Goal: Task Accomplishment & Management: Use online tool/utility

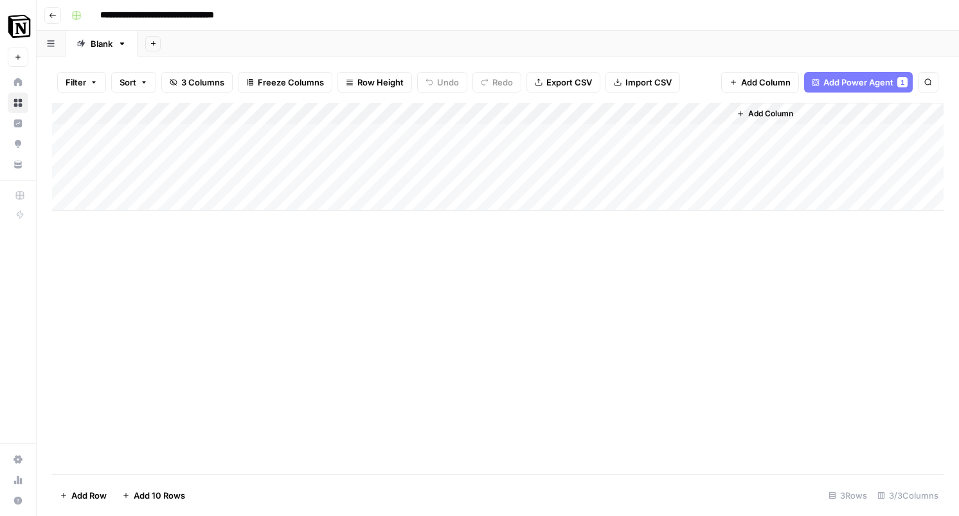
click at [203, 256] on div "Add Column" at bounding box center [497, 288] width 891 height 371
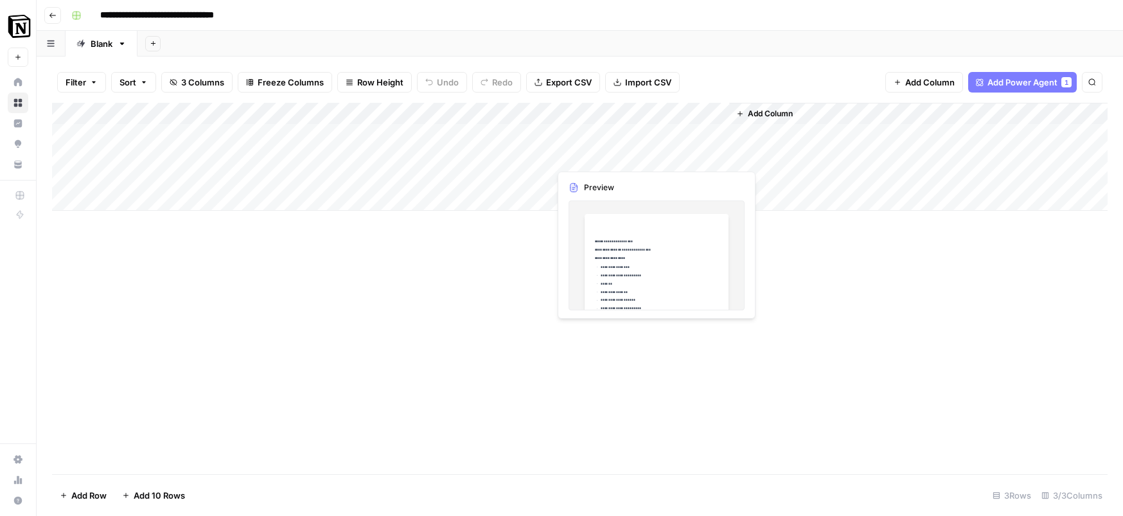
click at [657, 154] on div "Add Column" at bounding box center [580, 157] width 1056 height 108
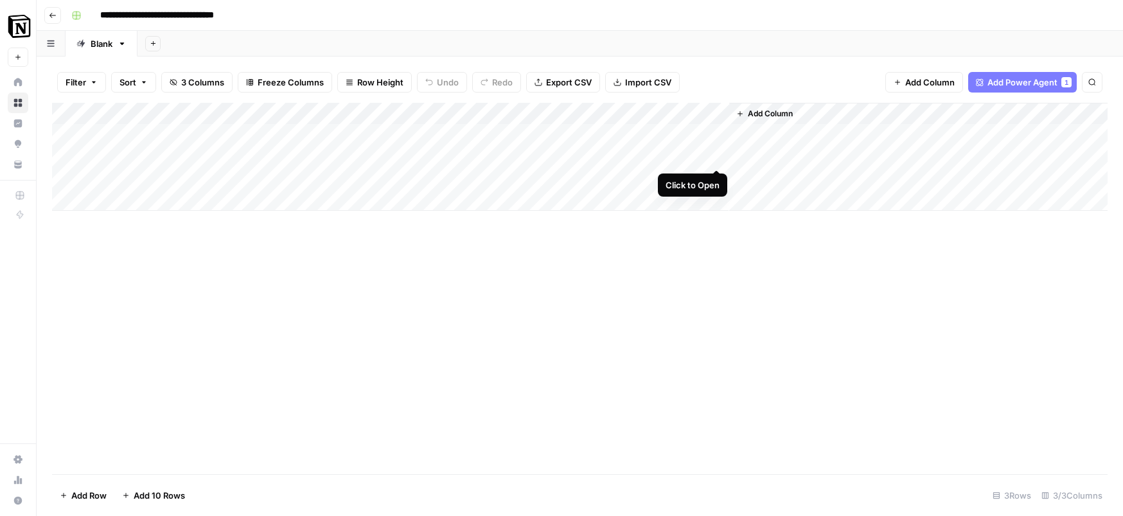
click at [715, 158] on div "Add Column" at bounding box center [580, 157] width 1056 height 108
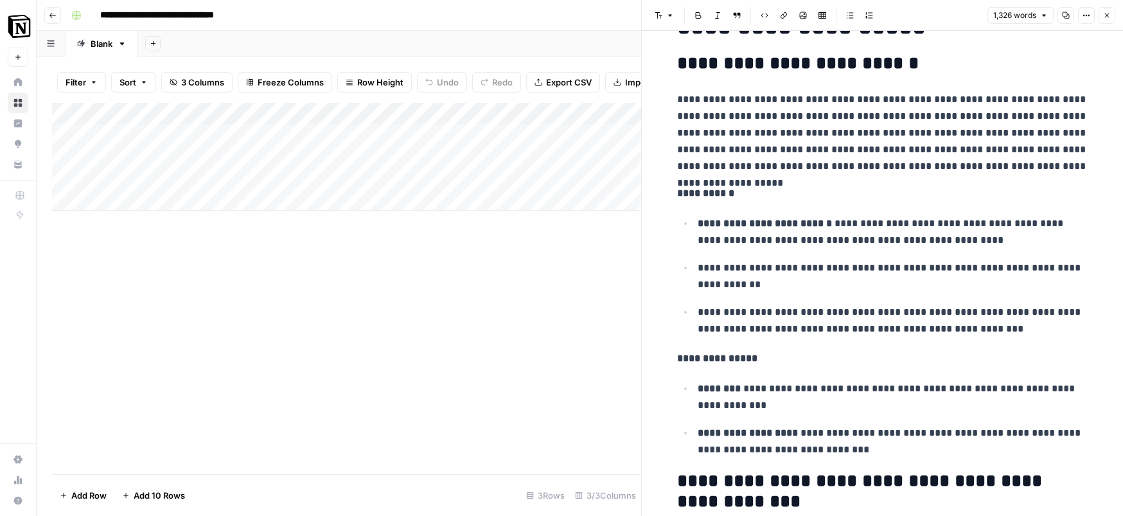
scroll to position [1336, 0]
click at [209, 357] on div "Add Column" at bounding box center [346, 288] width 589 height 371
click at [765, 172] on p "**********" at bounding box center [882, 133] width 411 height 84
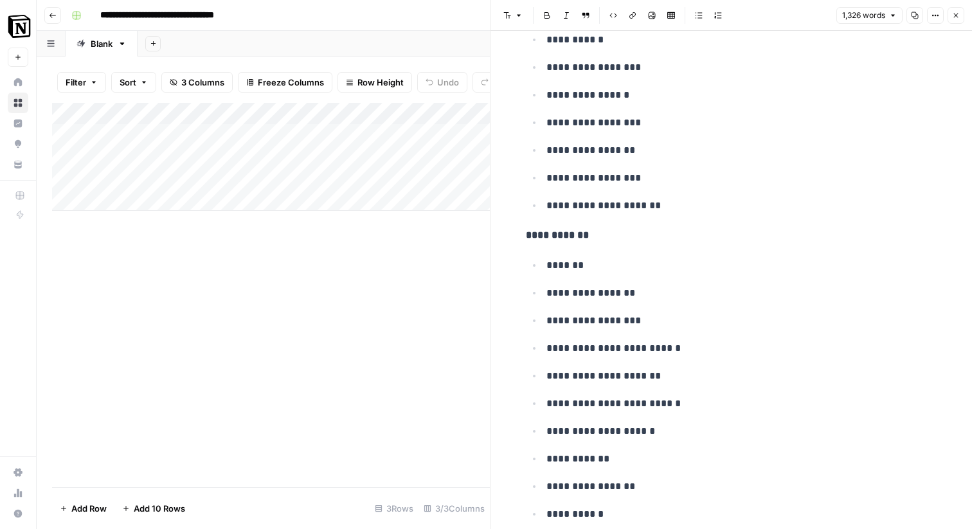
scroll to position [0, 0]
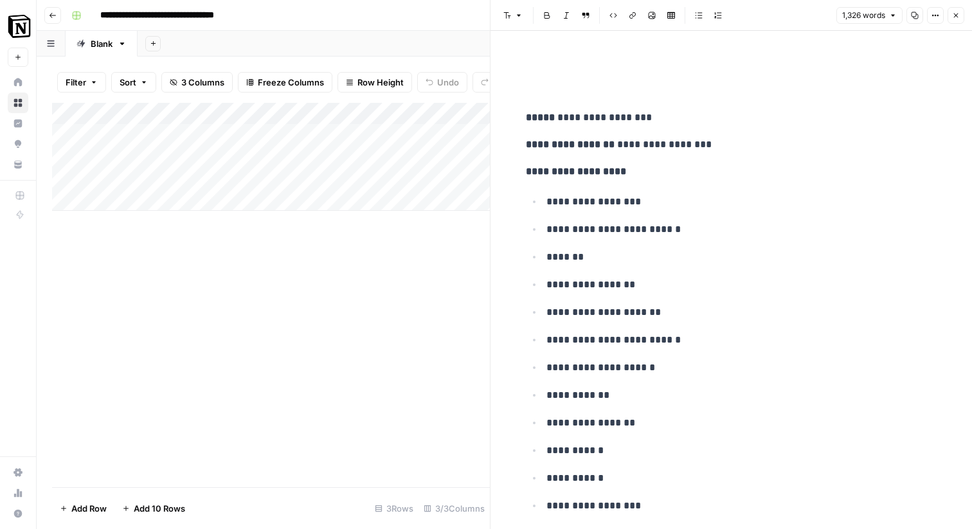
click at [679, 262] on p "*******" at bounding box center [741, 257] width 391 height 17
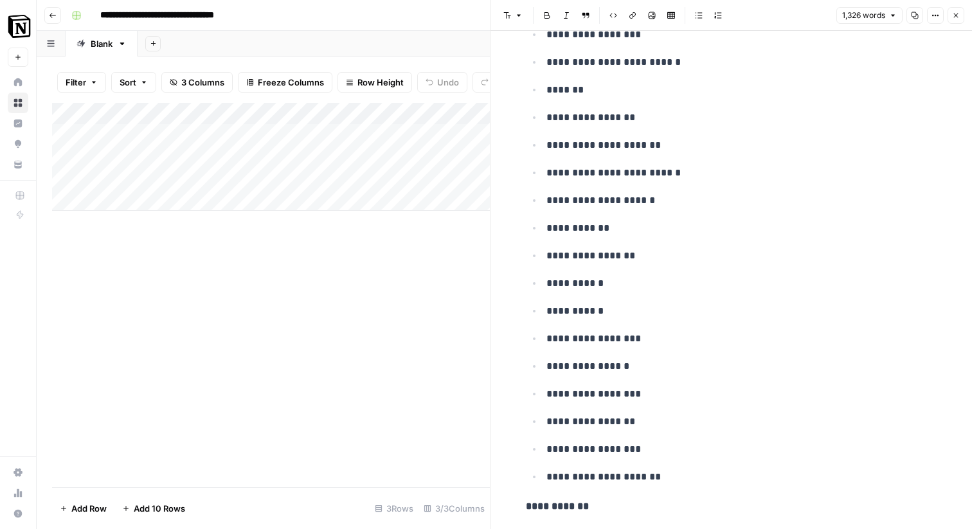
scroll to position [179, 0]
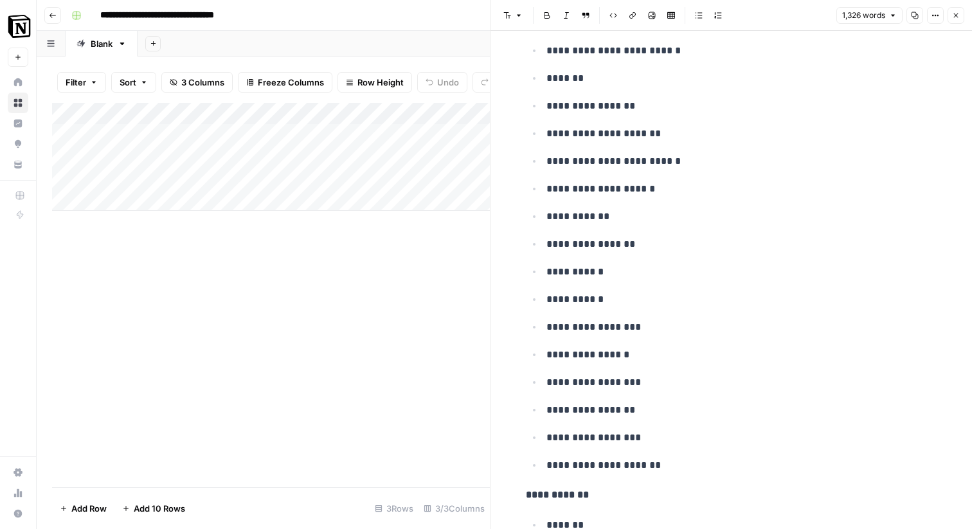
click at [720, 115] on ul "**********" at bounding box center [731, 243] width 411 height 459
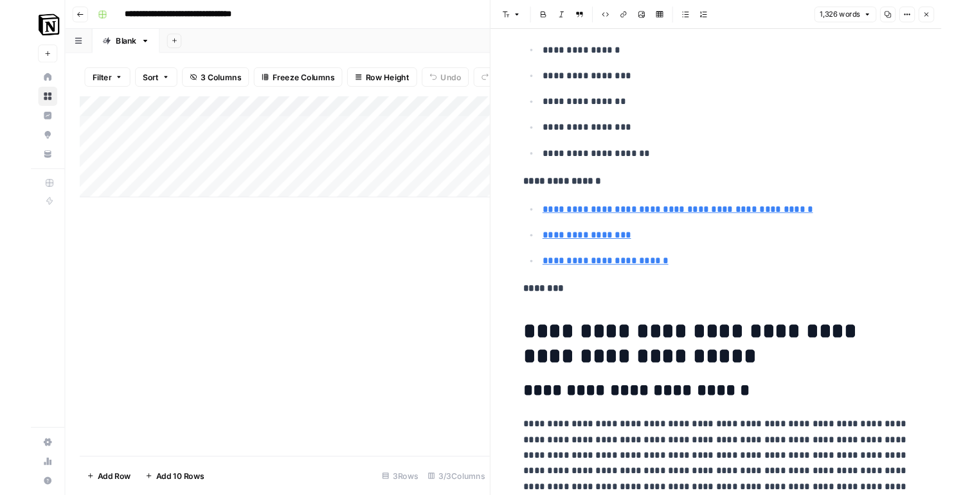
scroll to position [985, 0]
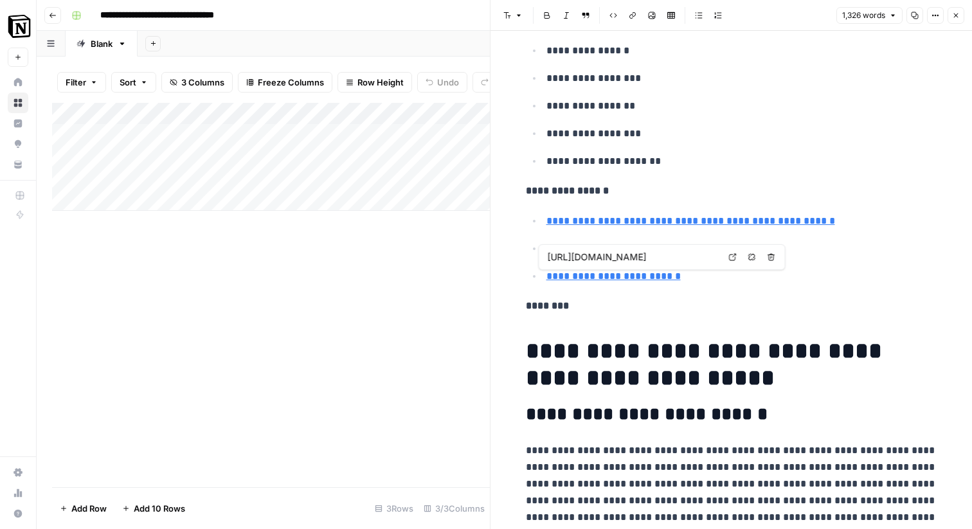
type input "https://www.pmi.org/"
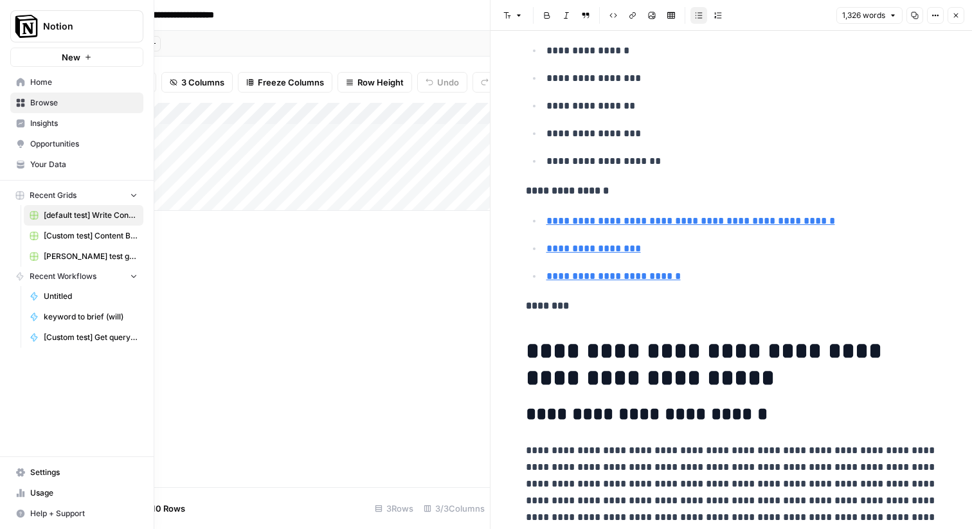
click at [40, 85] on span "Home" at bounding box center [83, 82] width 107 height 12
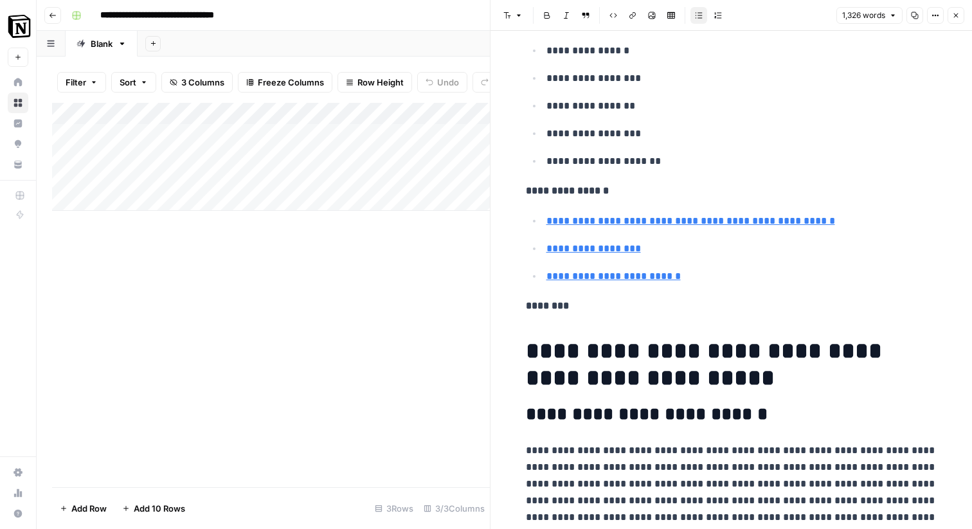
click at [762, 98] on p "**********" at bounding box center [741, 106] width 391 height 17
click at [952, 13] on icon "button" at bounding box center [956, 16] width 8 height 8
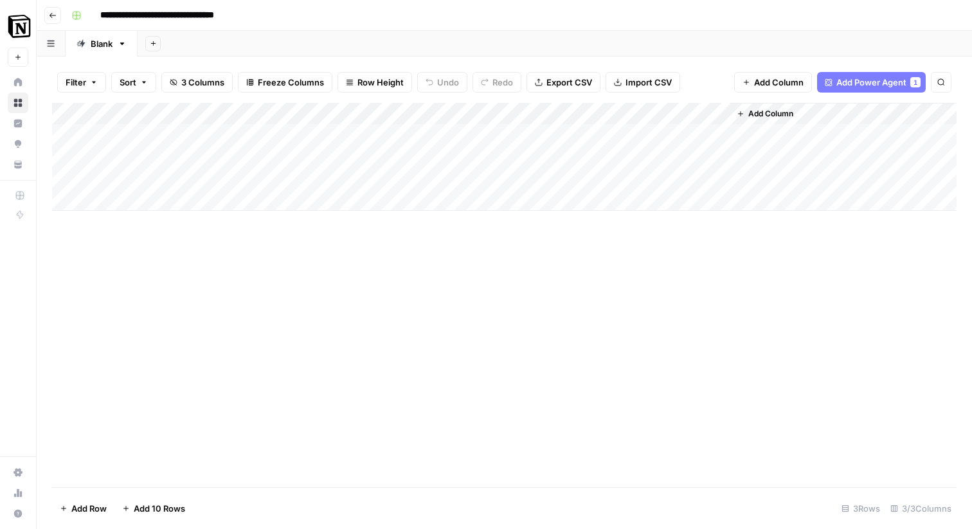
click at [574, 304] on div "Add Column" at bounding box center [504, 295] width 904 height 384
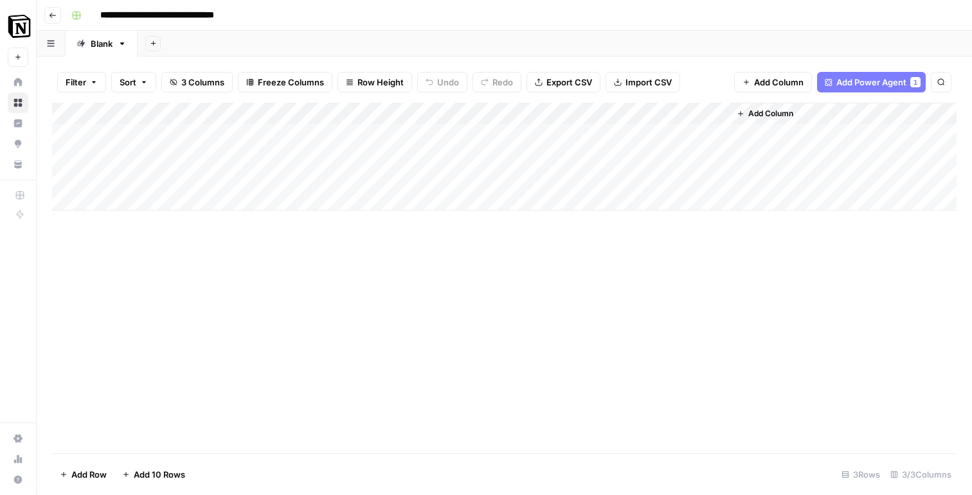
click at [375, 293] on div "Add Column" at bounding box center [504, 278] width 904 height 351
click at [715, 132] on div "Add Column" at bounding box center [504, 157] width 904 height 108
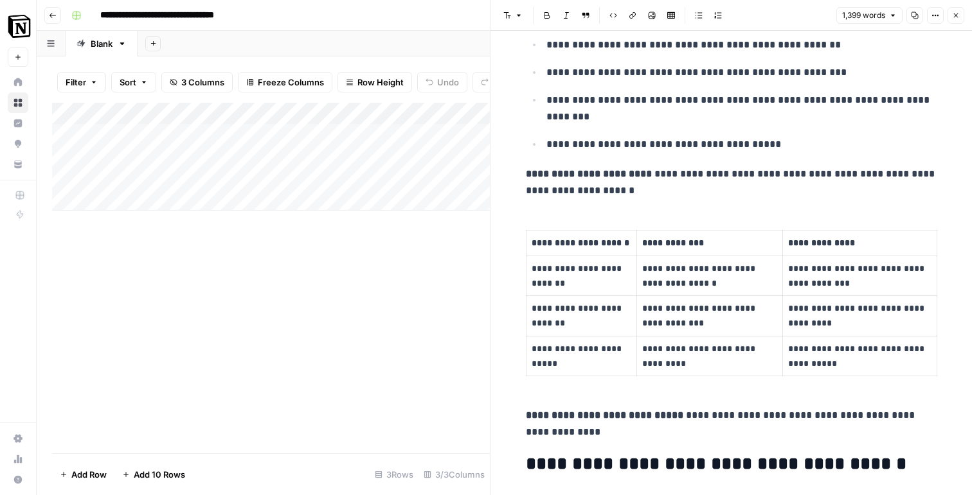
scroll to position [1583, 0]
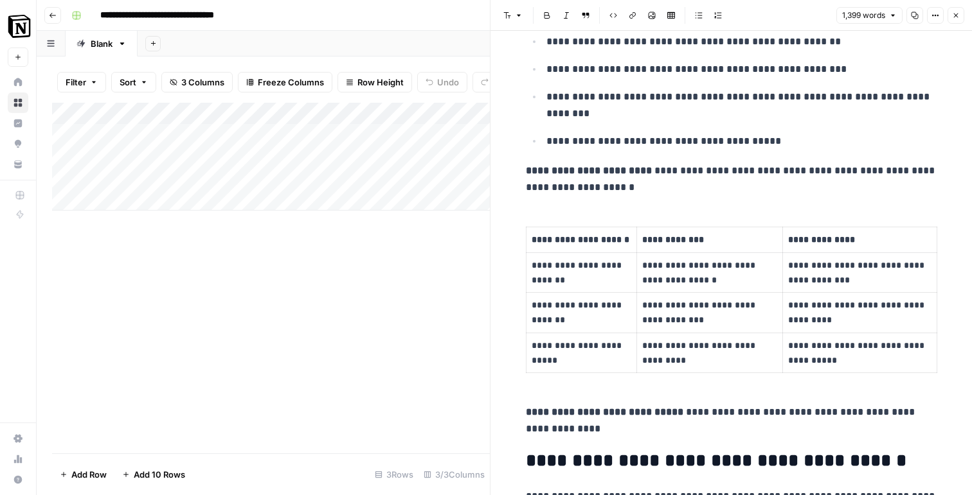
click at [343, 298] on div "Add Column" at bounding box center [271, 278] width 438 height 351
click at [958, 15] on icon "button" at bounding box center [956, 16] width 8 height 8
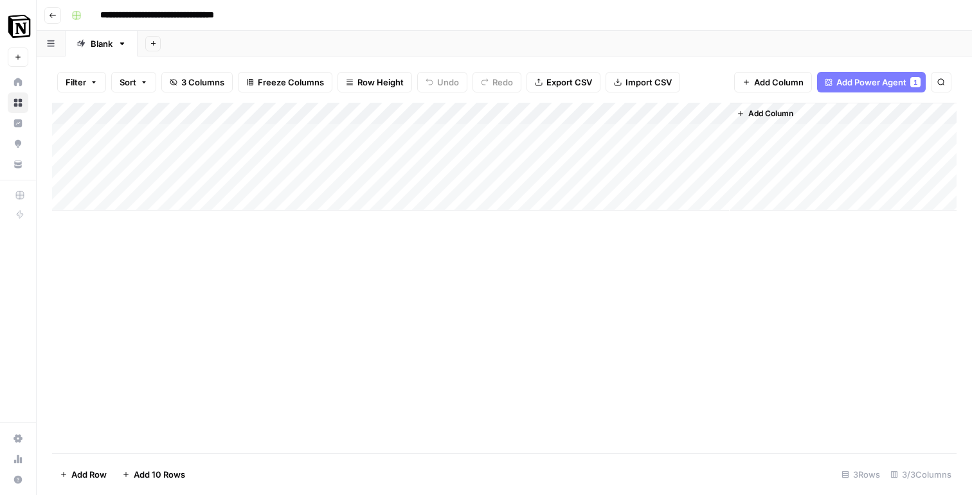
click at [593, 275] on div "Add Column" at bounding box center [504, 278] width 904 height 351
click at [586, 289] on div "Add Column" at bounding box center [504, 278] width 904 height 351
click at [393, 283] on div "Add Column" at bounding box center [504, 278] width 904 height 351
click at [138, 134] on div "Add Column" at bounding box center [504, 157] width 904 height 108
click at [524, 133] on div "Add Column" at bounding box center [504, 157] width 904 height 108
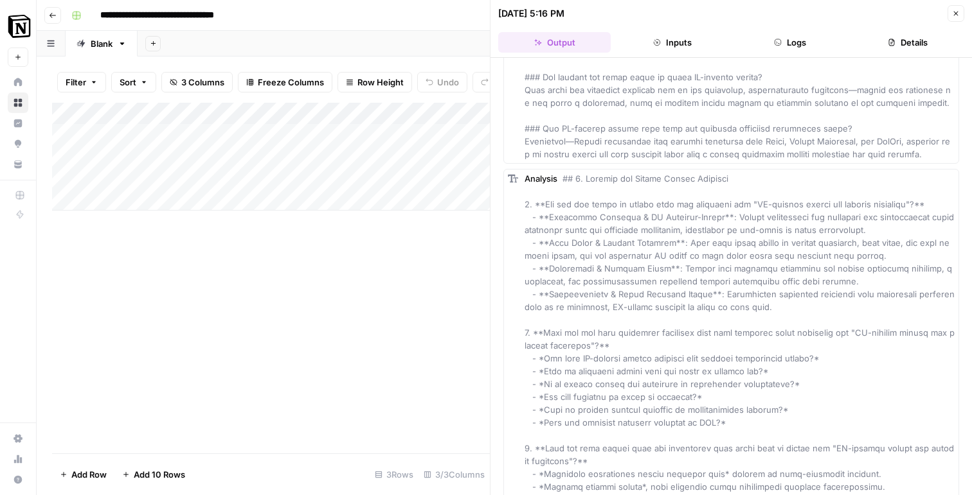
scroll to position [3376, 0]
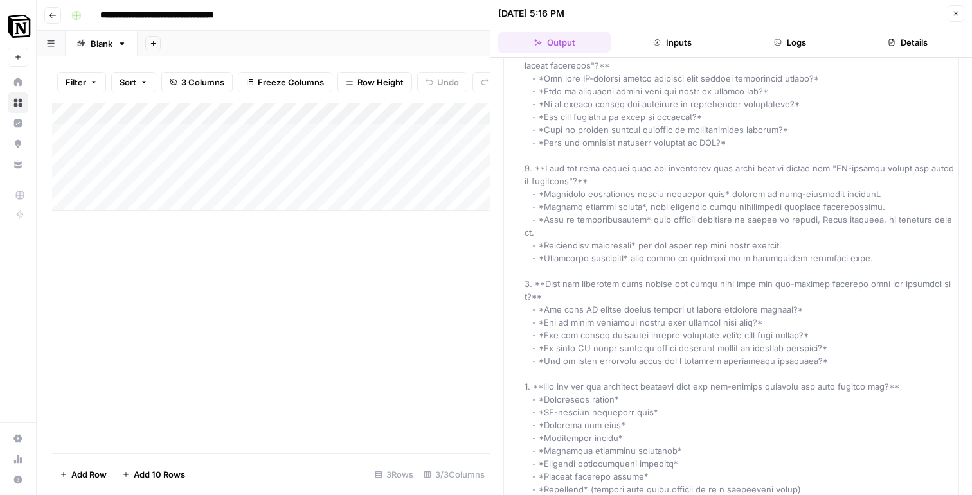
click at [899, 43] on button "Details" at bounding box center [907, 42] width 112 height 21
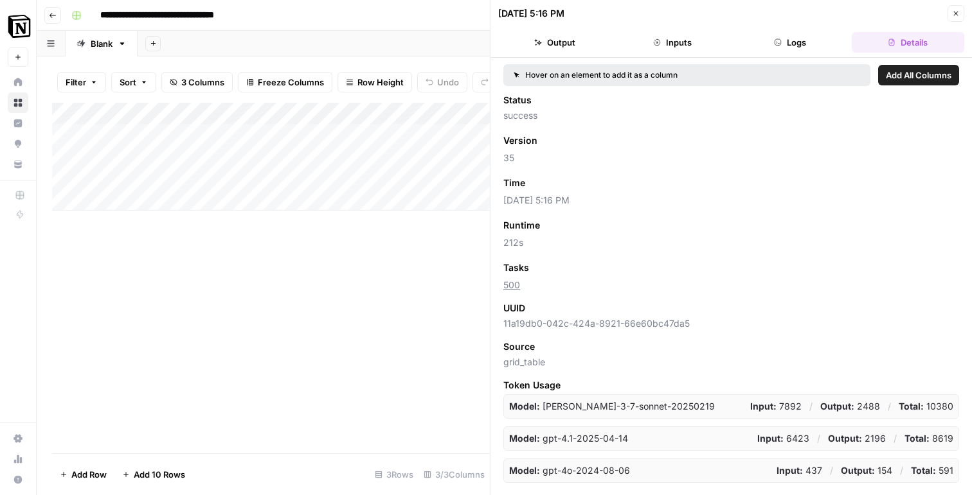
scroll to position [91, 0]
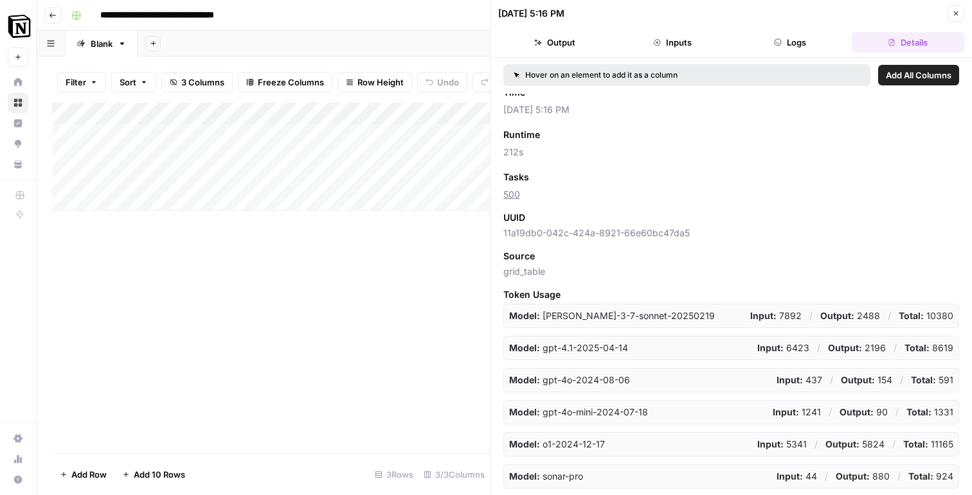
click at [958, 13] on icon "button" at bounding box center [956, 14] width 8 height 8
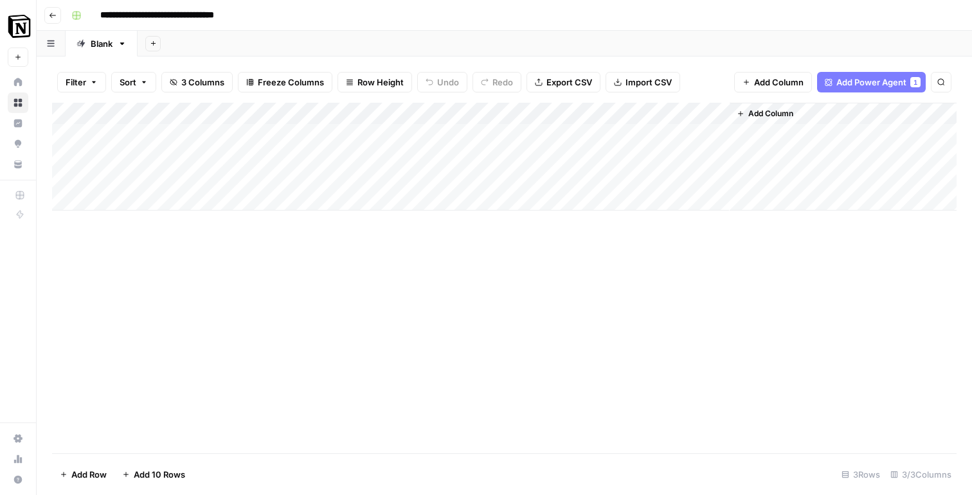
click at [524, 111] on div "Add Column" at bounding box center [504, 157] width 904 height 108
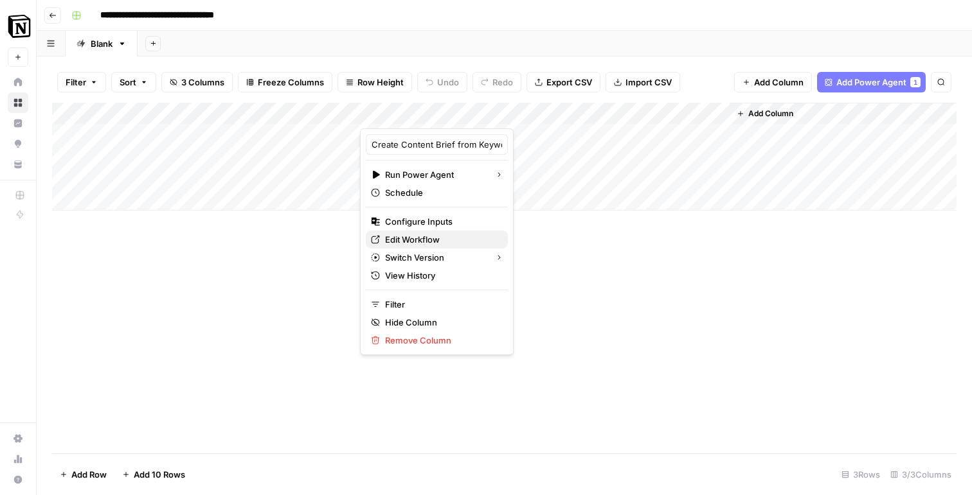
click at [427, 239] on span "Edit Workflow" at bounding box center [441, 239] width 112 height 13
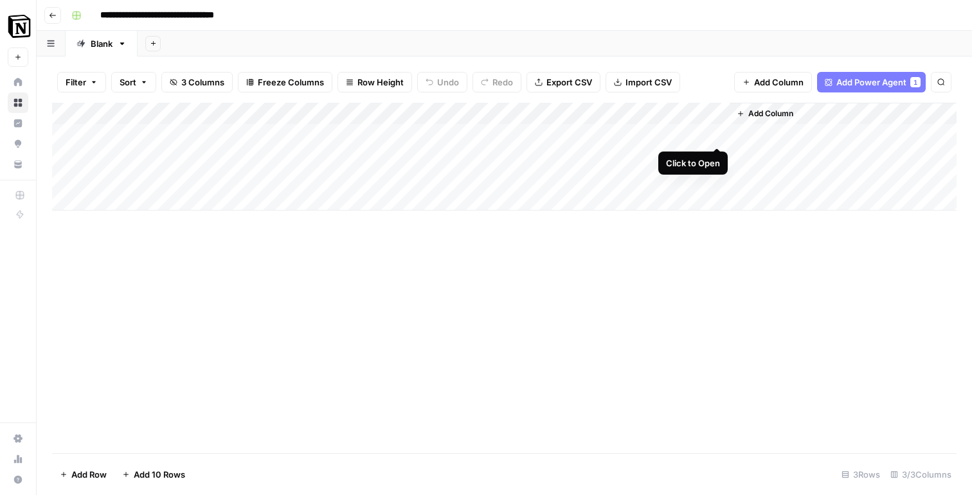
click at [718, 137] on div "Add Column" at bounding box center [504, 157] width 904 height 108
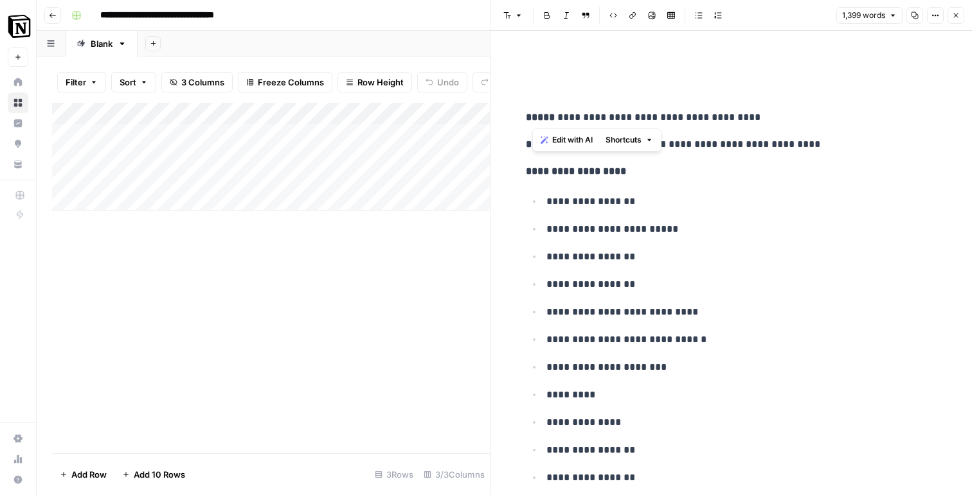
drag, startPoint x: 529, startPoint y: 118, endPoint x: 764, endPoint y: 121, distance: 235.2
click at [764, 121] on p "**********" at bounding box center [731, 117] width 411 height 17
click at [731, 141] on p "**********" at bounding box center [731, 144] width 411 height 17
click at [600, 141] on strong "**********" at bounding box center [570, 144] width 89 height 10
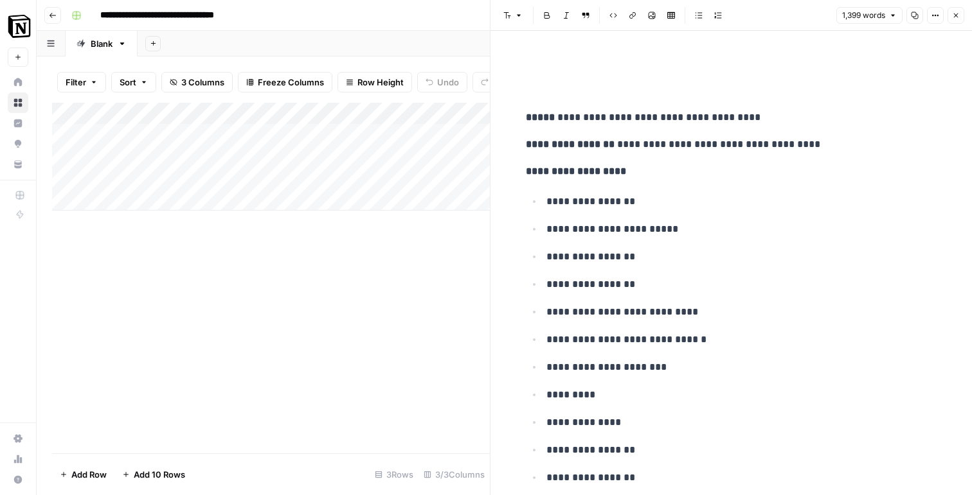
click at [602, 141] on strong "**********" at bounding box center [570, 144] width 89 height 10
click at [668, 235] on p "**********" at bounding box center [741, 229] width 391 height 17
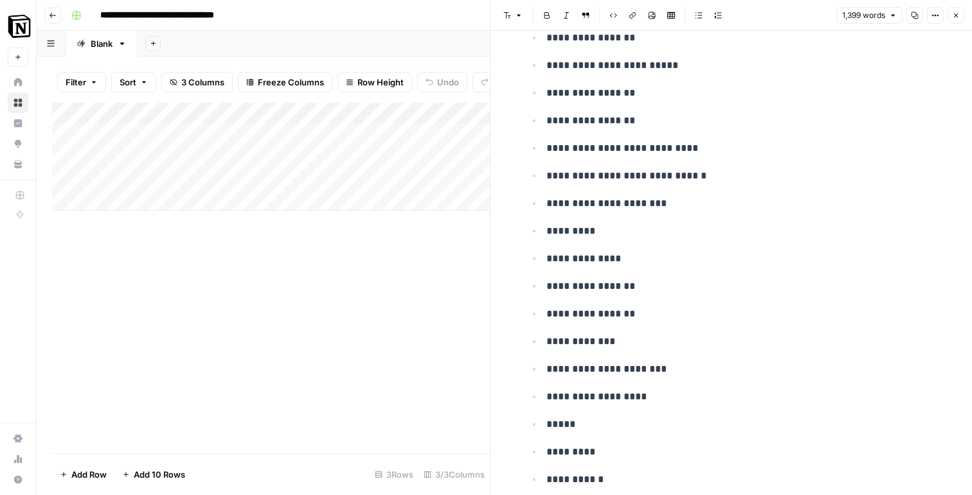
scroll to position [216, 0]
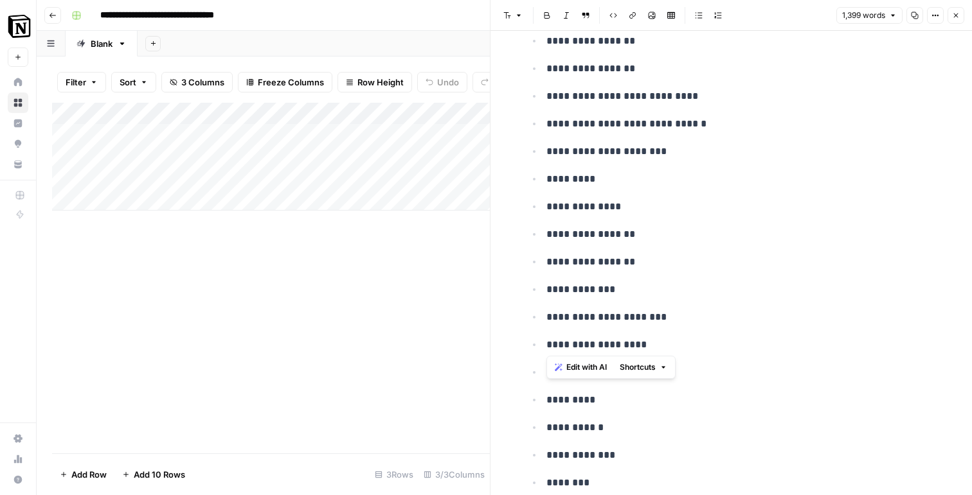
drag, startPoint x: 544, startPoint y: 83, endPoint x: 618, endPoint y: 331, distance: 259.0
click at [618, 331] on ul "**********" at bounding box center [731, 248] width 411 height 542
click at [612, 265] on p "**********" at bounding box center [741, 262] width 391 height 17
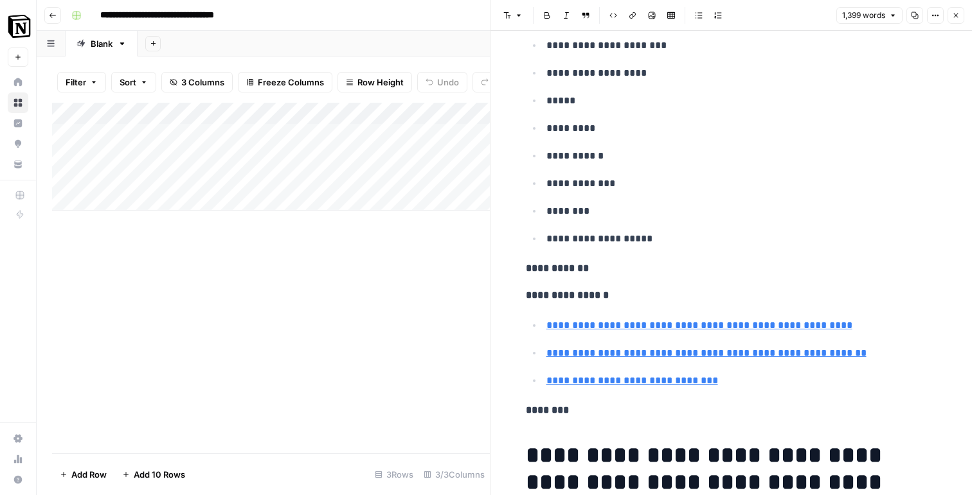
scroll to position [636, 0]
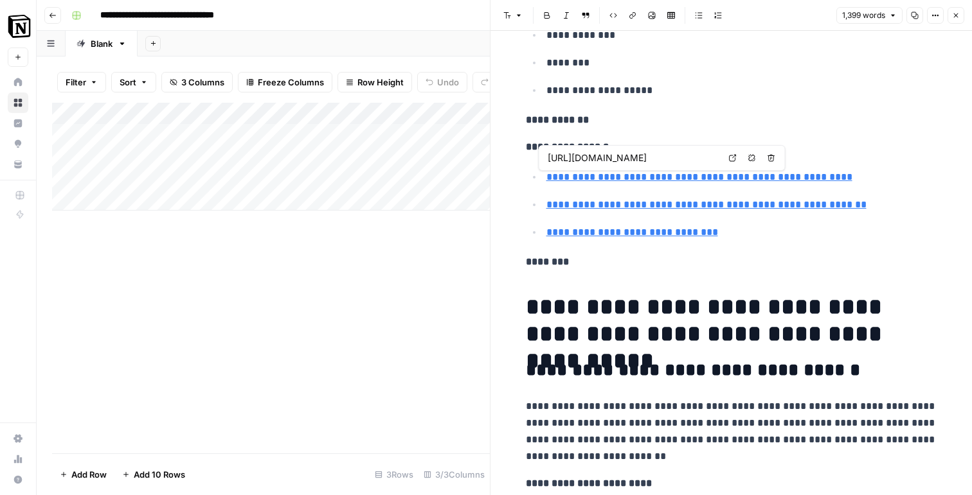
type input "https://slite.com/"
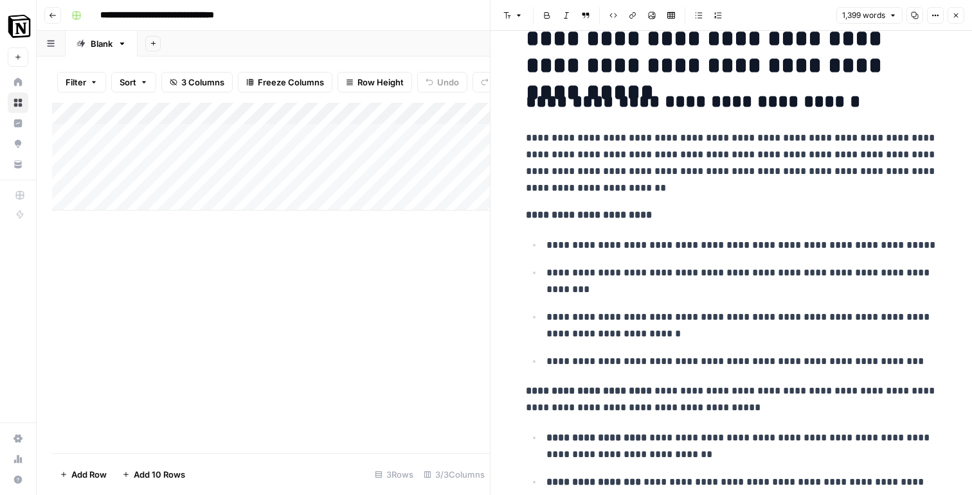
scroll to position [873, 0]
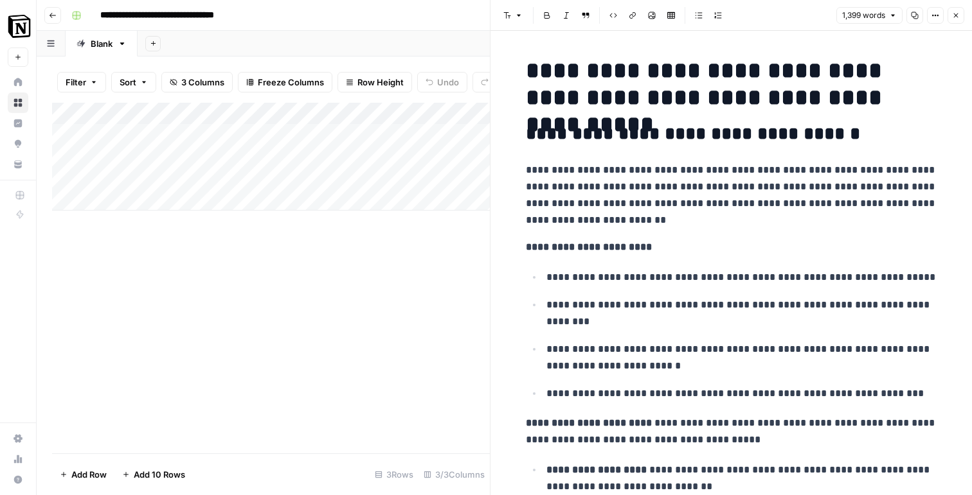
click at [549, 89] on h1 "**********" at bounding box center [731, 84] width 411 height 54
drag, startPoint x: 535, startPoint y: 68, endPoint x: 654, endPoint y: 197, distance: 175.5
click at [693, 224] on p "**********" at bounding box center [731, 195] width 411 height 67
drag, startPoint x: 689, startPoint y: 219, endPoint x: 524, endPoint y: 75, distance: 219.1
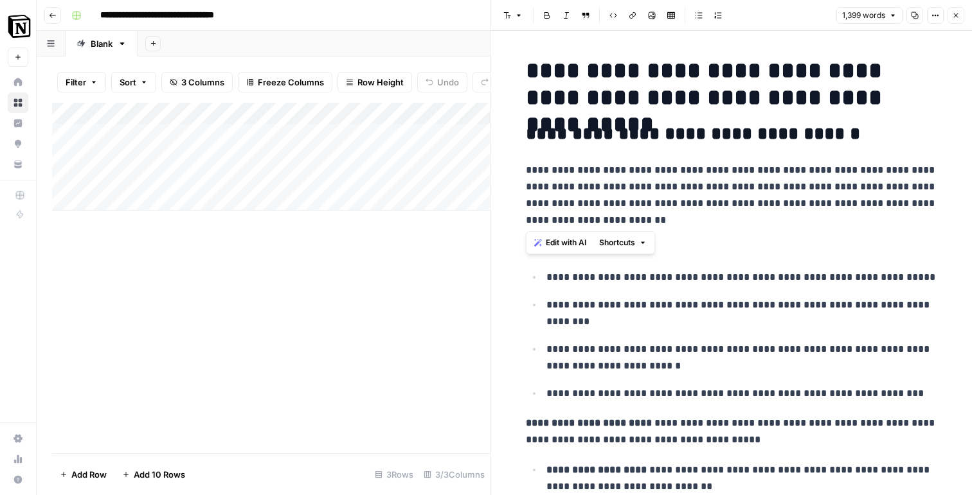
click at [693, 179] on p "**********" at bounding box center [731, 195] width 411 height 67
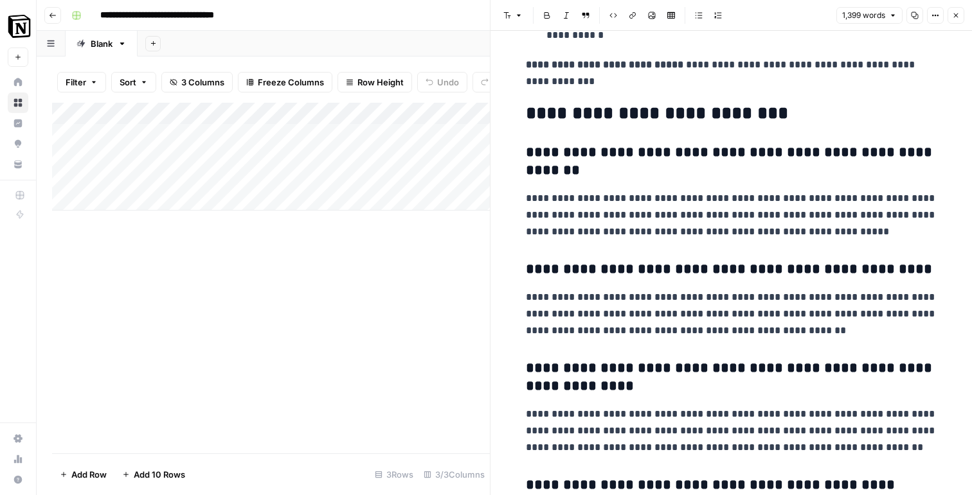
scroll to position [4748, 0]
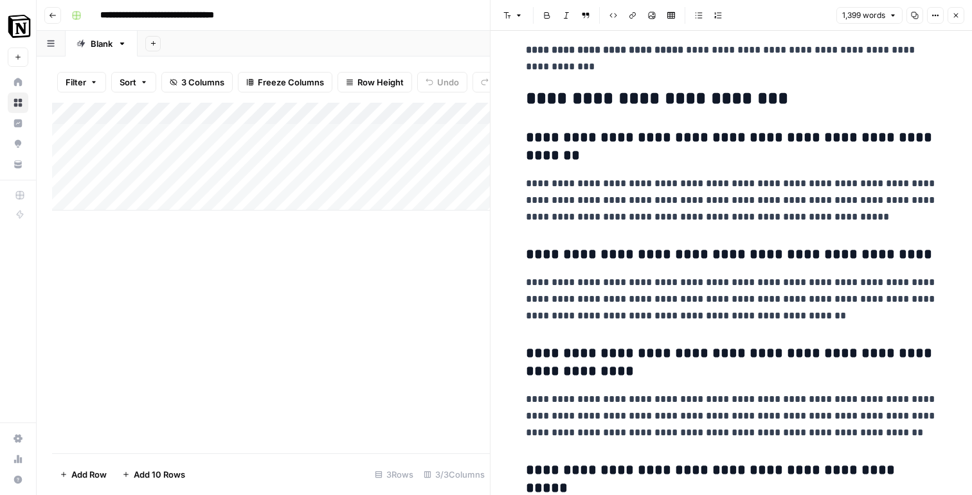
click at [957, 15] on icon "button" at bounding box center [956, 16] width 8 height 8
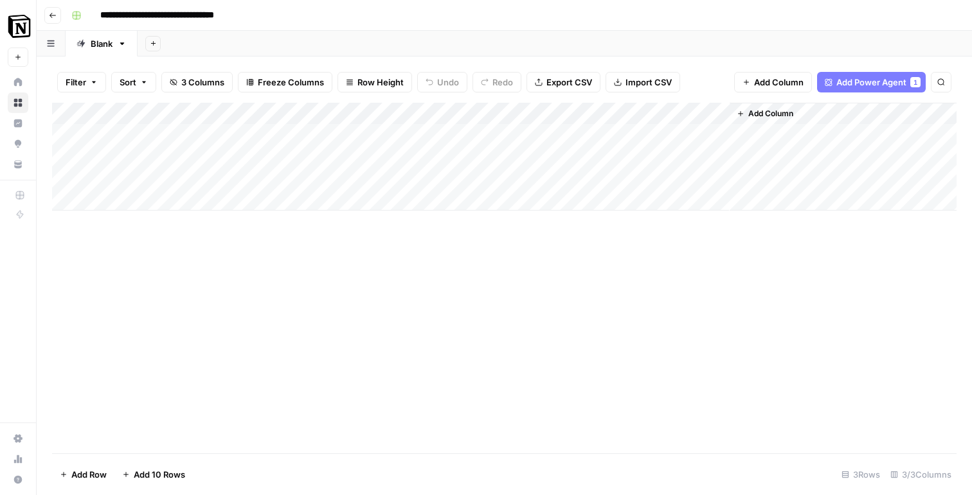
click at [227, 173] on div "Add Column" at bounding box center [504, 157] width 904 height 108
click at [187, 177] on div "Add Column" at bounding box center [504, 157] width 904 height 108
click at [187, 177] on body "**********" at bounding box center [486, 247] width 972 height 495
type textarea "**********"
click at [445, 179] on div "Add Column" at bounding box center [504, 157] width 904 height 108
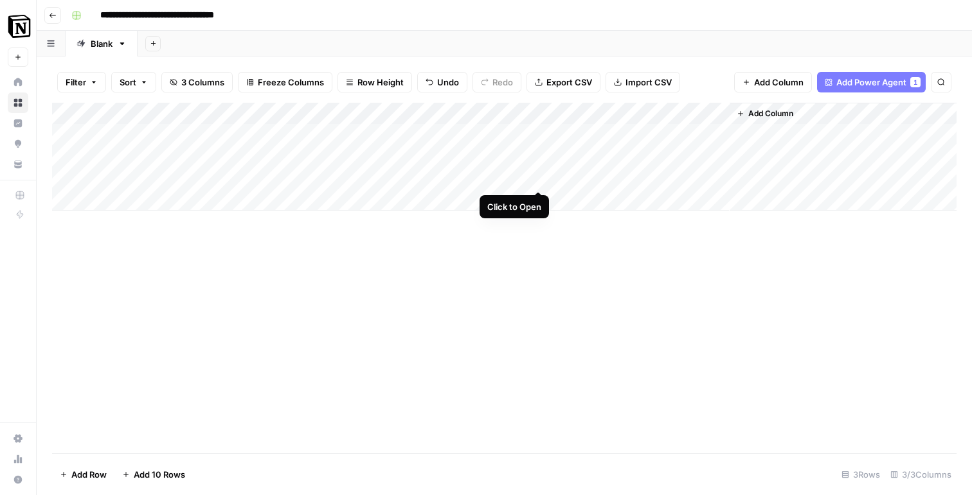
click at [537, 176] on div "Add Column" at bounding box center [504, 157] width 904 height 108
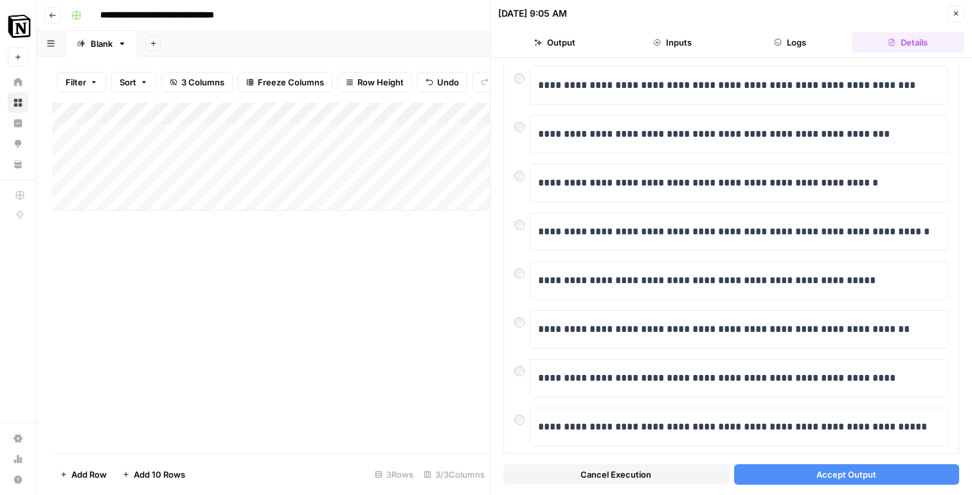
scroll to position [223, 0]
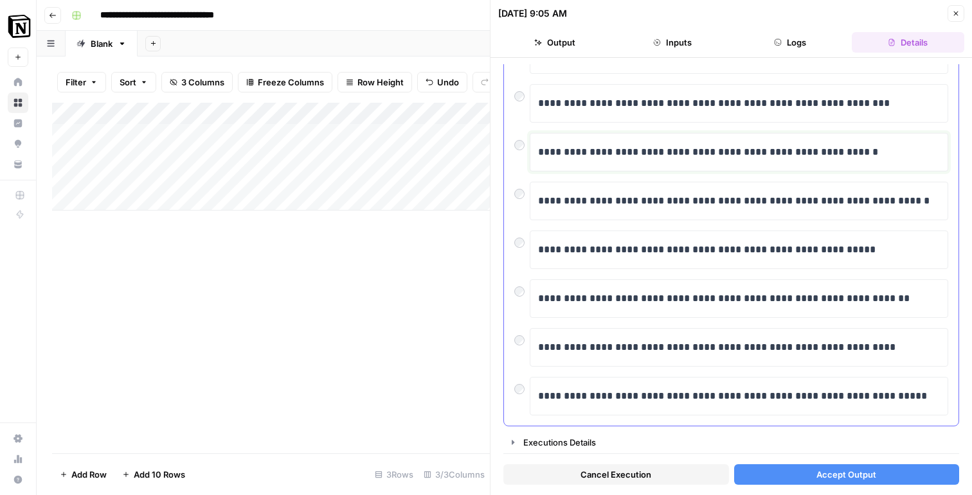
drag, startPoint x: 585, startPoint y: 146, endPoint x: 782, endPoint y: 143, distance: 196.7
click at [783, 145] on p "**********" at bounding box center [739, 152] width 402 height 17
click at [588, 175] on div "**********" at bounding box center [731, 177] width 434 height 478
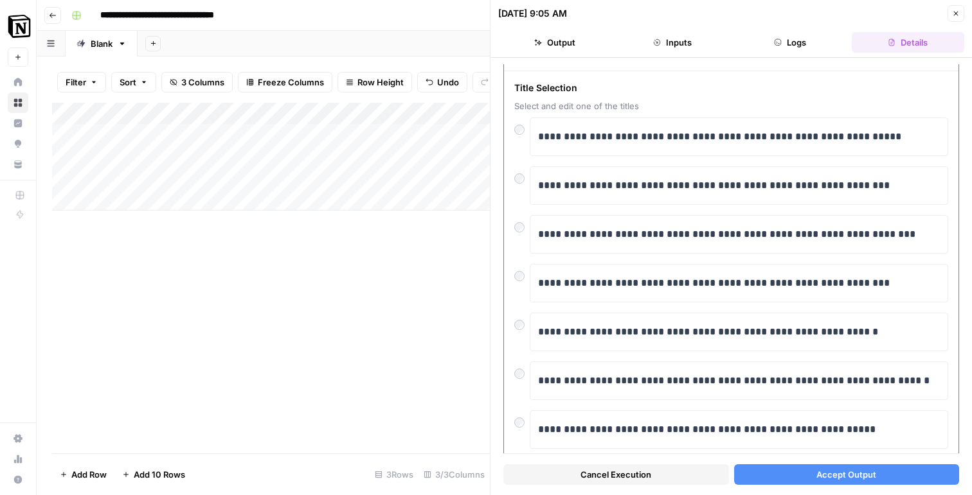
scroll to position [42, 0]
click at [857, 468] on button "Accept Output" at bounding box center [847, 475] width 226 height 21
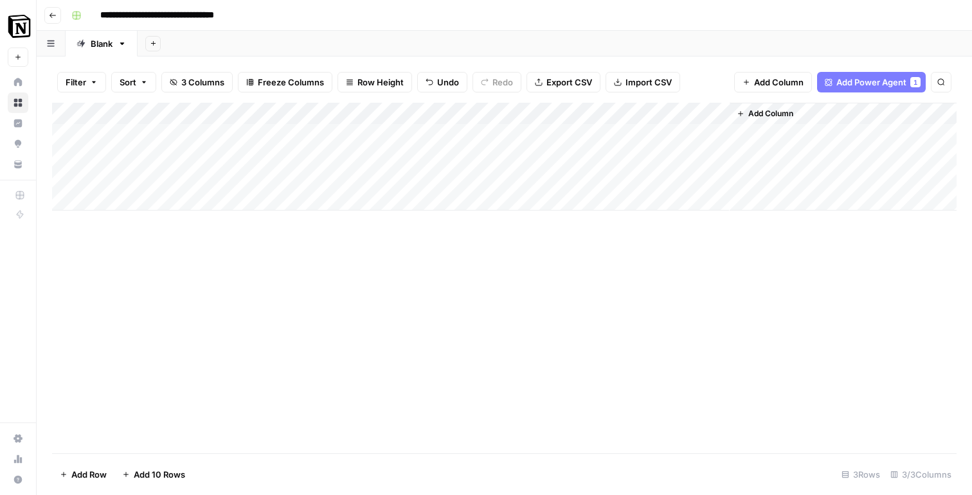
click at [749, 313] on div "Add Column" at bounding box center [504, 278] width 904 height 351
click at [522, 114] on div "Add Column" at bounding box center [504, 157] width 904 height 108
click at [545, 334] on div "Add Column" at bounding box center [504, 278] width 904 height 351
click at [620, 287] on div "Add Column" at bounding box center [504, 278] width 904 height 351
click at [713, 178] on div "Add Column" at bounding box center [504, 157] width 904 height 108
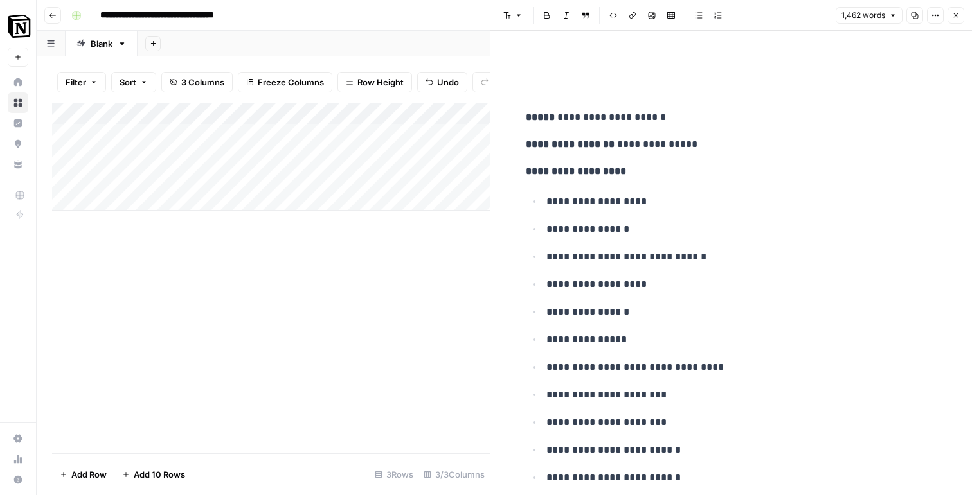
click at [956, 12] on icon "button" at bounding box center [956, 16] width 8 height 8
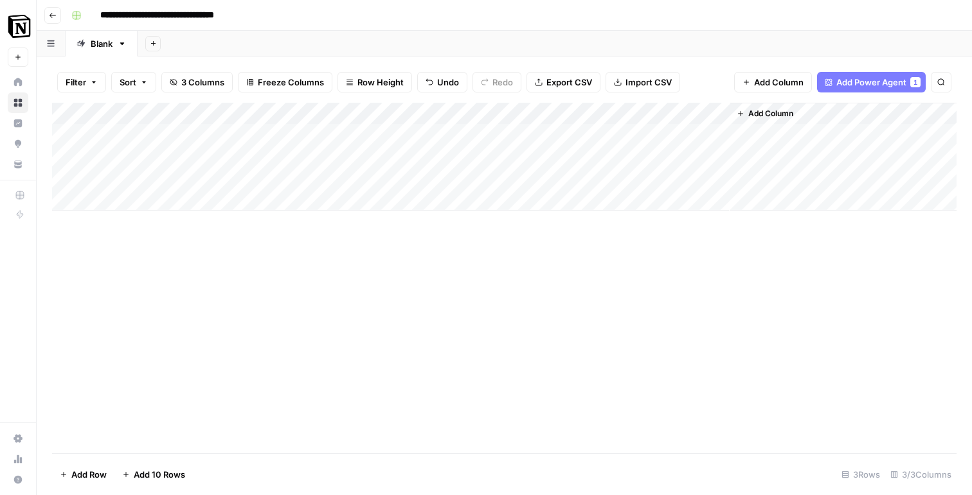
click at [577, 308] on div "Add Column" at bounding box center [504, 278] width 904 height 351
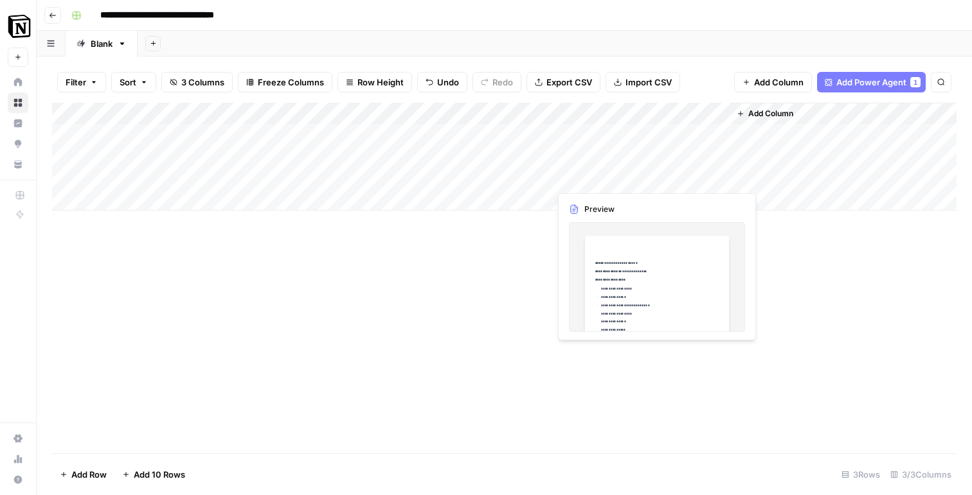
click at [715, 179] on div "Add Column" at bounding box center [504, 157] width 904 height 108
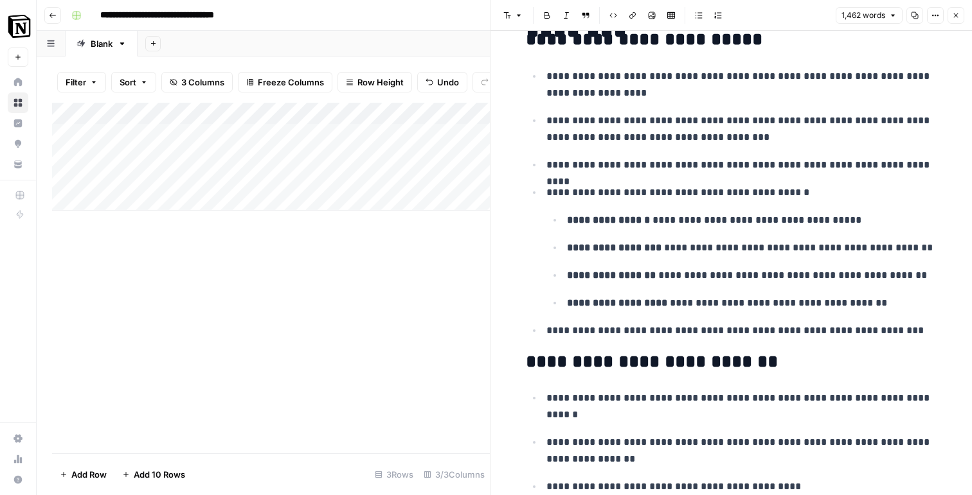
scroll to position [2687, 0]
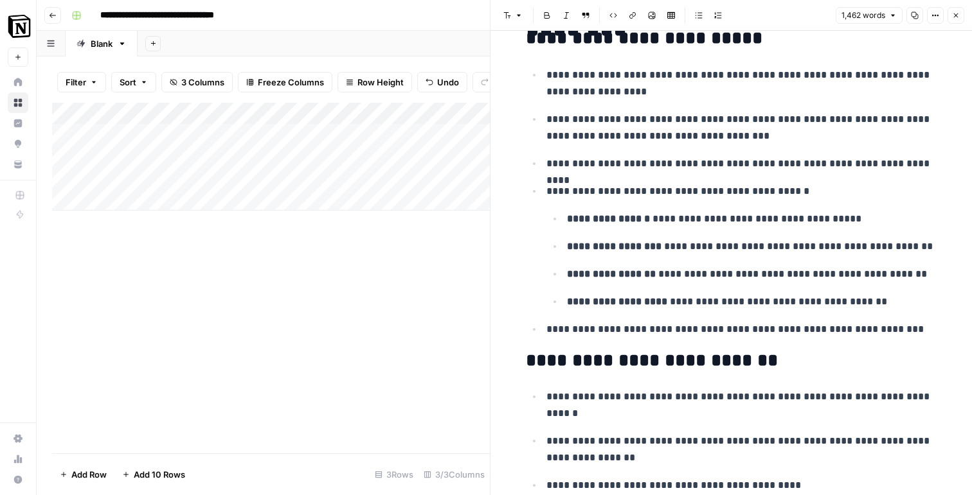
click at [817, 184] on p "**********" at bounding box center [741, 191] width 391 height 17
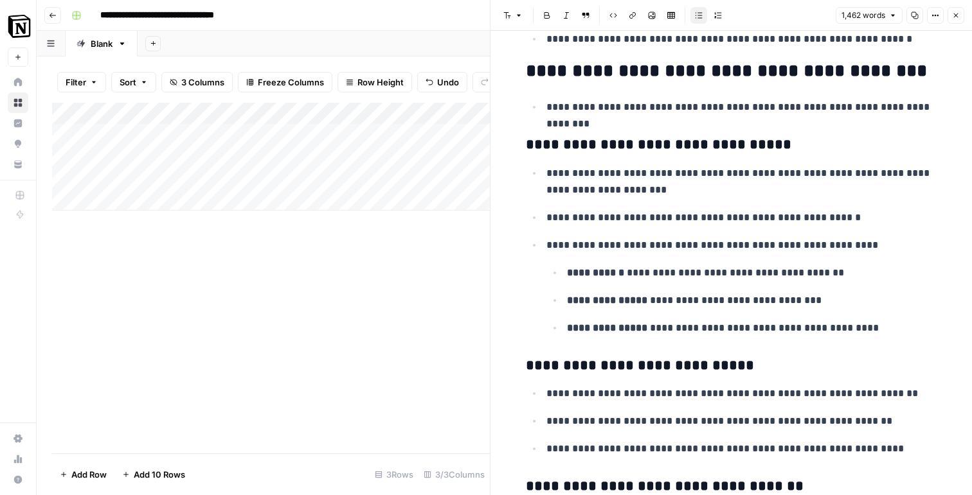
scroll to position [3958, 0]
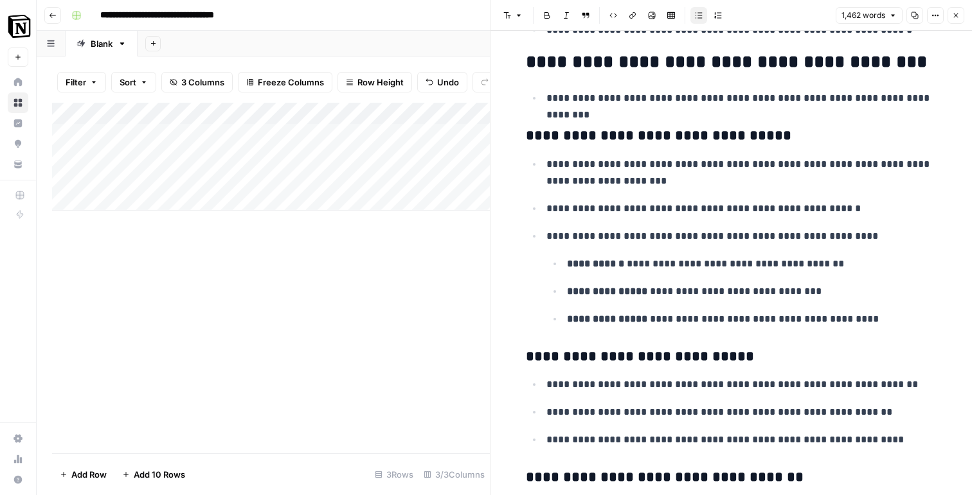
click at [706, 158] on p "**********" at bounding box center [741, 172] width 391 height 33
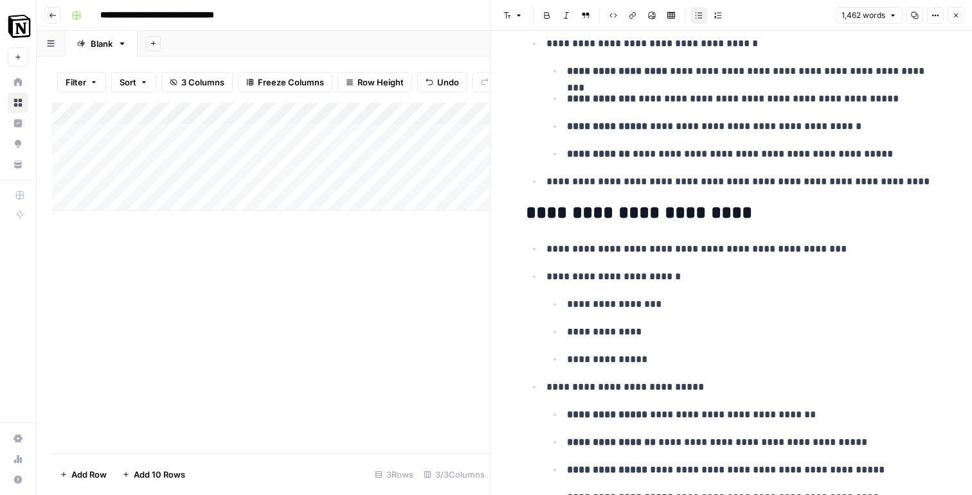
scroll to position [5270, 0]
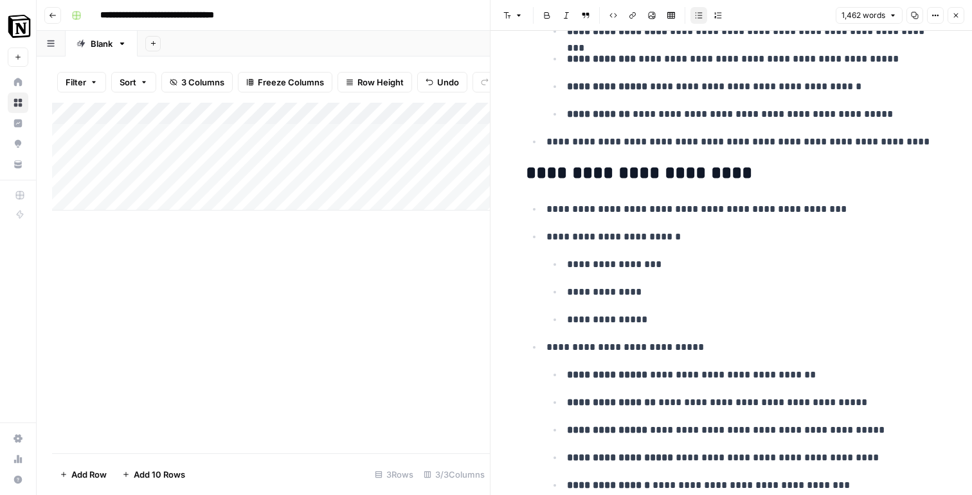
drag, startPoint x: 636, startPoint y: 55, endPoint x: 649, endPoint y: 281, distance: 226.6
click at [646, 165] on h2 "**********" at bounding box center [731, 173] width 411 height 21
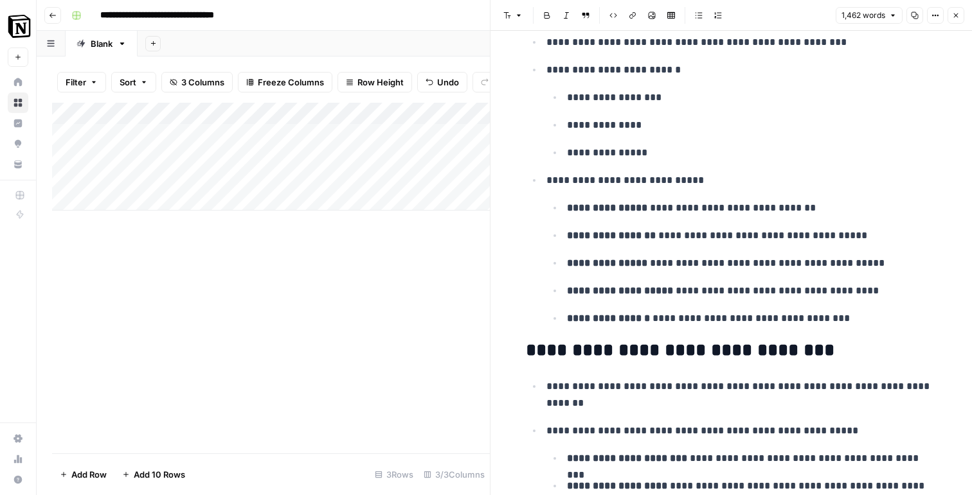
scroll to position [5554, 0]
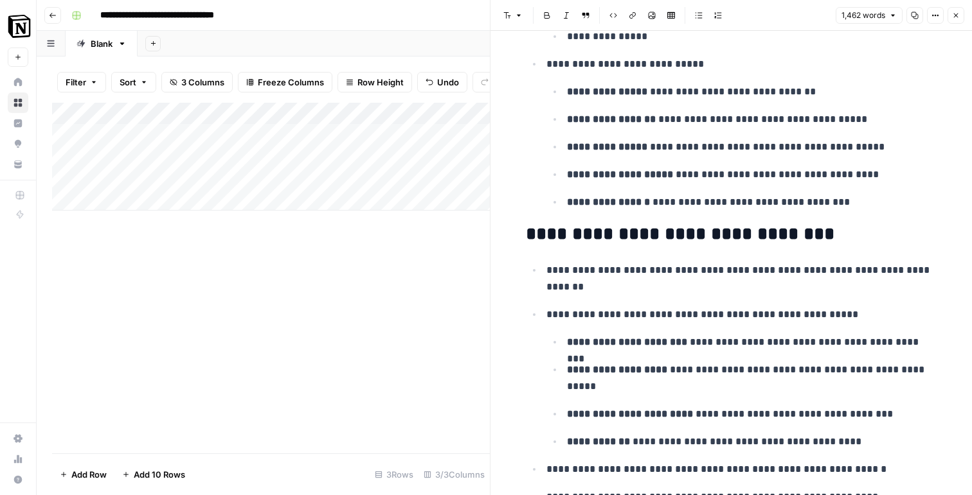
click at [619, 100] on p "**********" at bounding box center [752, 92] width 370 height 17
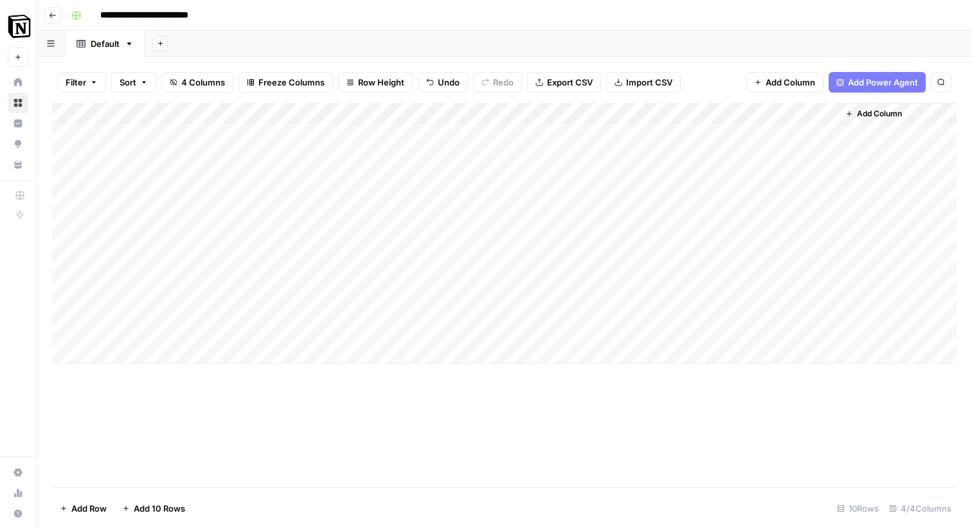
click at [540, 269] on div "Add Column" at bounding box center [504, 233] width 904 height 261
click at [642, 267] on div "Add Column" at bounding box center [504, 233] width 904 height 261
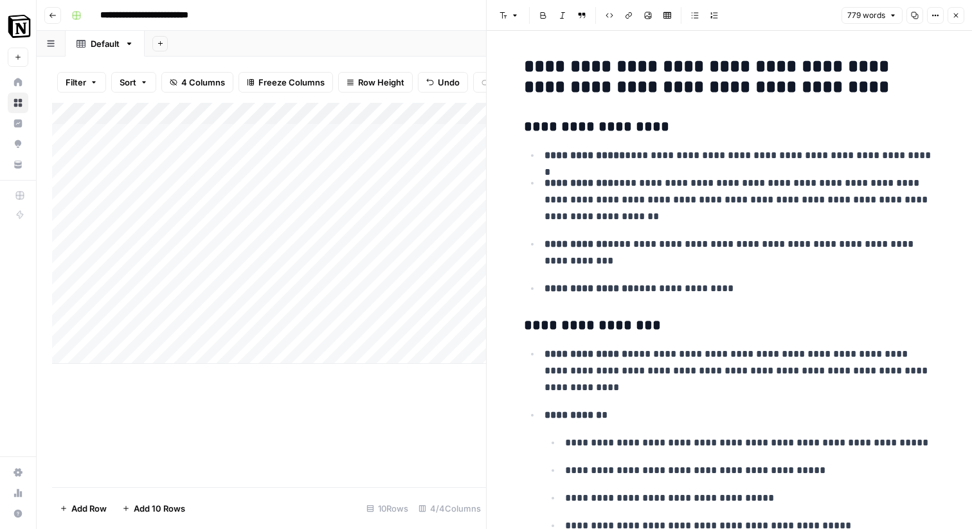
click at [421, 440] on div "Add Column" at bounding box center [269, 295] width 434 height 384
click at [954, 17] on icon "button" at bounding box center [956, 16] width 8 height 8
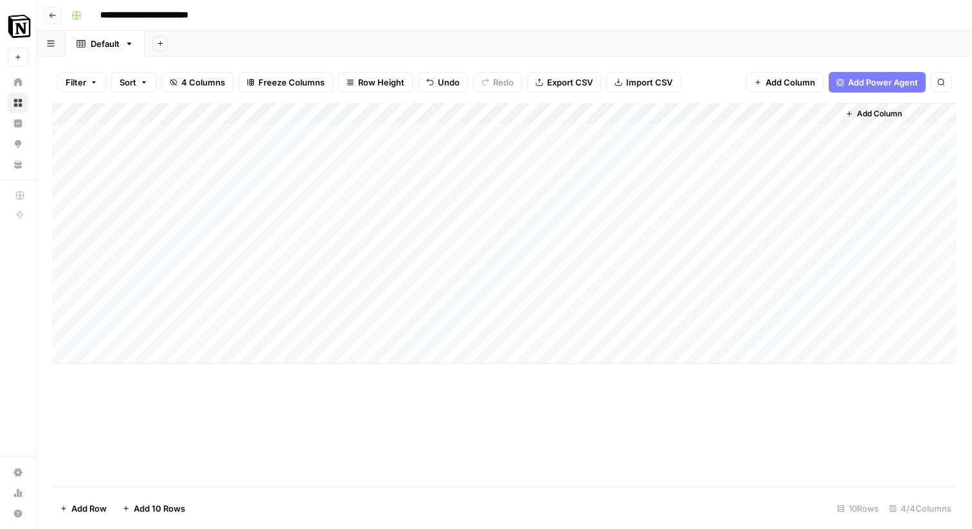
click at [778, 118] on div "Add Column" at bounding box center [504, 233] width 904 height 261
click at [835, 118] on div at bounding box center [745, 116] width 186 height 26
click at [833, 109] on div at bounding box center [745, 116] width 186 height 26
click at [864, 144] on div "Add Column" at bounding box center [897, 233] width 118 height 261
click at [826, 112] on div "Add Column" at bounding box center [504, 233] width 904 height 261
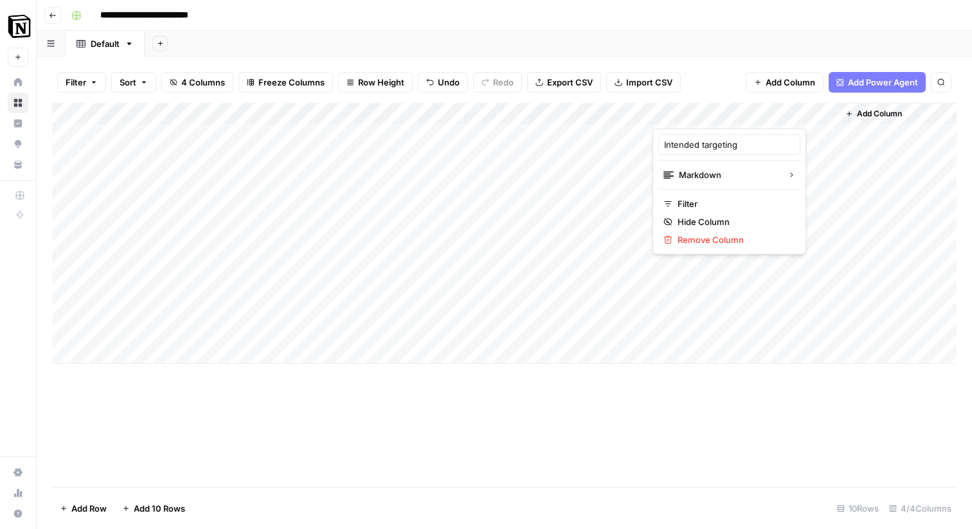
click at [488, 391] on div "Add Column" at bounding box center [504, 295] width 904 height 384
click at [798, 160] on div "Add Column" at bounding box center [504, 233] width 904 height 261
click at [704, 400] on div "Add Column" at bounding box center [504, 295] width 904 height 384
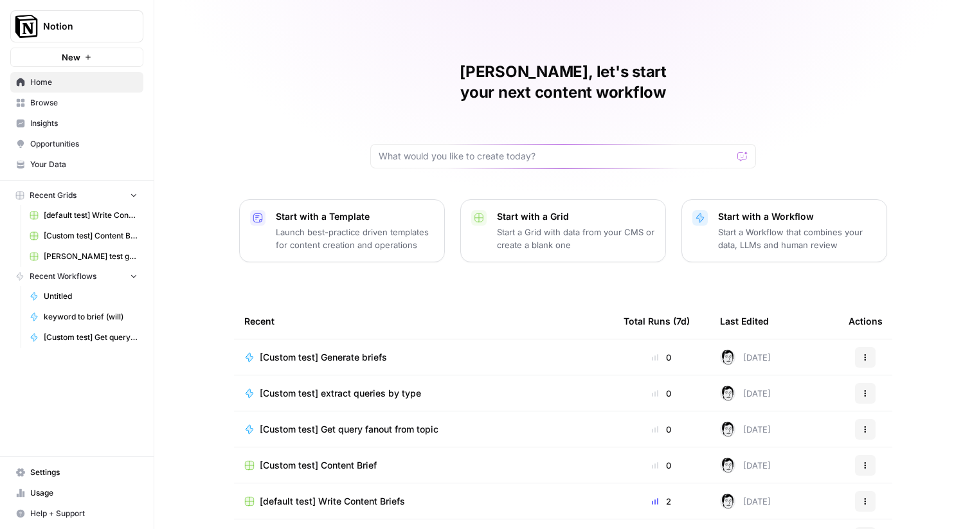
click at [346, 351] on span "[Custom test] Generate briefs" at bounding box center [323, 357] width 127 height 13
click at [364, 423] on span "[Custom test] Get query fanout from topic" at bounding box center [349, 429] width 179 height 13
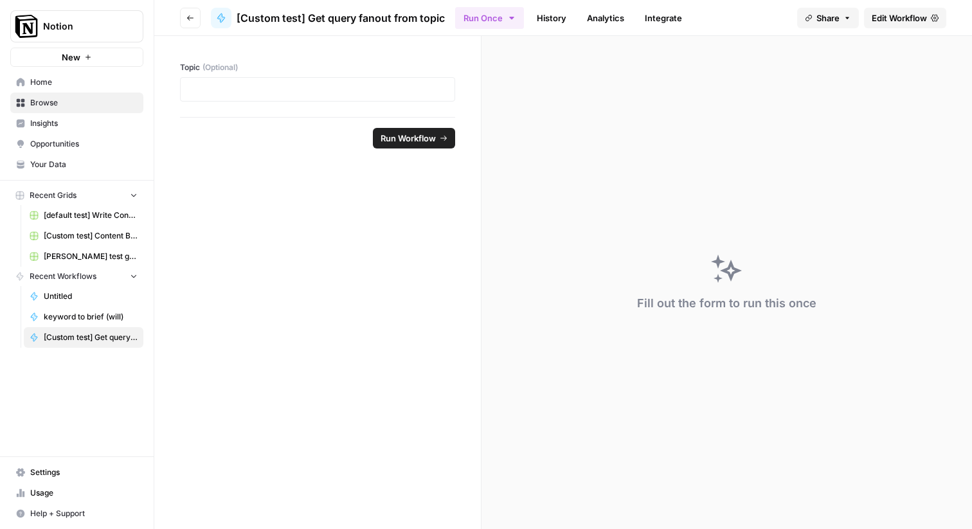
click at [902, 19] on span "Edit Workflow" at bounding box center [898, 18] width 55 height 13
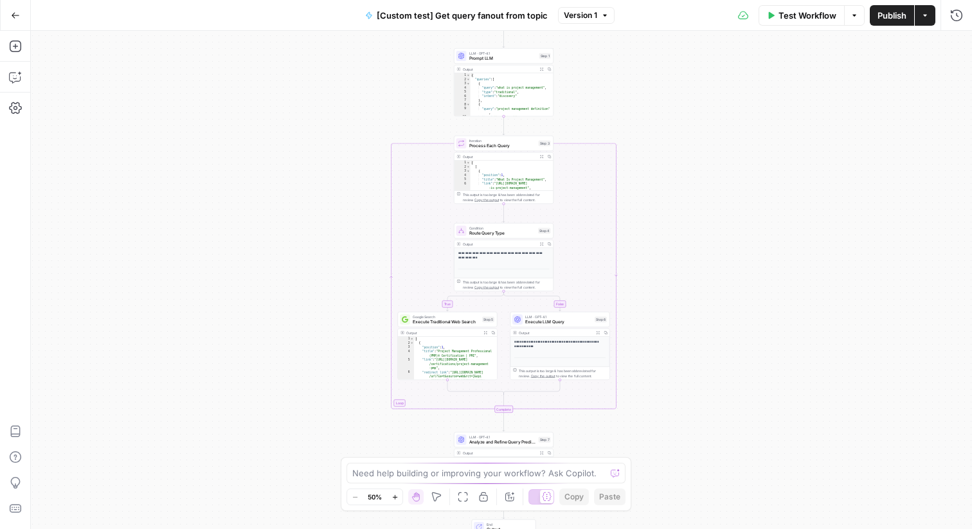
click at [22, 10] on button "Go Back" at bounding box center [15, 15] width 23 height 23
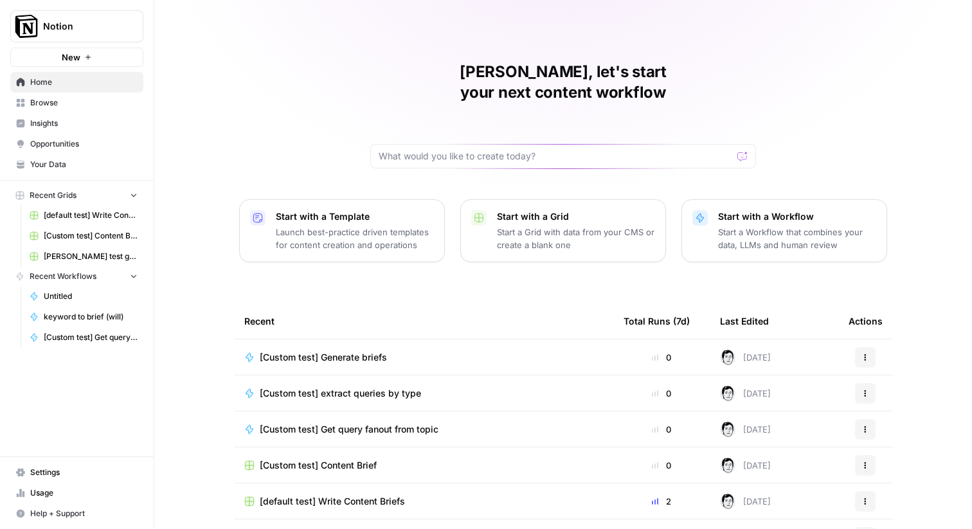
click at [370, 351] on span "[Custom test] Generate briefs" at bounding box center [323, 357] width 127 height 13
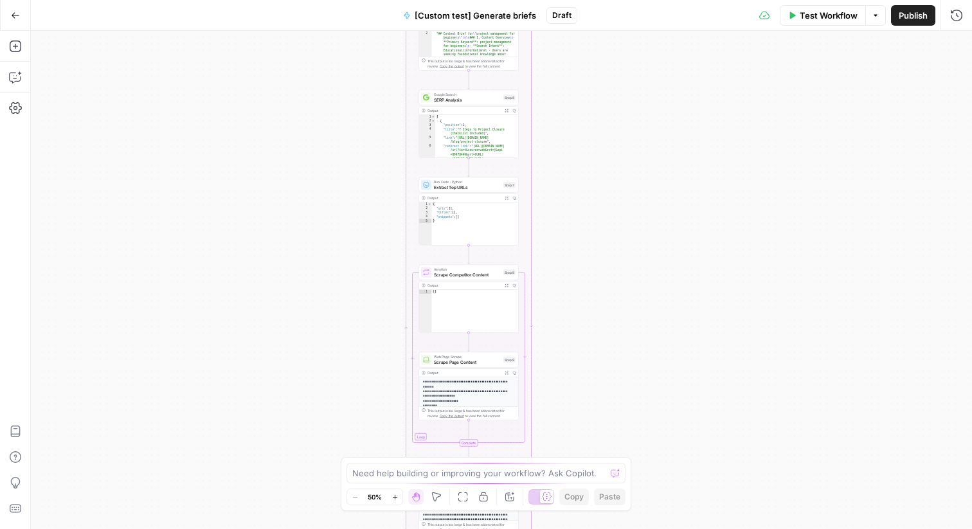
drag, startPoint x: 648, startPoint y: 402, endPoint x: 616, endPoint y: 486, distance: 90.9
click at [616, 486] on body "Notion New Home Browse Insights Opportunities Your Data Recent Grids [default t…" at bounding box center [486, 264] width 972 height 529
click at [600, 109] on div "Workflow Set Inputs Inputs Run Code · Python Parse and Combine Queries Step 1 O…" at bounding box center [501, 280] width 941 height 498
click at [823, 158] on div "Workflow Set Inputs Inputs Run Code · Python Parse and Combine Queries Step 1 O…" at bounding box center [501, 280] width 941 height 498
click at [614, 367] on div "Workflow Set Inputs Inputs Run Code · Python Parse and Combine Queries Step 1 O…" at bounding box center [501, 280] width 941 height 498
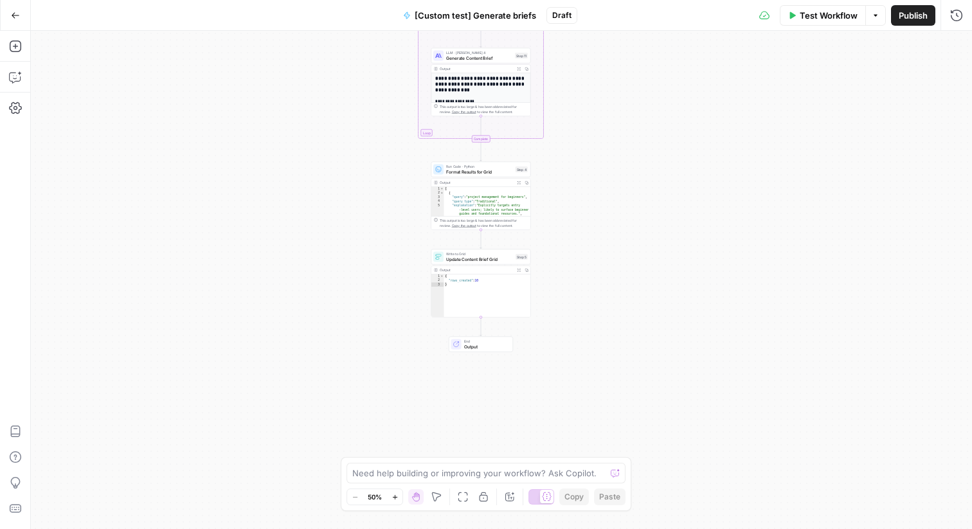
click at [608, 262] on div "Workflow Set Inputs Inputs Run Code · Python Parse and Combine Queries Step 1 O…" at bounding box center [501, 280] width 941 height 498
type textarea "*"
click at [482, 280] on div "{ "rows_created" : 10 }" at bounding box center [487, 300] width 87 height 52
click at [603, 262] on div "Workflow Set Inputs Inputs Run Code · Python Parse and Combine Queries Step 1 O…" at bounding box center [501, 280] width 941 height 498
click at [13, 78] on icon "button" at bounding box center [15, 77] width 13 height 13
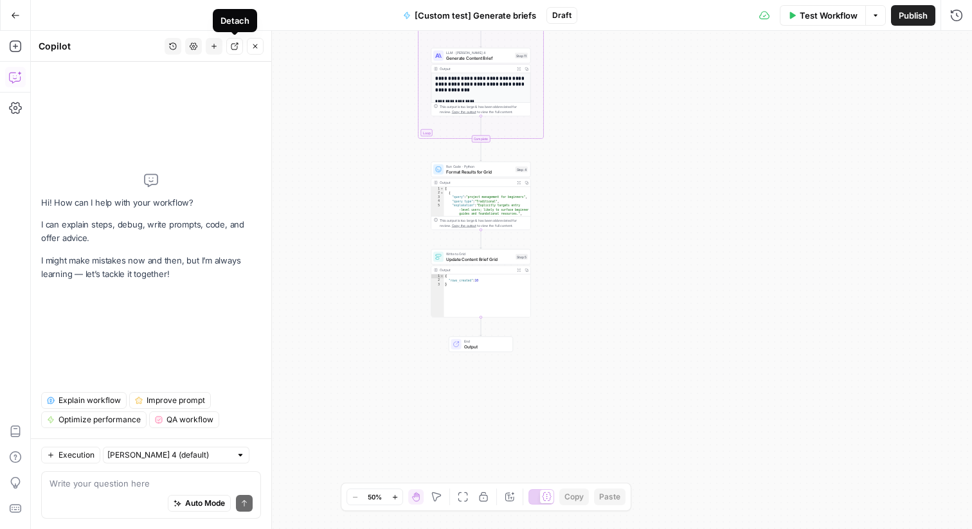
click at [799, 227] on div "Workflow Set Inputs Inputs Run Code · Python Parse and Combine Queries Step 1 O…" at bounding box center [501, 280] width 941 height 498
click at [609, 145] on div "Workflow Set Inputs Inputs Run Code · Python Parse and Combine Queries Step 1 O…" at bounding box center [501, 280] width 941 height 498
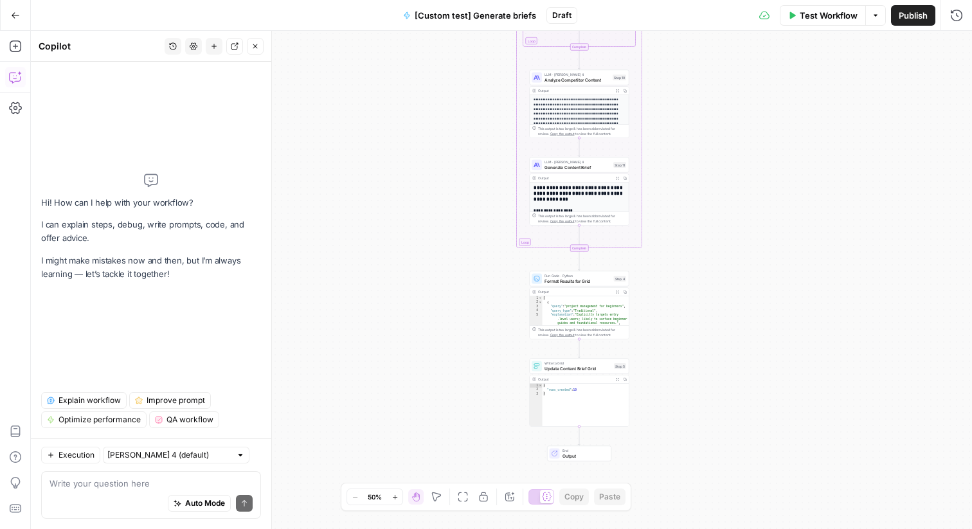
drag, startPoint x: 654, startPoint y: 174, endPoint x: 758, endPoint y: 294, distance: 158.6
click at [758, 296] on div "Workflow Set Inputs Inputs Run Code · Python Parse and Combine Queries Step 1 O…" at bounding box center [501, 280] width 941 height 498
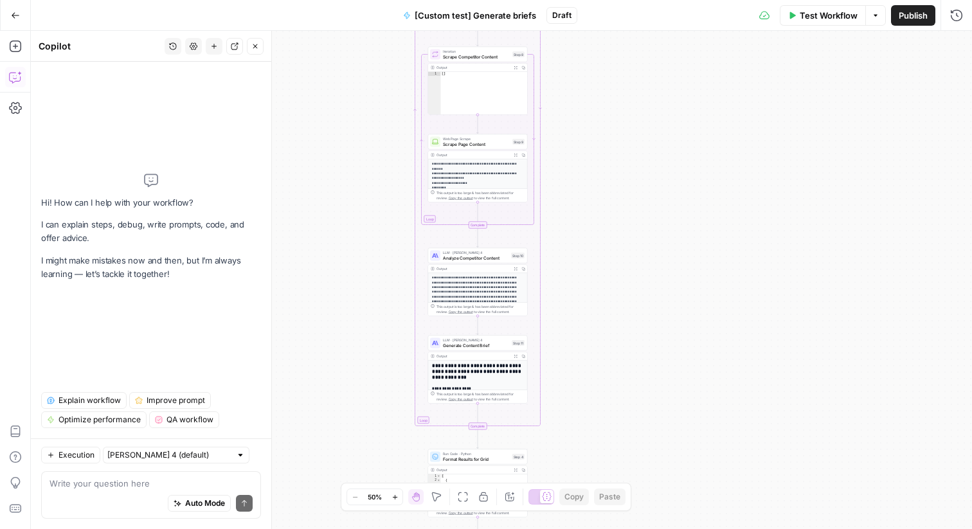
drag, startPoint x: 710, startPoint y: 114, endPoint x: 603, endPoint y: 279, distance: 196.1
click at [603, 279] on div "Workflow Set Inputs Inputs Run Code · Python Parse and Combine Queries Step 1 O…" at bounding box center [501, 280] width 941 height 498
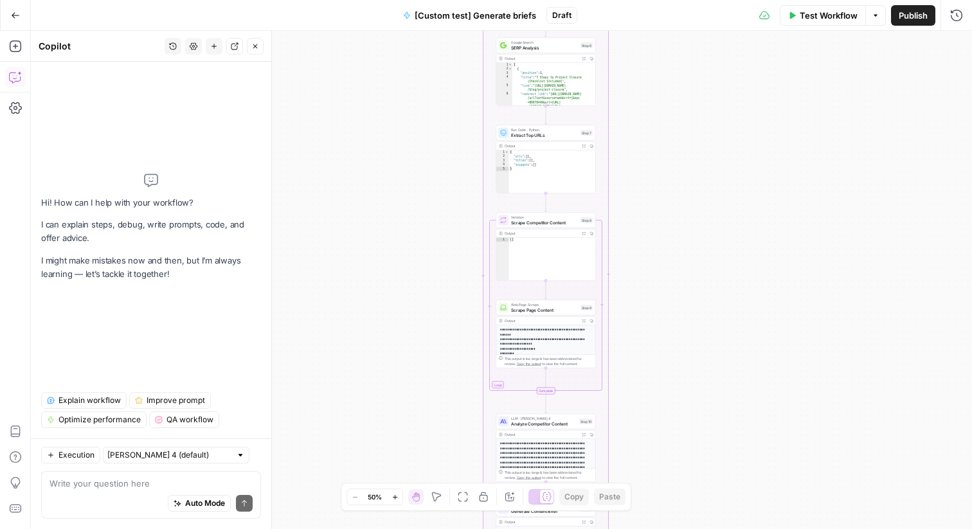
drag, startPoint x: 595, startPoint y: 147, endPoint x: 660, endPoint y: 311, distance: 176.9
click at [661, 312] on div "Workflow Set Inputs Inputs Run Code · Python Parse and Combine Queries Step 1 O…" at bounding box center [501, 280] width 941 height 498
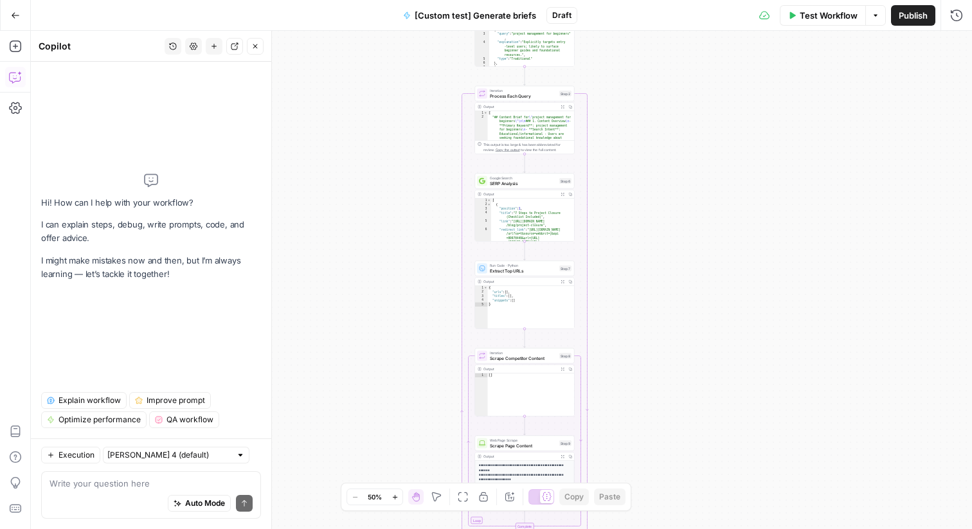
drag, startPoint x: 640, startPoint y: 99, endPoint x: 621, endPoint y: 235, distance: 136.9
click at [621, 235] on div "Workflow Set Inputs Inputs Run Code · Python Parse and Combine Queries Step 1 O…" at bounding box center [501, 280] width 941 height 498
click at [518, 181] on span "SERP Analysis" at bounding box center [523, 183] width 67 height 6
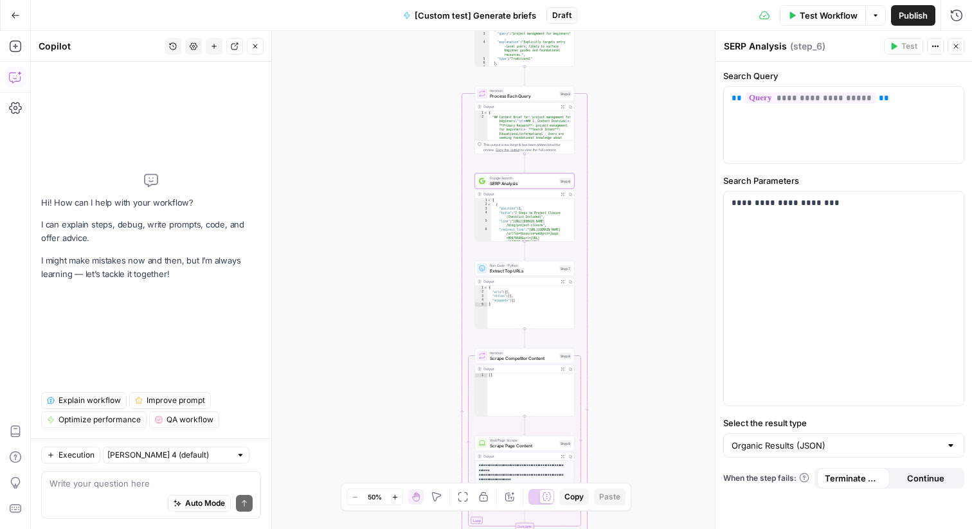
click at [652, 144] on div "Workflow Set Inputs Inputs Run Code · Python Parse and Combine Queries Step 1 O…" at bounding box center [501, 280] width 941 height 498
click at [514, 183] on span "SERP Analysis" at bounding box center [523, 183] width 67 height 6
click at [934, 47] on icon "button" at bounding box center [935, 46] width 8 height 8
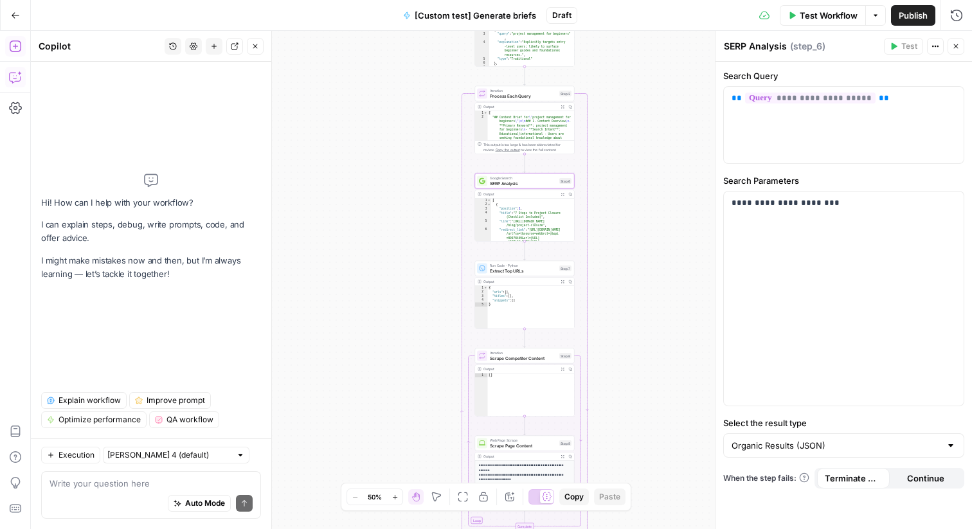
click at [17, 46] on icon "button" at bounding box center [15, 46] width 12 height 12
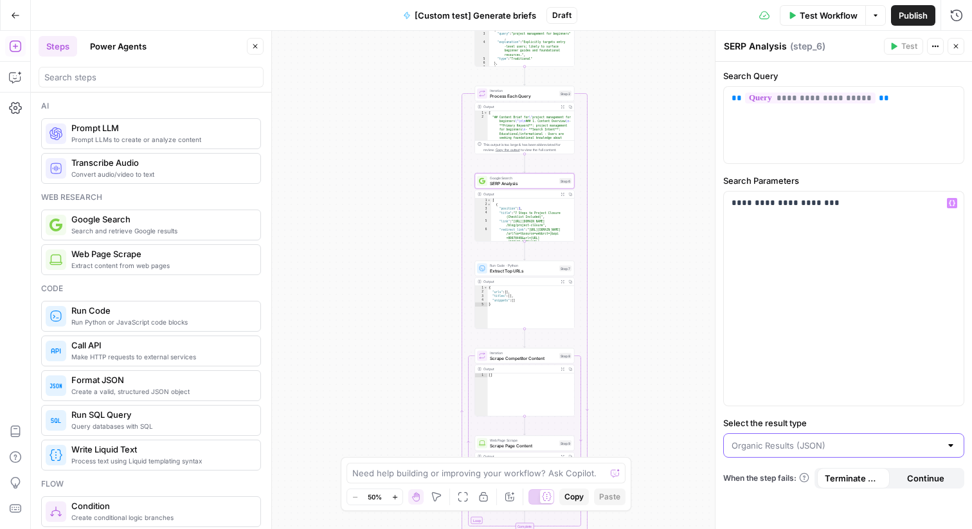
click at [823, 448] on input "Select the result type" at bounding box center [835, 445] width 209 height 13
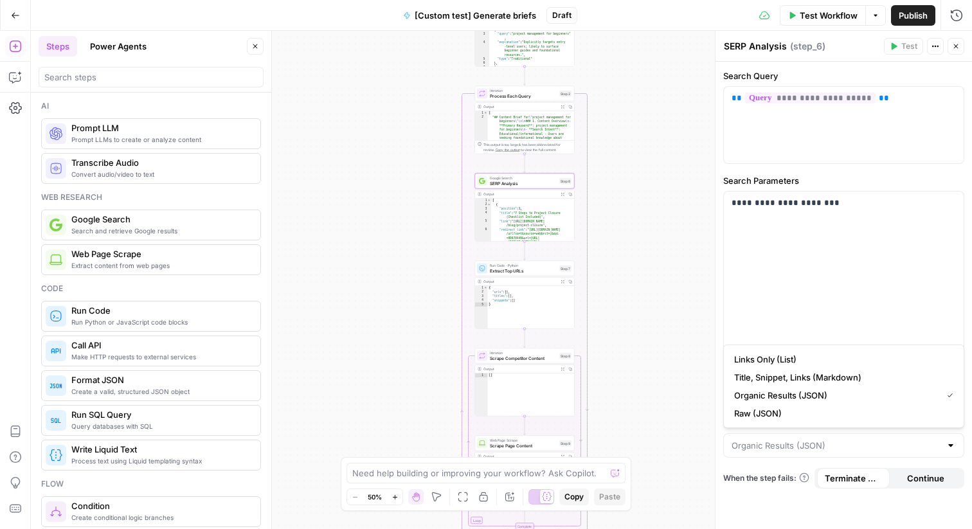
type input "Organic Results (JSON)"
click at [649, 240] on div "Workflow Set Inputs Inputs Run Code · Python Parse and Combine Queries Step 1 O…" at bounding box center [501, 280] width 941 height 498
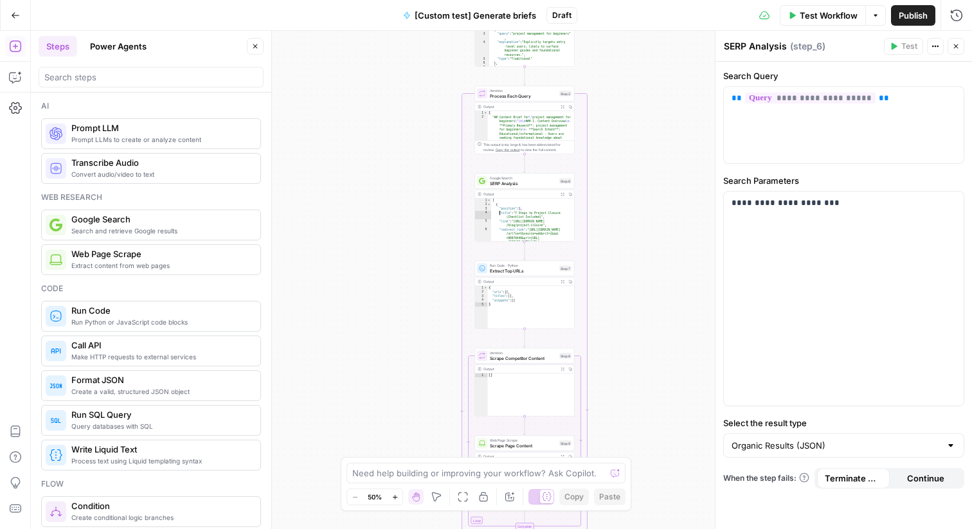
click at [508, 226] on div "[ { "position" : 1 , "title" : "7 Steps to Project Closure (Checklist Included)…" at bounding box center [533, 235] width 84 height 73
click at [510, 210] on div "[ { "position" : 1 , "title" : "7 Steps to Project Closure (Checklist Included)…" at bounding box center [533, 235] width 84 height 73
type textarea "**********"
click at [560, 195] on icon "button" at bounding box center [562, 194] width 4 height 4
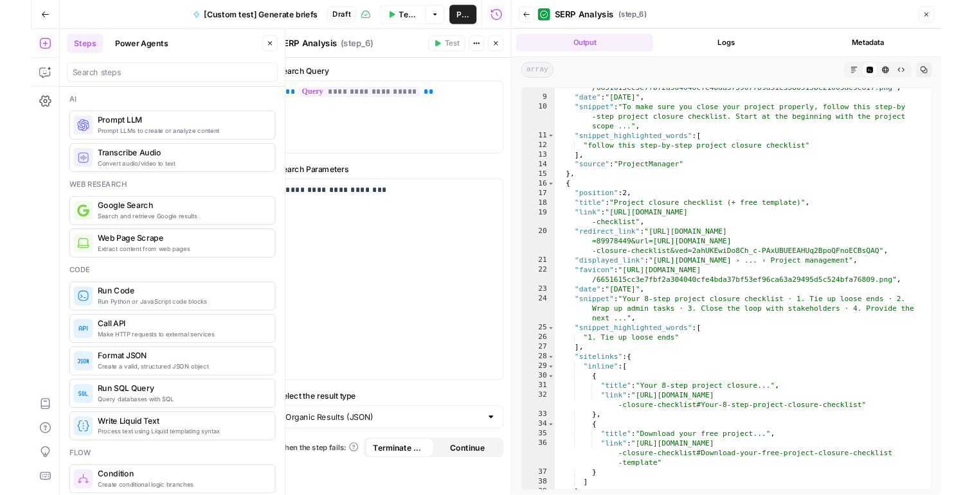
scroll to position [108, 0]
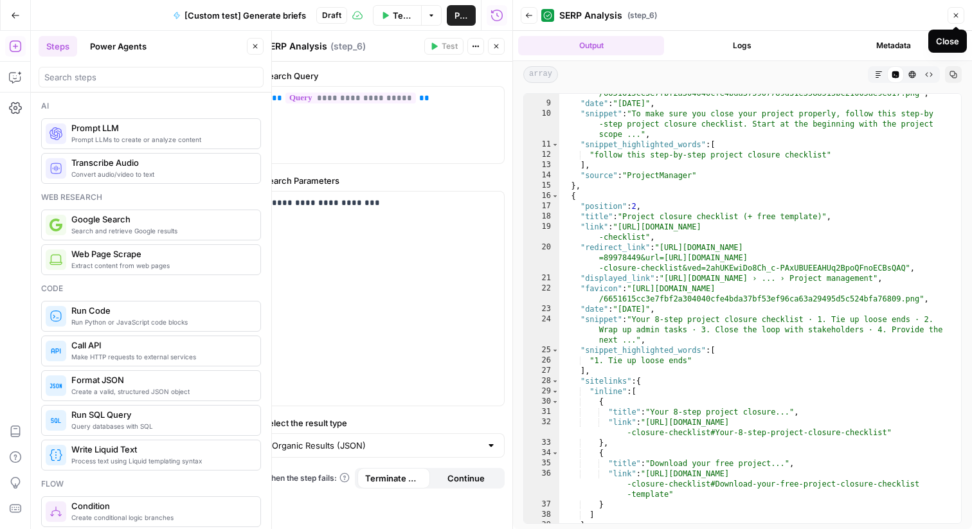
click at [956, 14] on icon "button" at bounding box center [956, 16] width 8 height 8
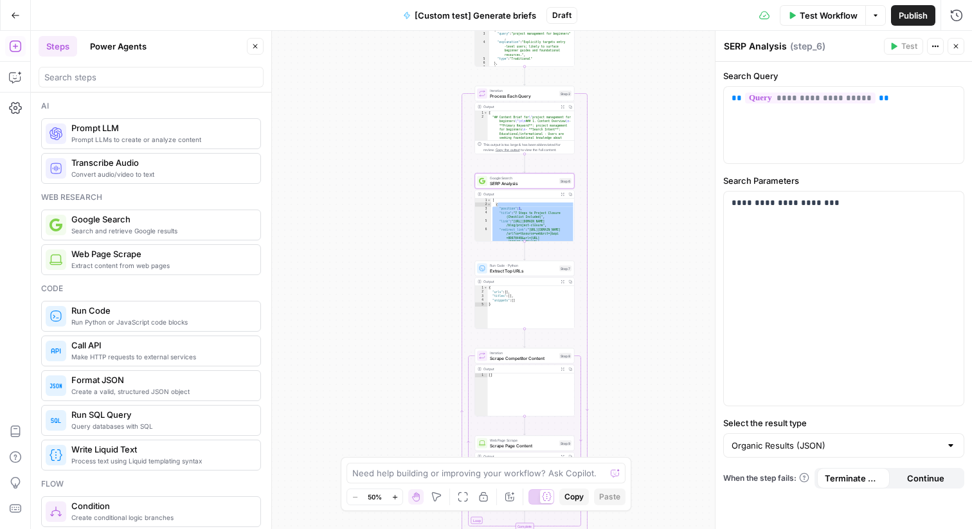
click at [641, 220] on div "Workflow Set Inputs Inputs Run Code · Python Parse and Combine Queries Step 1 O…" at bounding box center [501, 280] width 941 height 498
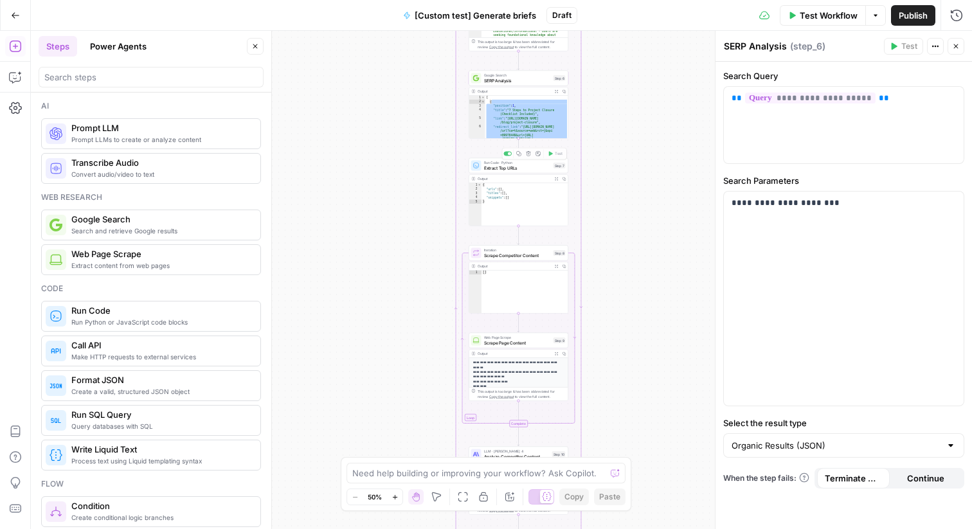
type textarea "**********"
click at [510, 202] on div "{ "urls" : [ ] , "titles" : [ ] , "snippets" : [ ] }" at bounding box center [524, 209] width 87 height 52
click at [517, 116] on div "[ { "position" : 1 , "title" : "7 Steps to Project Closure (Checklist Included)…" at bounding box center [527, 132] width 84 height 73
type textarea "**********"
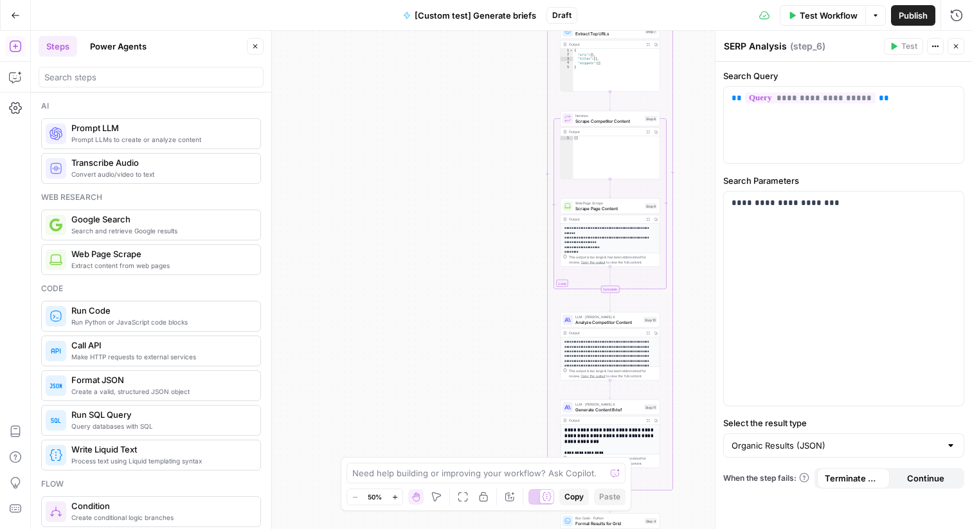
drag, startPoint x: 402, startPoint y: 350, endPoint x: 505, endPoint y: 241, distance: 150.0
click at [505, 244] on div "Workflow Set Inputs Inputs Run Code · Python Parse and Combine Queries Step 1 O…" at bounding box center [501, 280] width 941 height 498
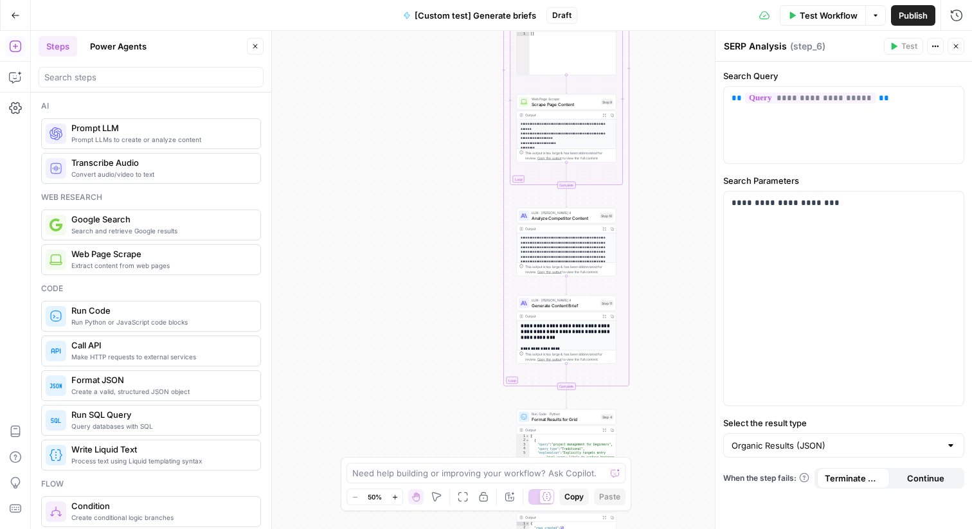
drag, startPoint x: 454, startPoint y: 299, endPoint x: 404, endPoint y: 195, distance: 116.1
click at [403, 195] on div "Workflow Set Inputs Inputs Run Code · Python Parse and Combine Queries Step 1 O…" at bounding box center [501, 280] width 941 height 498
click at [438, 271] on div "Workflow Set Inputs Inputs Run Code · Python Parse and Combine Queries Step 1 O…" at bounding box center [501, 280] width 941 height 498
click at [650, 217] on div "Workflow Set Inputs Inputs Run Code · Python Parse and Combine Queries Step 1 O…" at bounding box center [501, 280] width 941 height 498
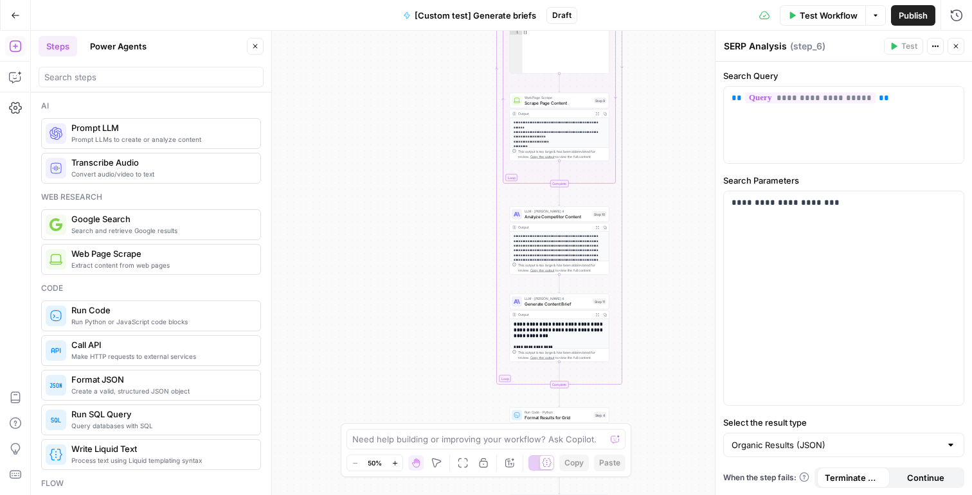
click at [375, 124] on div "Workflow Set Inputs Inputs Run Code · Python Parse and Combine Queries Step 1 O…" at bounding box center [501, 263] width 941 height 465
click at [253, 48] on icon "button" at bounding box center [255, 46] width 4 height 4
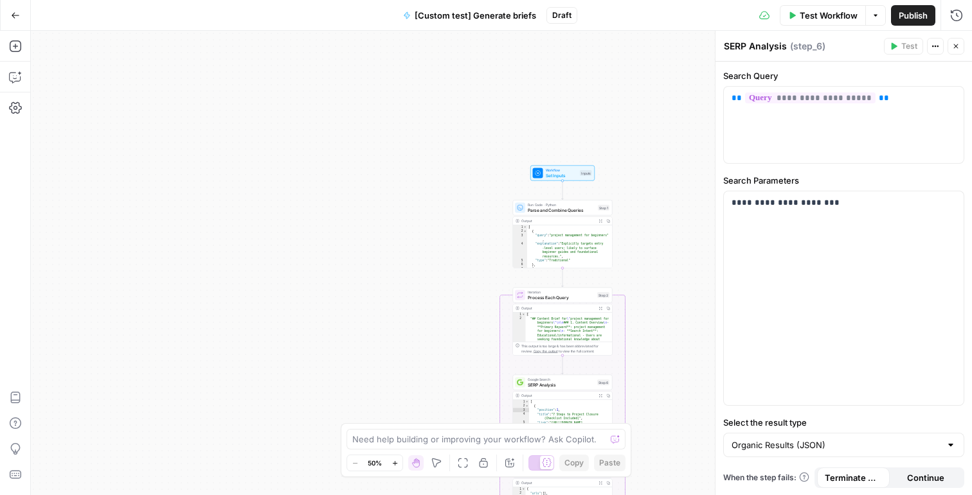
click at [395, 203] on div "Workflow Set Inputs Inputs Run Code · Python Parse and Combine Queries Step 1 O…" at bounding box center [501, 263] width 941 height 465
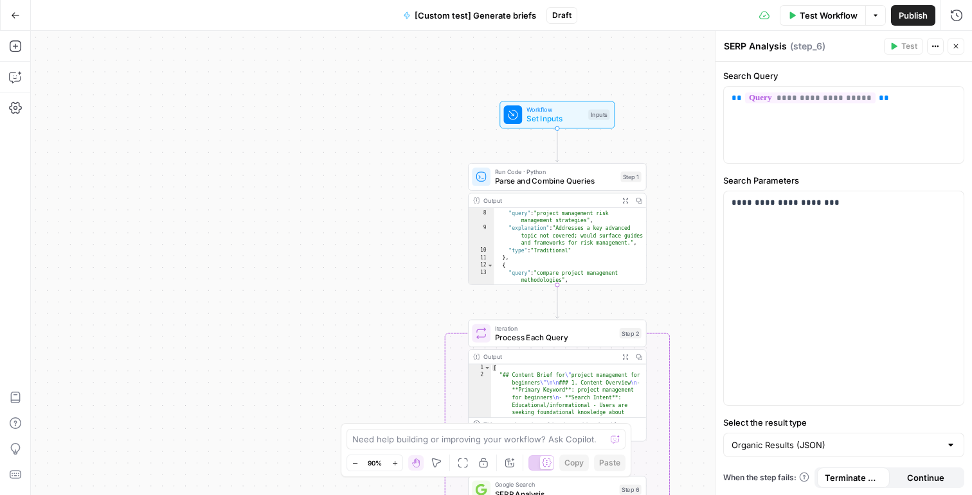
scroll to position [206, 0]
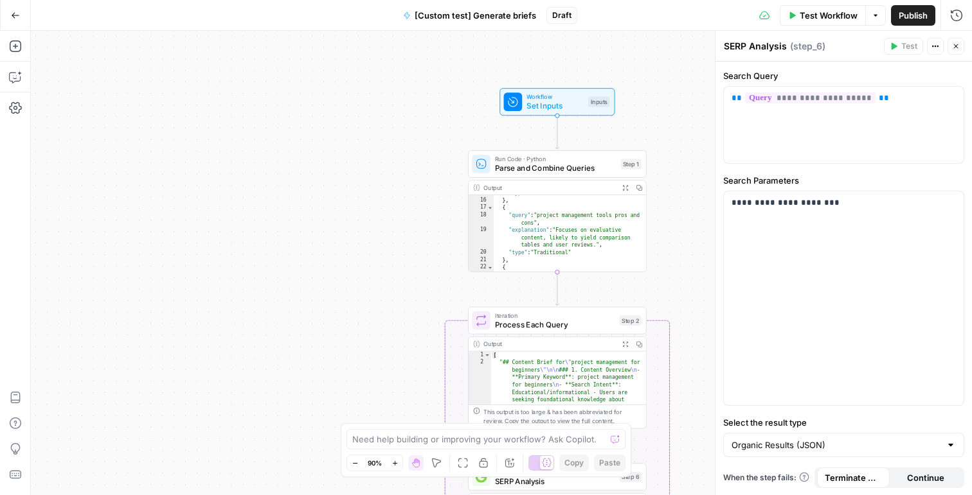
drag, startPoint x: 336, startPoint y: 244, endPoint x: 321, endPoint y: 13, distance: 230.6
click at [321, 13] on div "Go Back [Custom test] Generate briefs Draft Test Workflow Options Publish Run H…" at bounding box center [486, 247] width 972 height 495
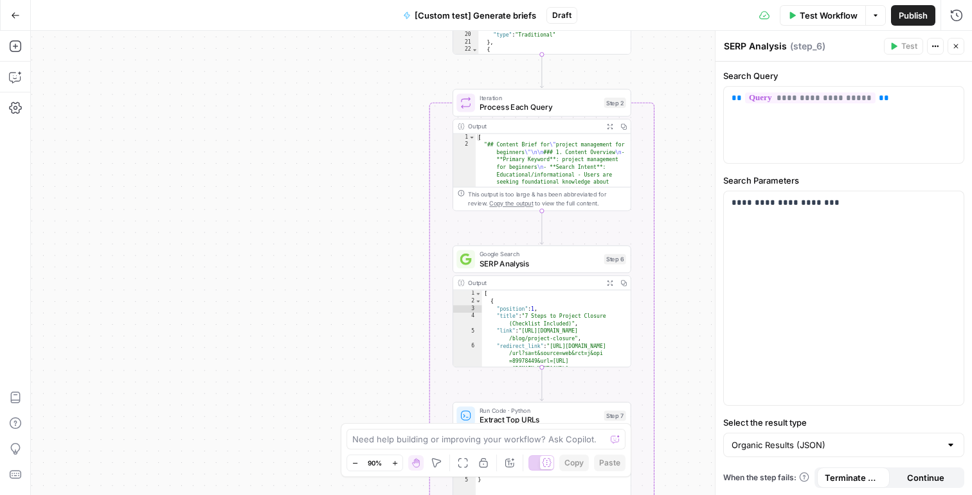
drag, startPoint x: 343, startPoint y: 215, endPoint x: 318, endPoint y: 123, distance: 95.3
click at [318, 123] on div "Workflow Set Inputs Inputs Run Code · Python Parse and Combine Queries Step 1 O…" at bounding box center [501, 263] width 941 height 465
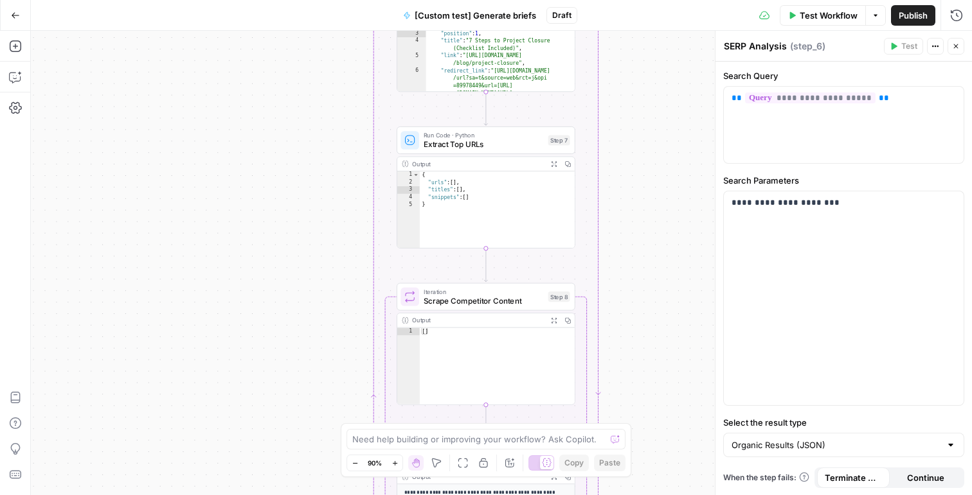
drag, startPoint x: 354, startPoint y: 329, endPoint x: 323, endPoint y: 145, distance: 187.0
click at [323, 145] on div "Workflow Set Inputs Inputs Run Code · Python Parse and Combine Queries Step 1 O…" at bounding box center [501, 263] width 941 height 465
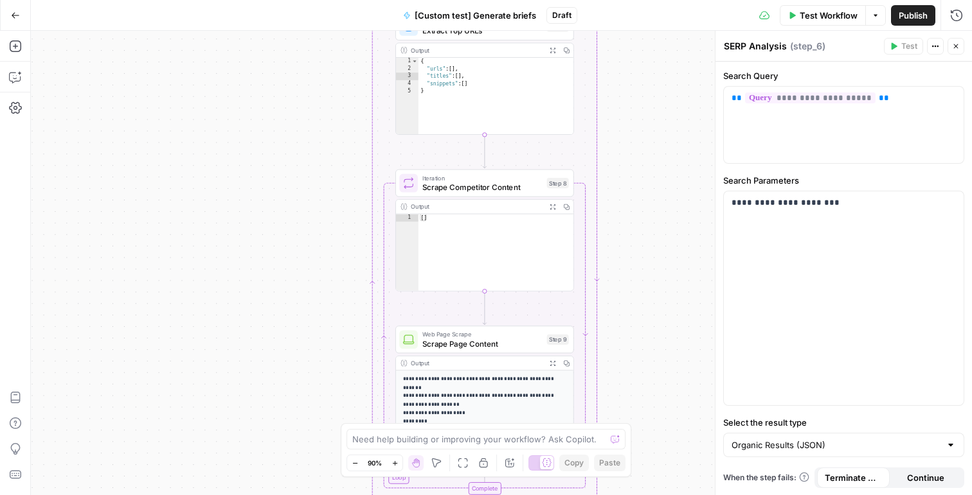
drag, startPoint x: 635, startPoint y: 241, endPoint x: 634, endPoint y: 29, distance: 212.1
click at [634, 28] on div "Go Back [Custom test] Generate briefs Draft Test Workflow Options Publish Run H…" at bounding box center [486, 247] width 972 height 495
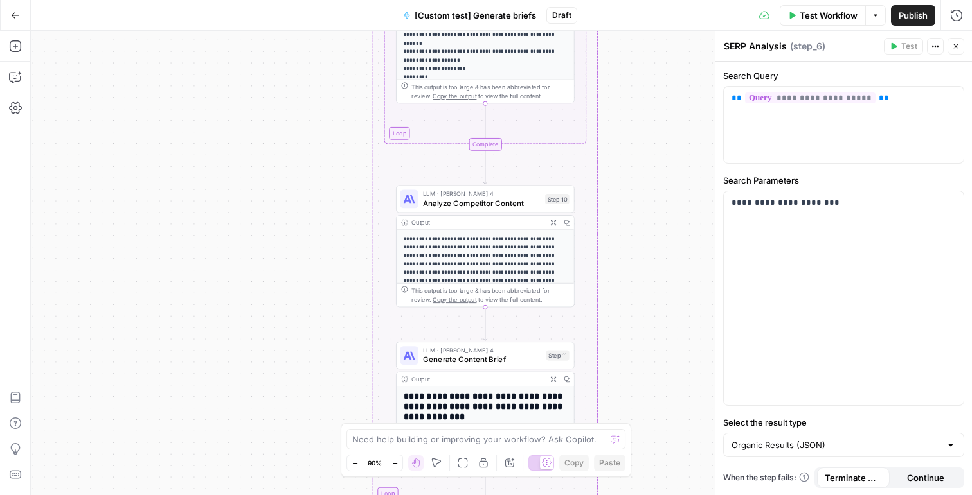
drag, startPoint x: 642, startPoint y: 338, endPoint x: 640, endPoint y: 64, distance: 274.4
click at [640, 64] on div "Workflow Set Inputs Inputs Run Code · Python Parse and Combine Queries Step 1 O…" at bounding box center [501, 263] width 941 height 465
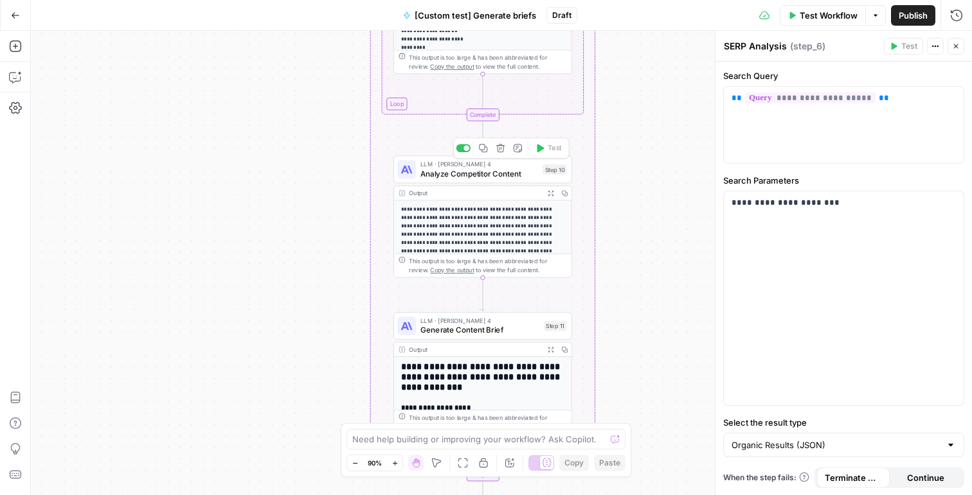
click at [468, 170] on span "Analyze Competitor Content" at bounding box center [479, 174] width 118 height 12
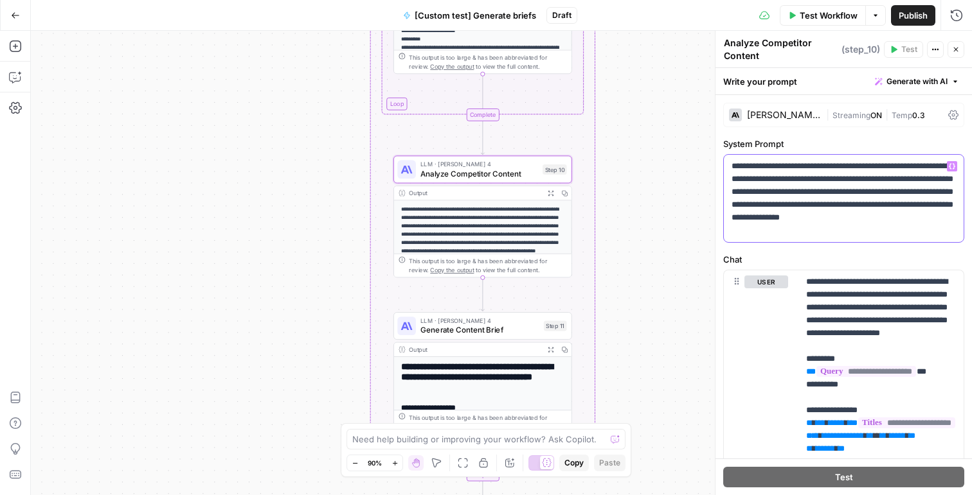
drag, startPoint x: 730, startPoint y: 166, endPoint x: 810, endPoint y: 260, distance: 123.1
click at [0, 0] on form "**********" at bounding box center [0, 0] width 0 height 0
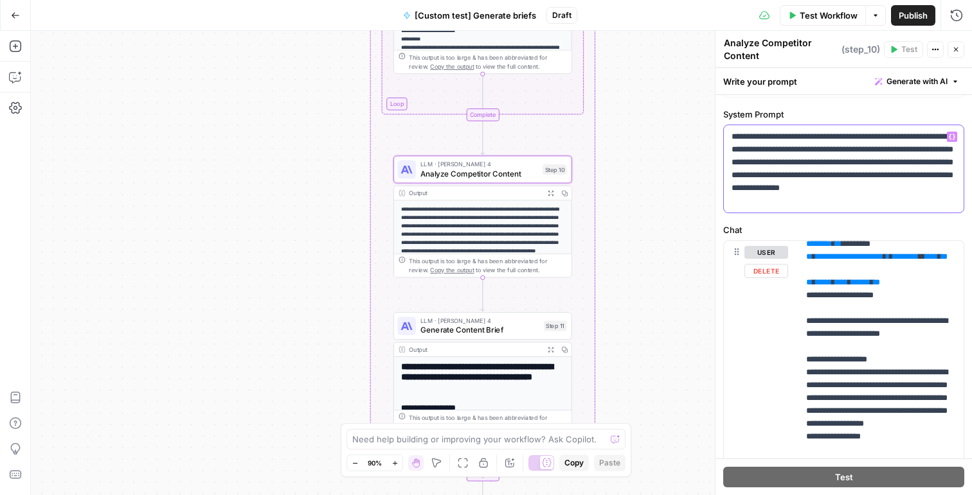
scroll to position [0, 0]
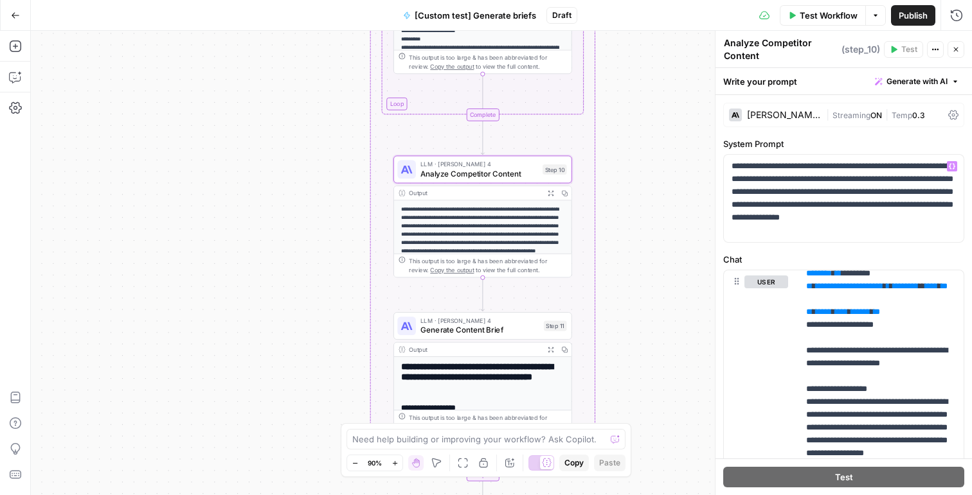
click at [754, 142] on label "System Prompt" at bounding box center [843, 144] width 241 height 13
click at [738, 166] on p "**********" at bounding box center [843, 198] width 224 height 77
click at [747, 187] on p "**********" at bounding box center [843, 198] width 224 height 77
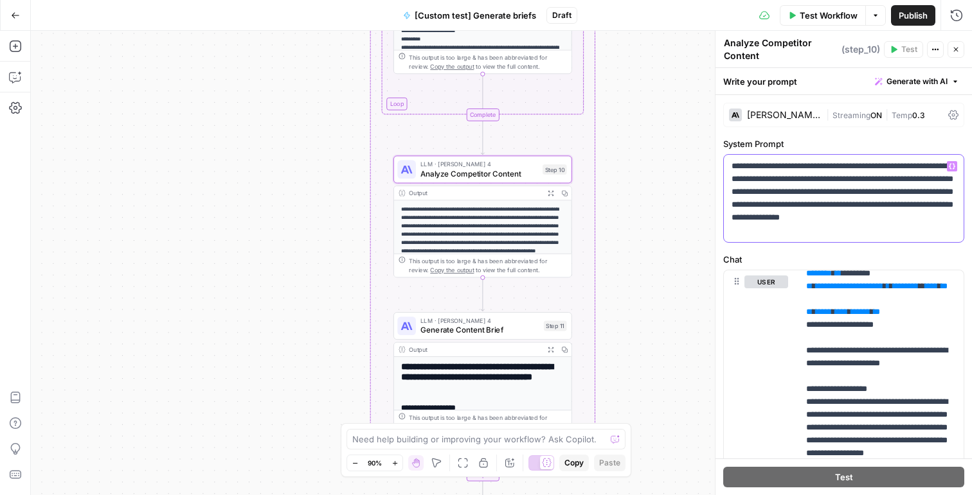
click at [747, 187] on p "**********" at bounding box center [843, 198] width 224 height 77
click at [796, 166] on p "**********" at bounding box center [843, 198] width 224 height 77
drag, startPoint x: 767, startPoint y: 166, endPoint x: 816, endPoint y: 212, distance: 66.8
click at [816, 213] on p "**********" at bounding box center [843, 198] width 224 height 77
click at [822, 200] on p "**********" at bounding box center [843, 198] width 224 height 77
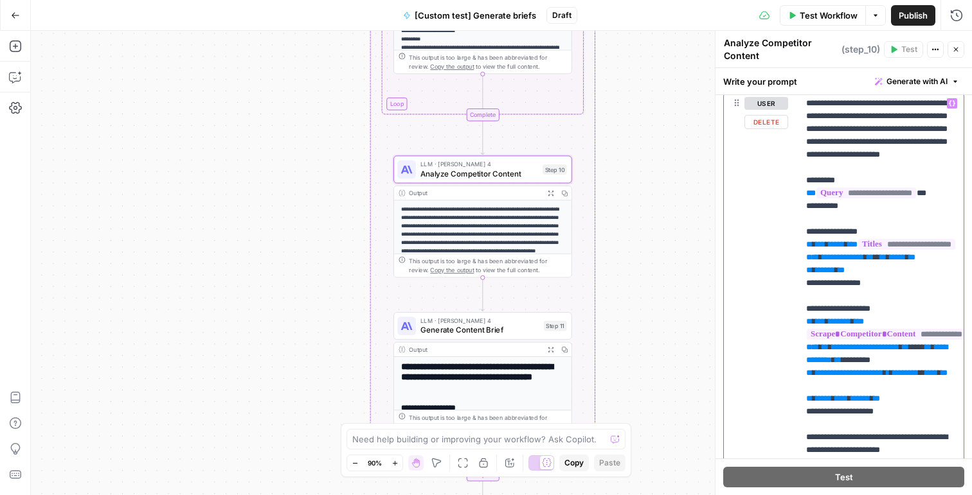
drag, startPoint x: 807, startPoint y: 107, endPoint x: 849, endPoint y: 251, distance: 150.7
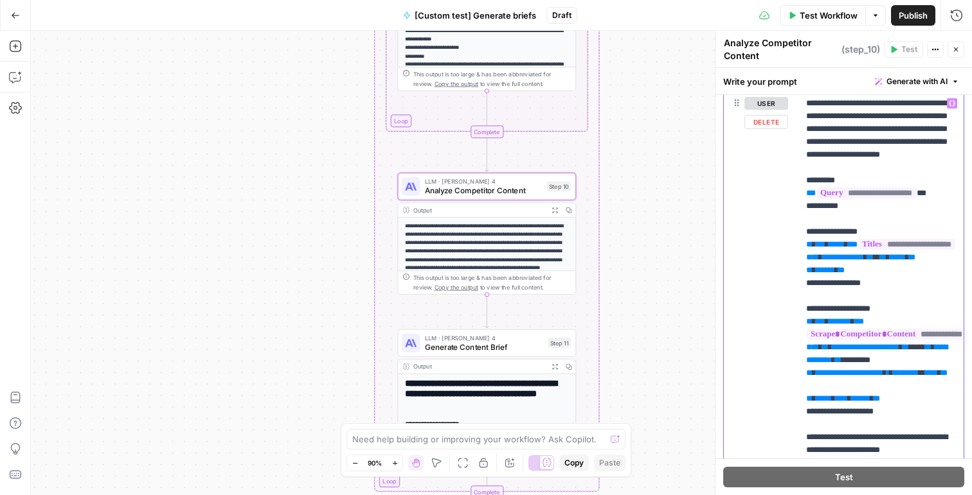
drag, startPoint x: 807, startPoint y: 193, endPoint x: 916, endPoint y: 220, distance: 111.9
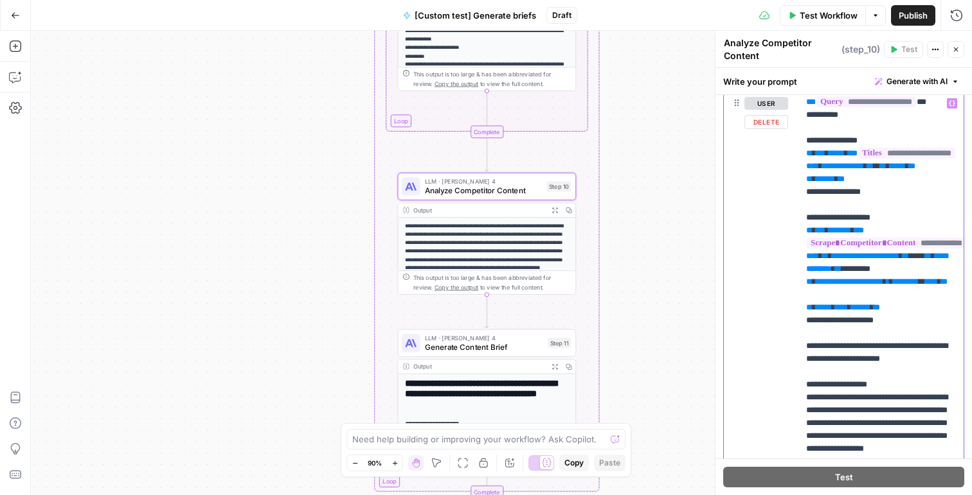
scroll to position [126, 0]
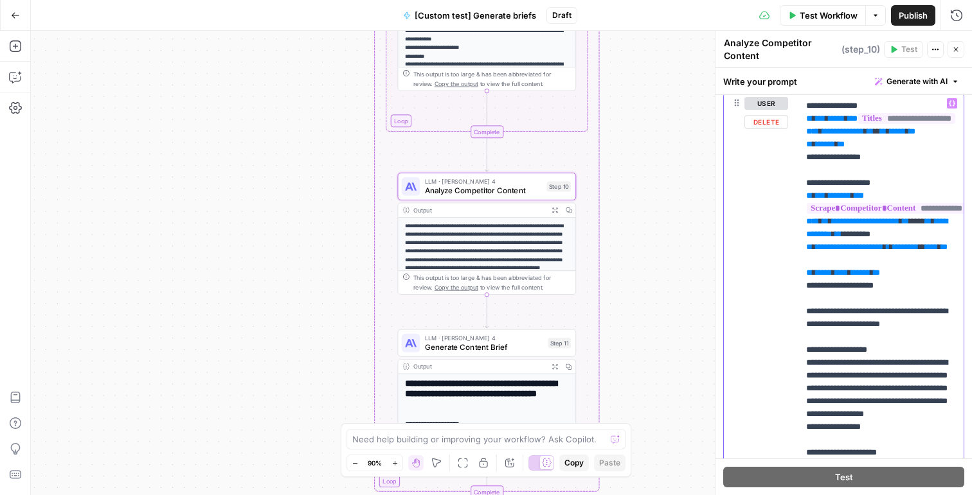
drag, startPoint x: 891, startPoint y: 184, endPoint x: 800, endPoint y: 119, distance: 111.8
click at [800, 119] on div "**********" at bounding box center [880, 354] width 165 height 524
drag, startPoint x: 805, startPoint y: 209, endPoint x: 922, endPoint y: 317, distance: 159.2
click at [922, 317] on div "**********" at bounding box center [880, 354] width 165 height 524
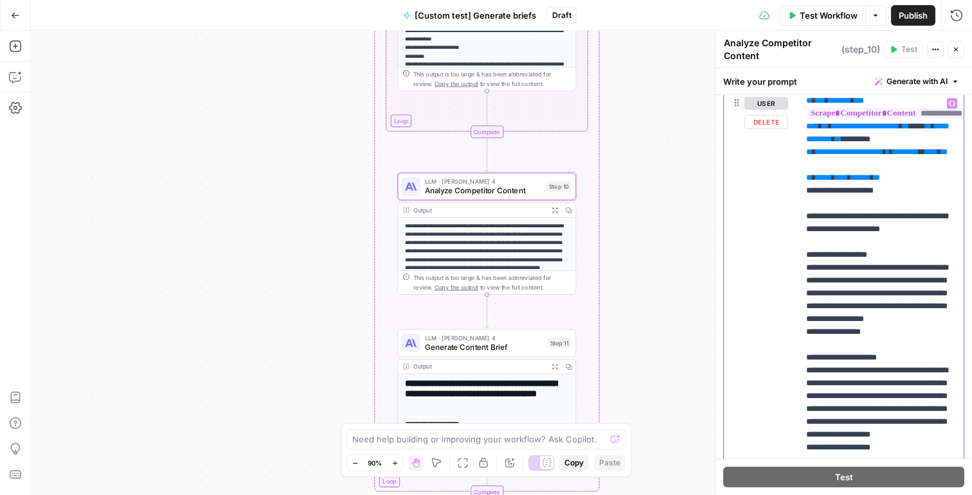
scroll to position [260, 0]
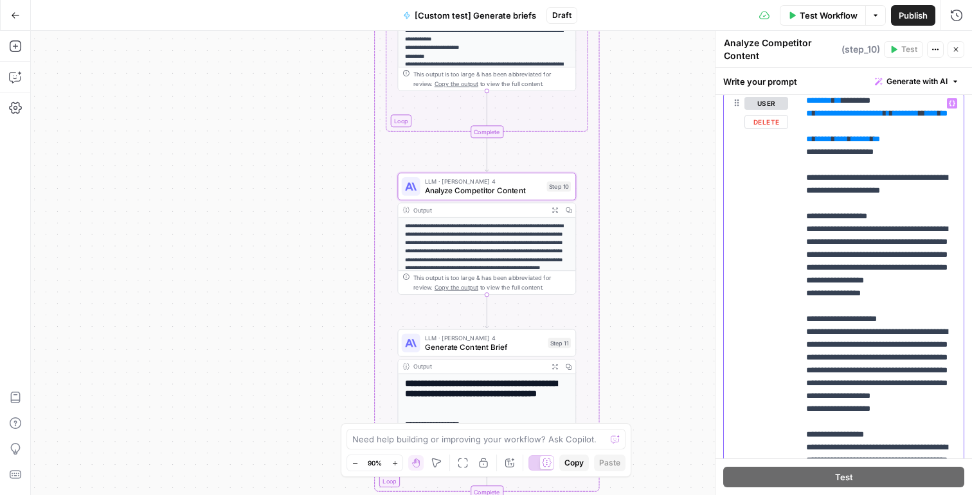
drag, startPoint x: 803, startPoint y: 221, endPoint x: 893, endPoint y: 352, distance: 158.8
click at [893, 352] on div "**********" at bounding box center [880, 354] width 165 height 524
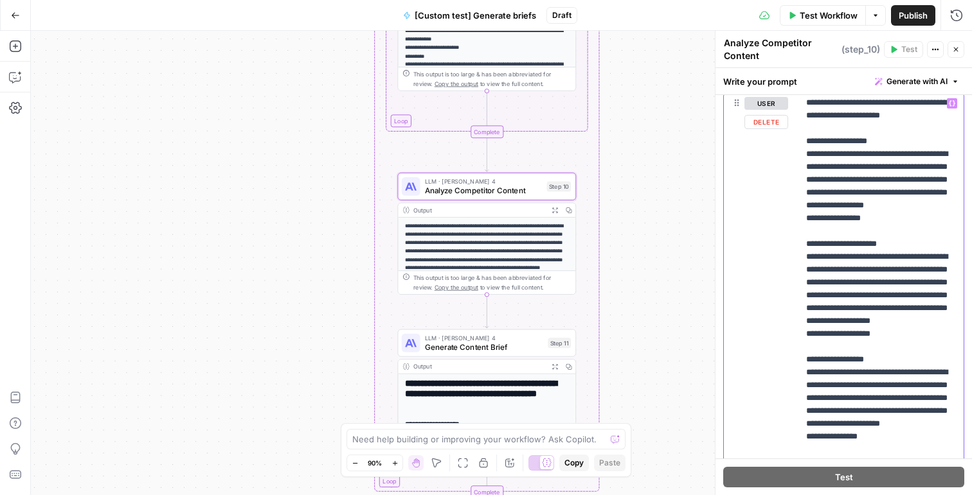
scroll to position [357, 0]
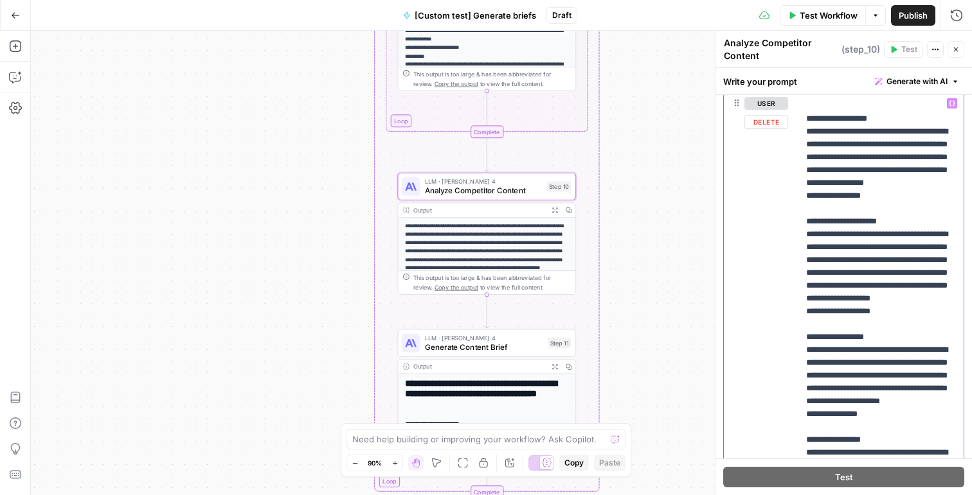
click at [809, 170] on p "**********" at bounding box center [881, 344] width 150 height 1208
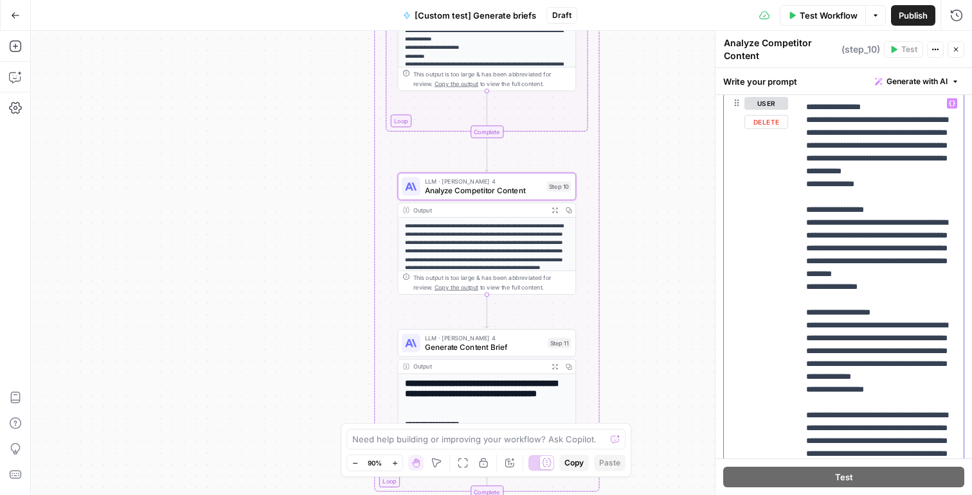
scroll to position [695, 0]
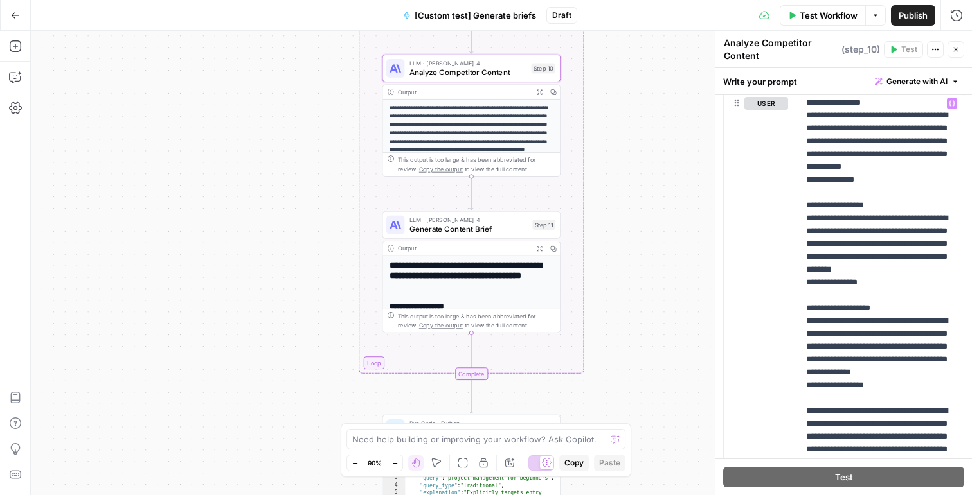
drag, startPoint x: 677, startPoint y: 335, endPoint x: 651, endPoint y: 153, distance: 183.8
click at [651, 150] on div "Workflow Set Inputs Inputs Run Code · Python Parse and Combine Queries Step 1 O…" at bounding box center [501, 263] width 941 height 465
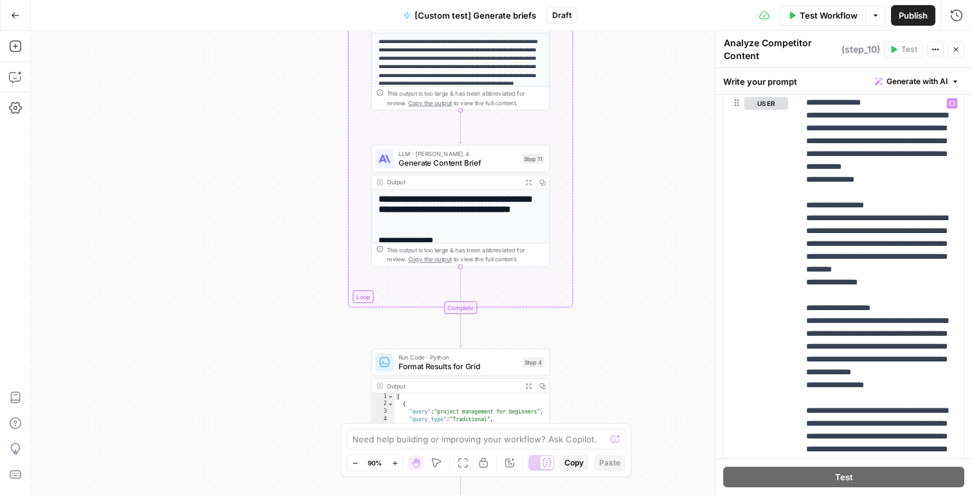
click at [652, 251] on div "Workflow Set Inputs Inputs Run Code · Python Parse and Combine Queries Step 1 O…" at bounding box center [501, 263] width 941 height 465
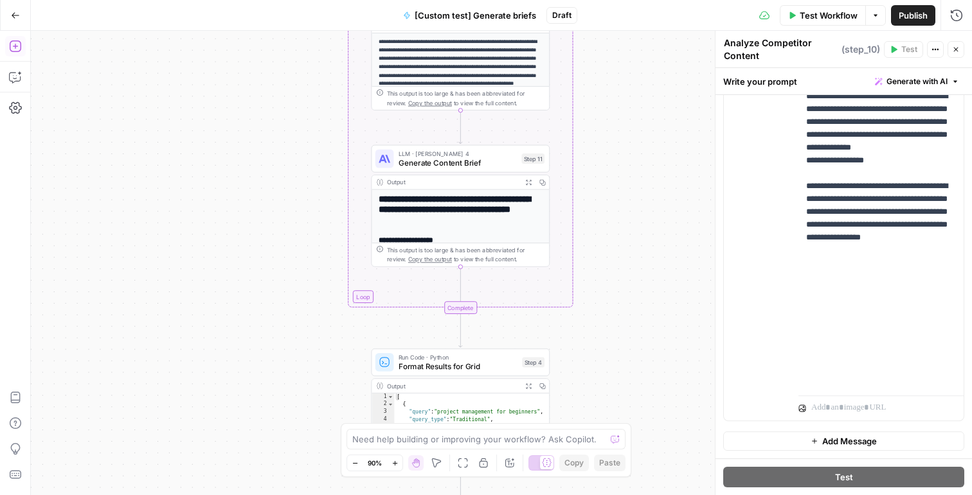
click at [19, 45] on icon "button" at bounding box center [15, 46] width 13 height 13
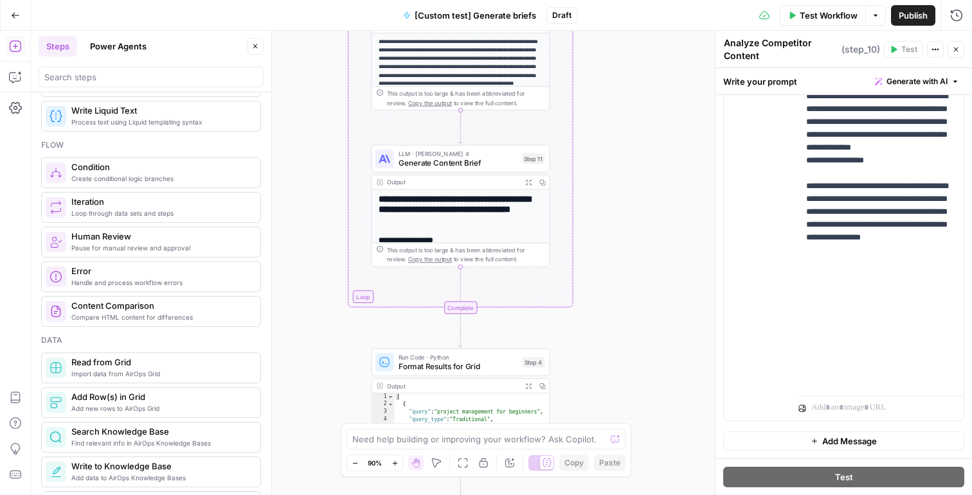
scroll to position [0, 0]
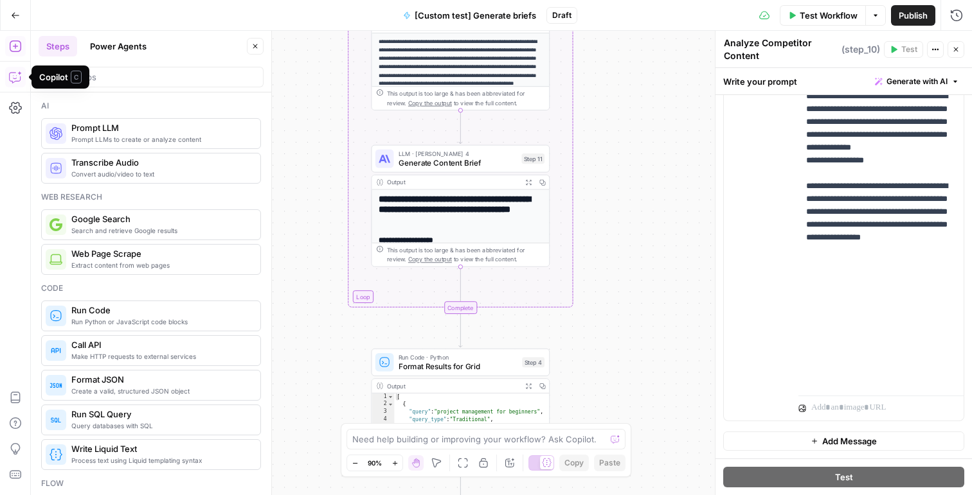
click at [17, 74] on icon "button" at bounding box center [15, 77] width 13 height 13
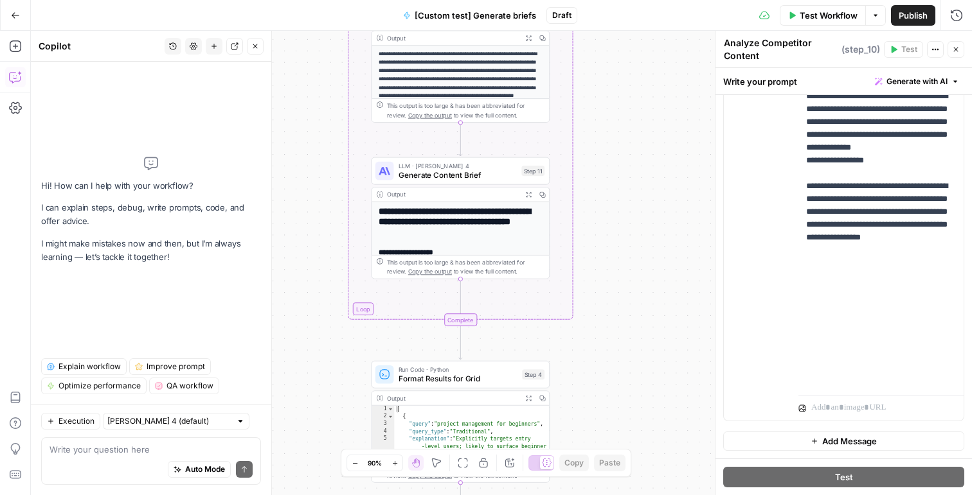
drag, startPoint x: 325, startPoint y: 108, endPoint x: 328, endPoint y: 167, distance: 59.2
click at [328, 167] on div "Workflow Set Inputs Inputs Run Code · Python Parse and Combine Queries Step 1 O…" at bounding box center [501, 263] width 941 height 465
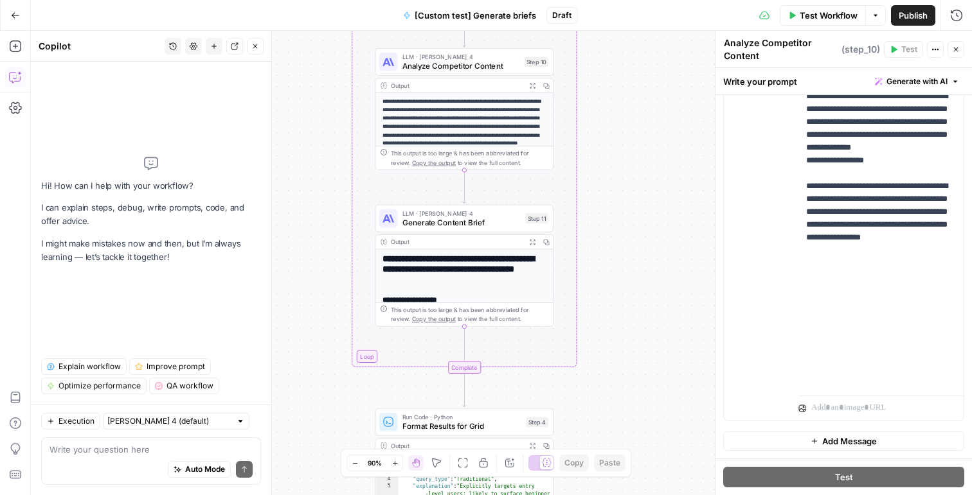
click at [105, 283] on div "Hi! How can I help with your workflow? I can explain steps, debug, write prompt…" at bounding box center [151, 210] width 220 height 276
drag, startPoint x: 828, startPoint y: 132, endPoint x: 842, endPoint y: 202, distance: 70.7
click at [107, 143] on div "Hi! How can I help with your workflow? I can explain steps, debug, write prompt…" at bounding box center [151, 210] width 220 height 276
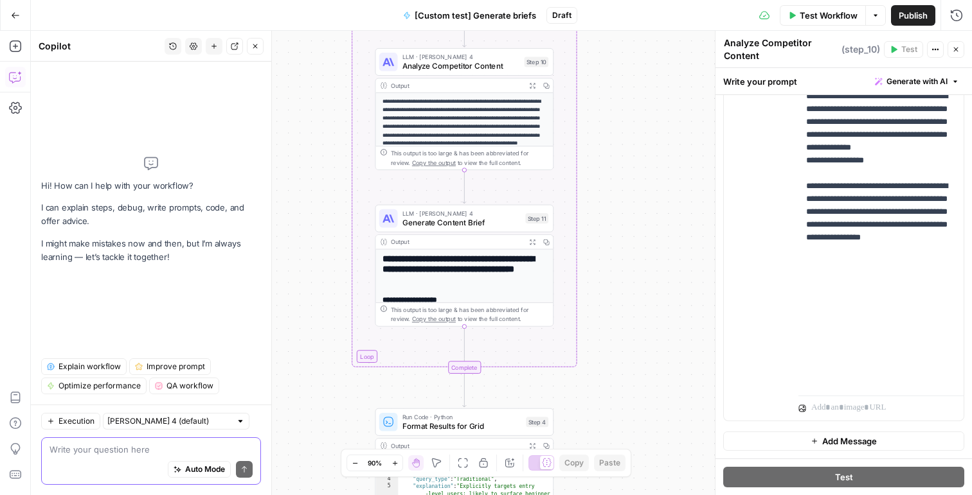
click at [103, 450] on textarea at bounding box center [150, 449] width 203 height 13
type textarea "o"
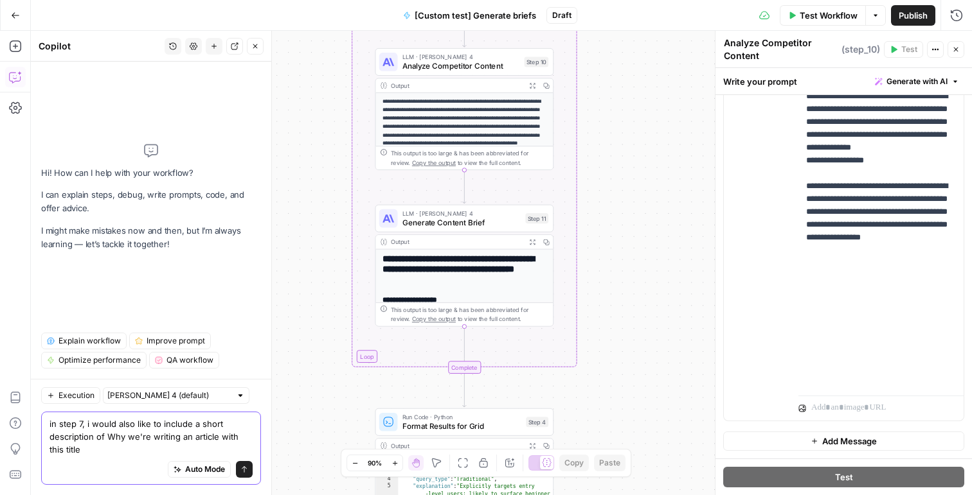
type textarea "in step 7, i would also like to include a short description of Why we're writin…"
click at [157, 441] on div "Auto Mode will automatically modify and execute the workflow" at bounding box center [198, 437] width 183 height 25
click at [128, 431] on textarea "in step 7, i would also like to include a short description of Why we're writin…" at bounding box center [150, 437] width 203 height 39
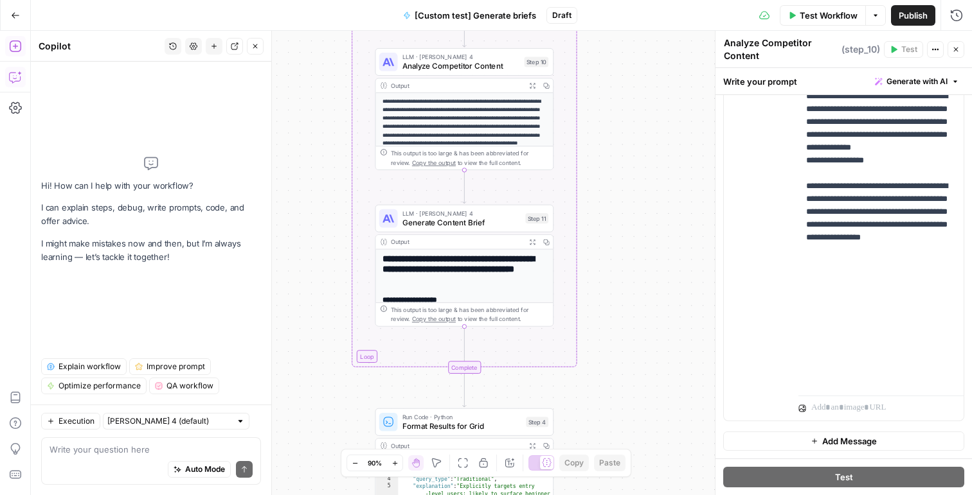
click at [22, 43] on button "Add Steps" at bounding box center [15, 46] width 21 height 21
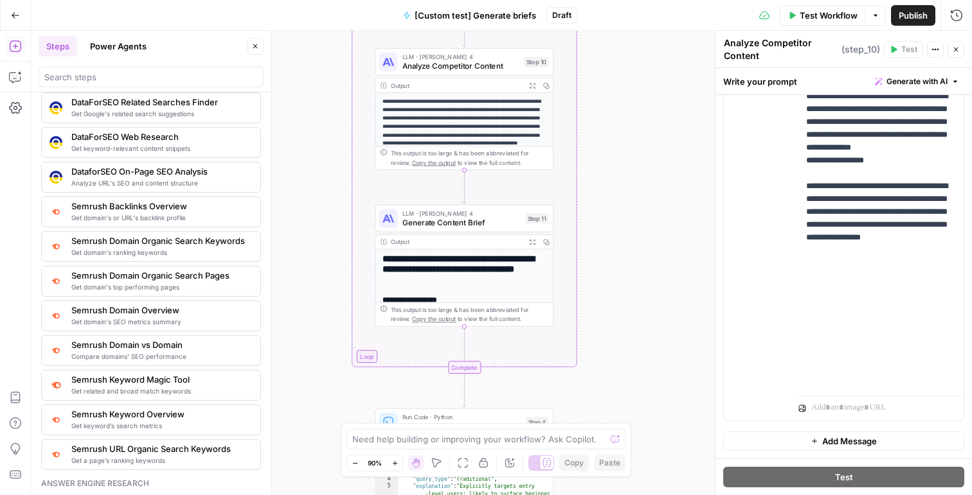
scroll to position [1284, 0]
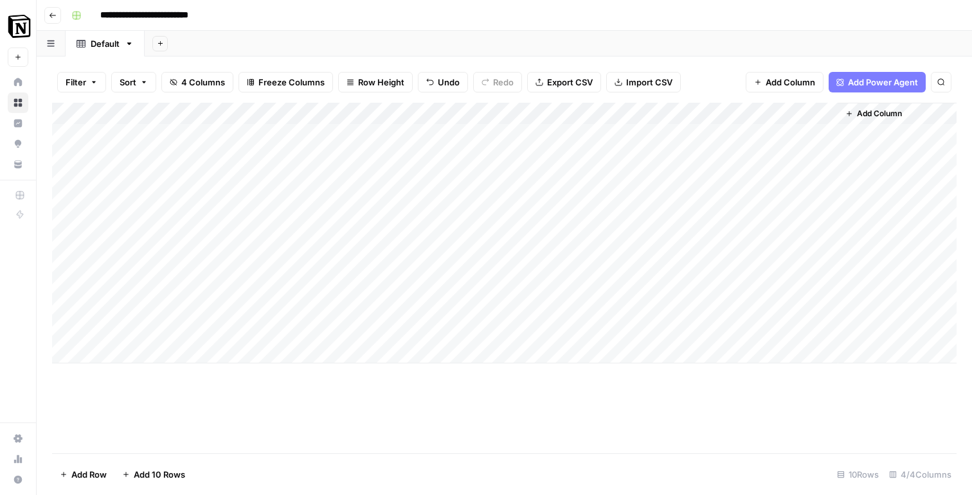
drag, startPoint x: 163, startPoint y: 130, endPoint x: 176, endPoint y: 329, distance: 199.6
click at [176, 329] on div "Add Column" at bounding box center [504, 233] width 904 height 261
drag, startPoint x: 281, startPoint y: 109, endPoint x: 353, endPoint y: 122, distance: 73.2
click at [353, 122] on div "Add Column" at bounding box center [504, 233] width 904 height 261
click at [380, 126] on div "Add Column" at bounding box center [504, 233] width 904 height 261
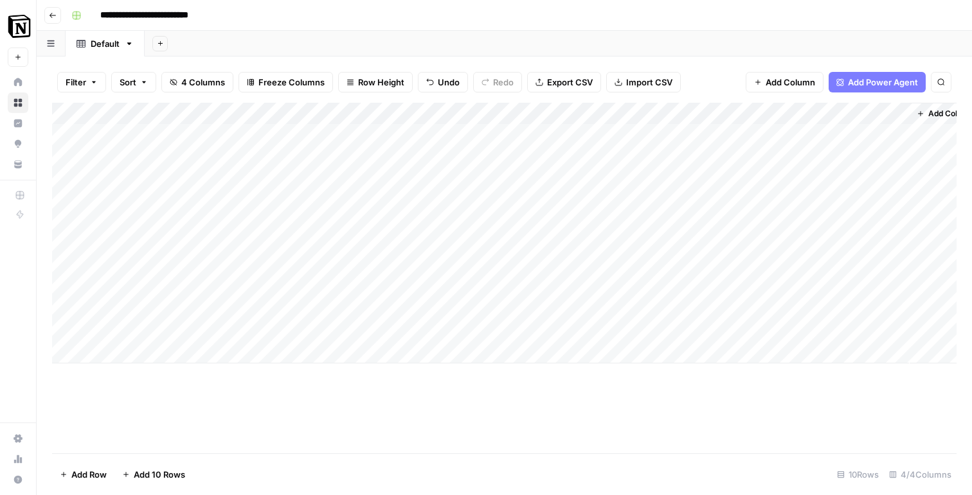
click at [372, 220] on div "Add Column" at bounding box center [504, 233] width 904 height 261
drag, startPoint x: 377, startPoint y: 244, endPoint x: 377, endPoint y: 325, distance: 81.6
click at [377, 325] on div "Add Column" at bounding box center [504, 233] width 904 height 261
click at [245, 190] on div "Add Column" at bounding box center [504, 233] width 904 height 261
drag, startPoint x: 225, startPoint y: 136, endPoint x: 246, endPoint y: 231, distance: 97.4
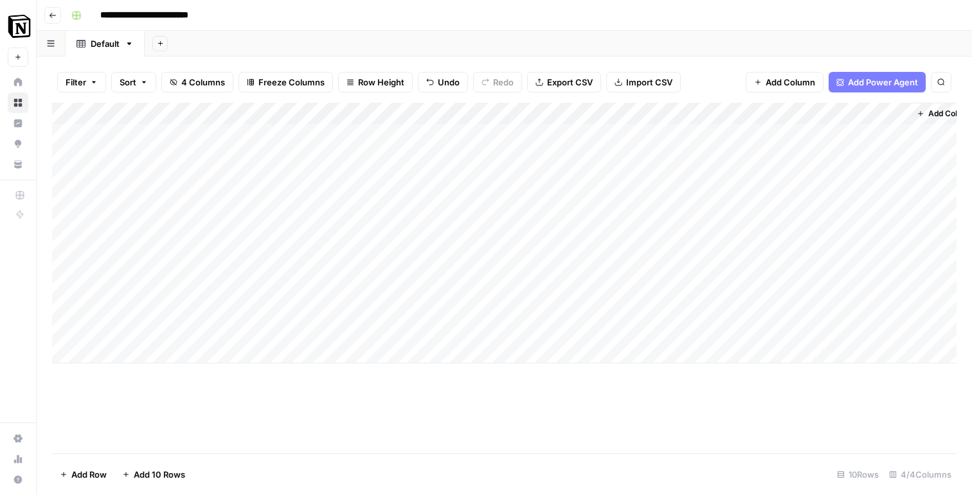
click at [246, 231] on div "Add Column" at bounding box center [504, 233] width 904 height 261
drag, startPoint x: 246, startPoint y: 242, endPoint x: 289, endPoint y: 322, distance: 90.6
click at [289, 322] on div "Add Column" at bounding box center [504, 233] width 904 height 261
click at [324, 243] on div "Add Column" at bounding box center [504, 233] width 904 height 261
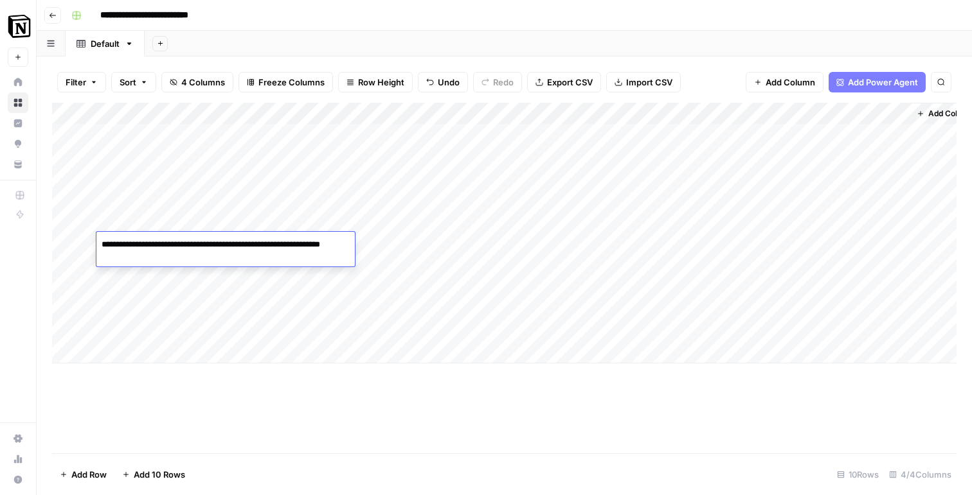
click at [446, 277] on div "Add Column" at bounding box center [504, 233] width 904 height 261
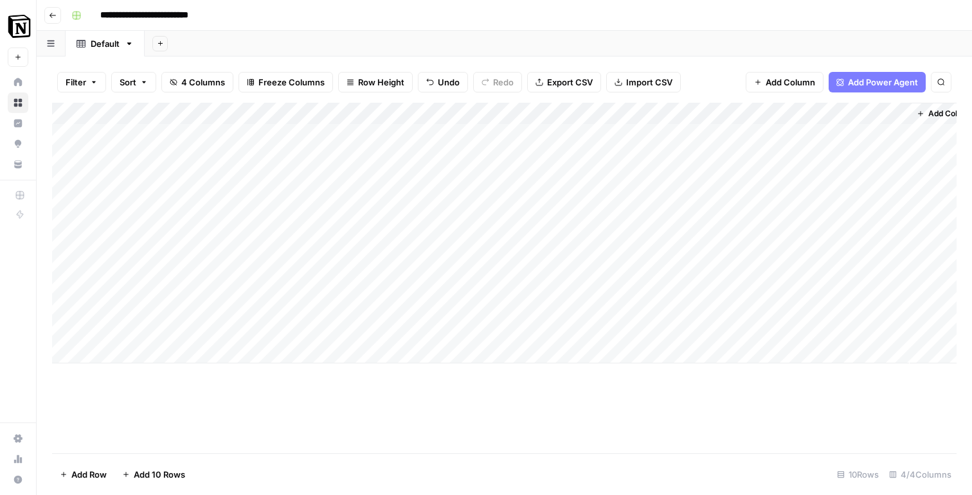
drag, startPoint x: 447, startPoint y: 317, endPoint x: 283, endPoint y: 252, distance: 176.3
click at [282, 252] on div "Add Column" at bounding box center [504, 233] width 904 height 261
drag, startPoint x: 355, startPoint y: 116, endPoint x: 301, endPoint y: 116, distance: 53.3
click at [301, 116] on div "Add Column" at bounding box center [504, 233] width 904 height 261
drag, startPoint x: 232, startPoint y: 139, endPoint x: 235, endPoint y: 323, distance: 183.8
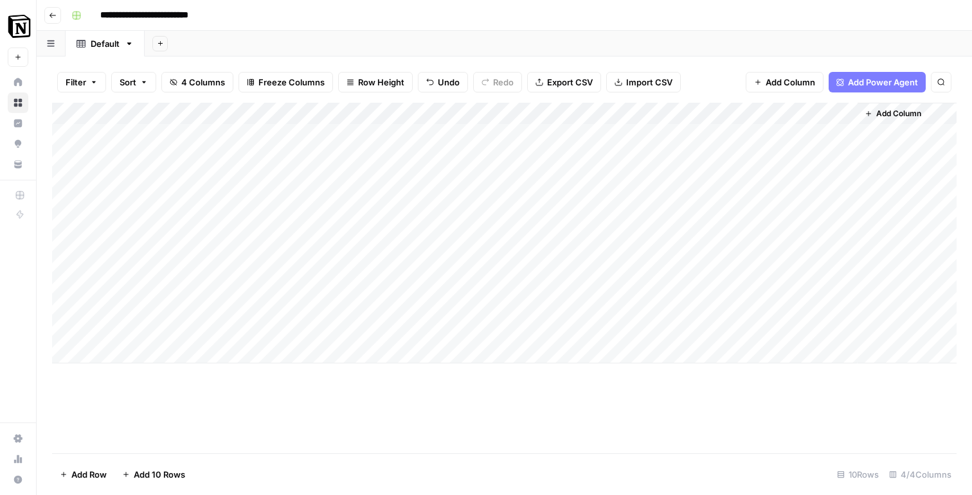
click at [235, 324] on div "Add Column" at bounding box center [504, 233] width 904 height 261
click at [661, 131] on div "Add Column" at bounding box center [504, 233] width 904 height 261
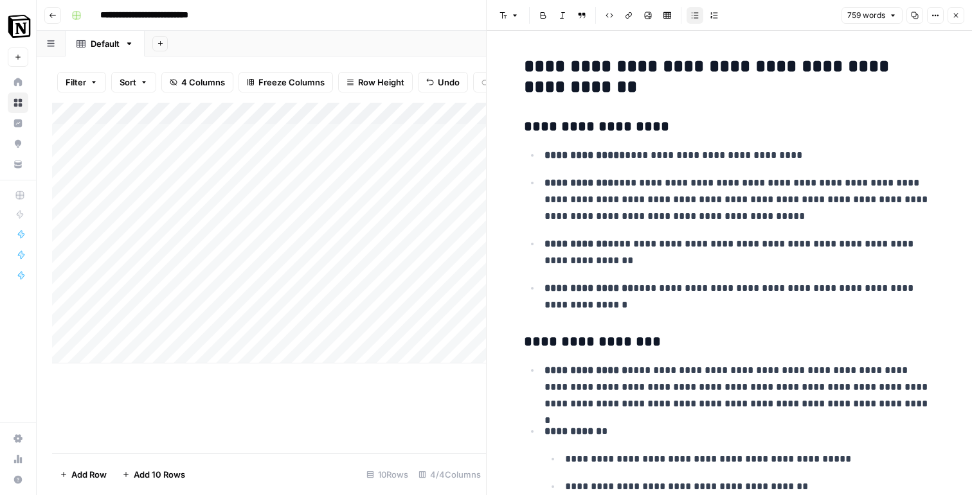
scroll to position [78, 0]
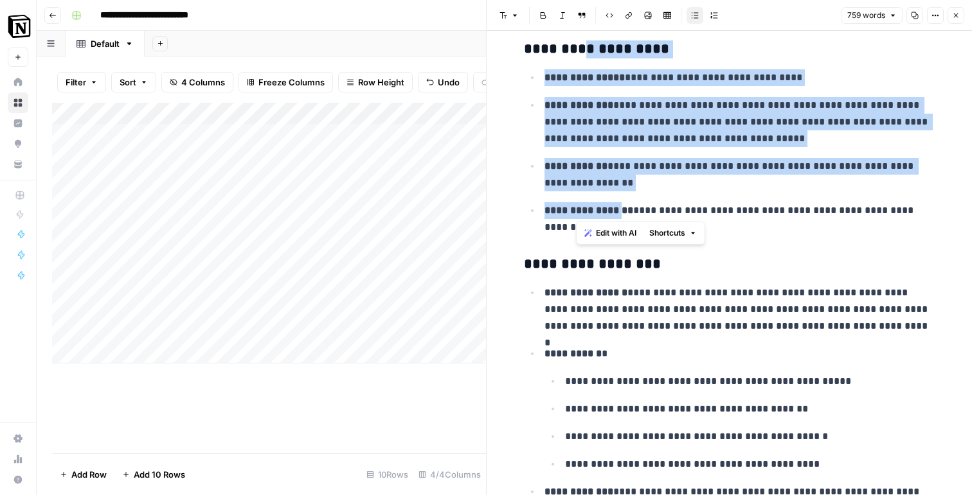
drag, startPoint x: 577, startPoint y: 55, endPoint x: 623, endPoint y: 215, distance: 165.8
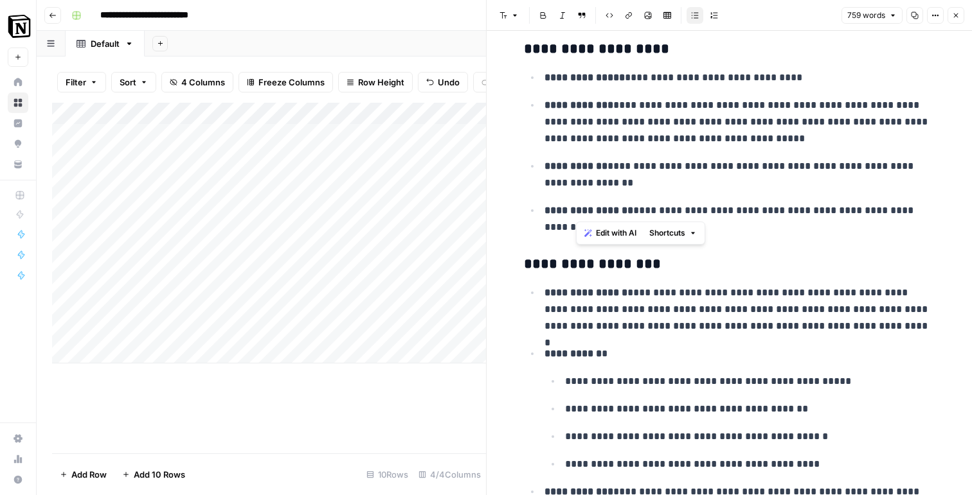
click at [618, 167] on p "**********" at bounding box center [739, 174] width 391 height 33
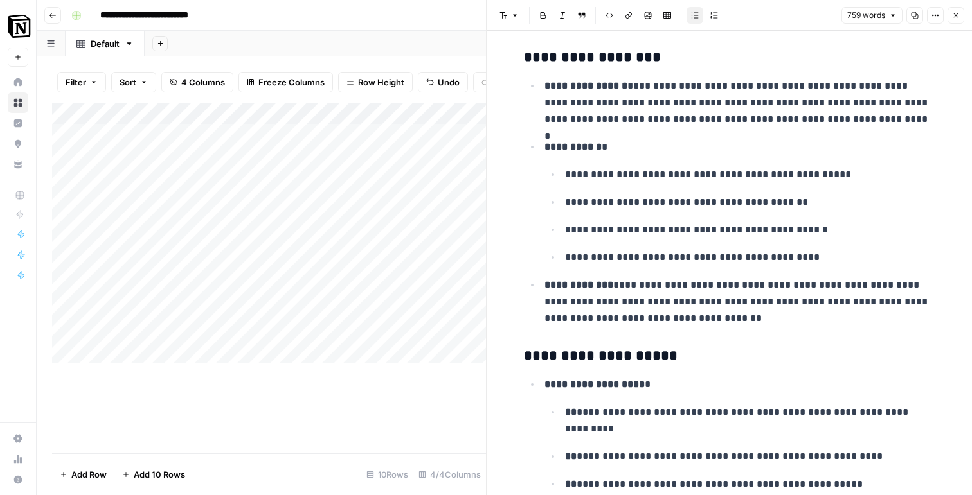
scroll to position [282, 0]
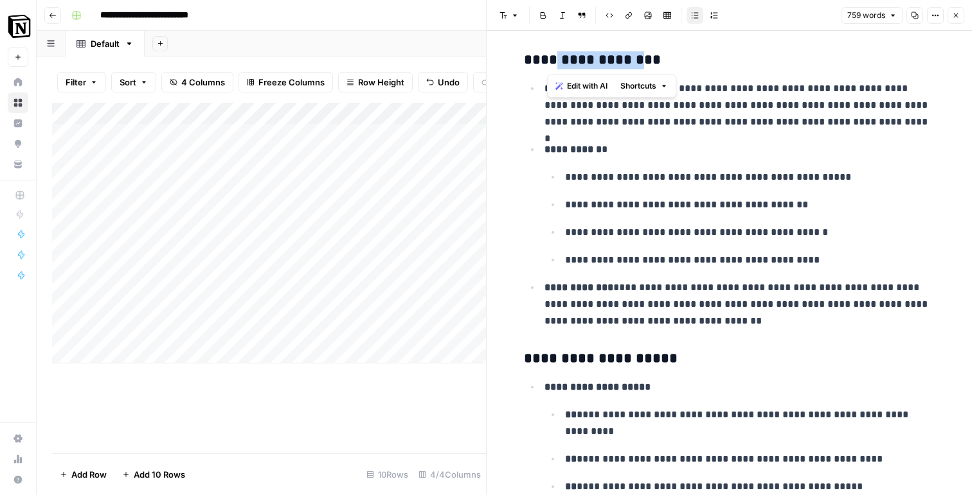
drag, startPoint x: 545, startPoint y: 64, endPoint x: 634, endPoint y: 65, distance: 88.7
click at [634, 65] on h3 "**********" at bounding box center [729, 60] width 411 height 18
click at [583, 148] on strong "**********" at bounding box center [572, 150] width 57 height 10
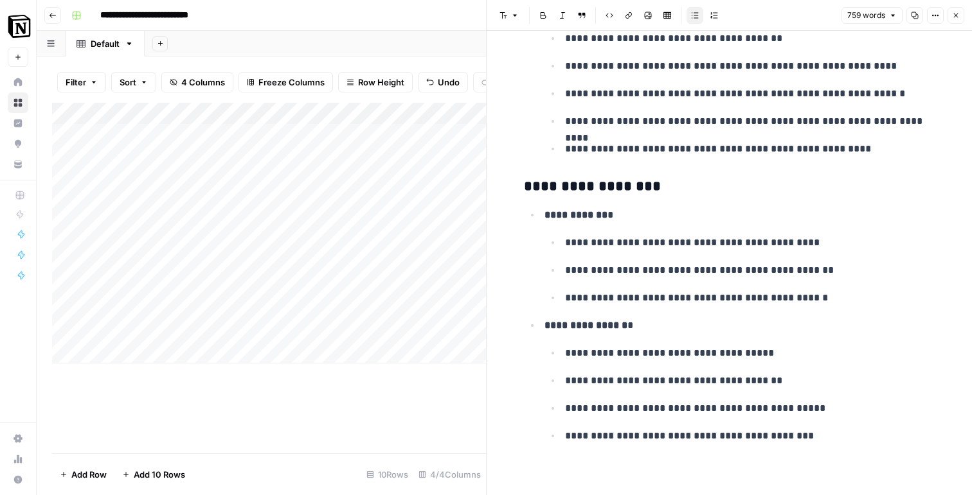
scroll to position [2868, 0]
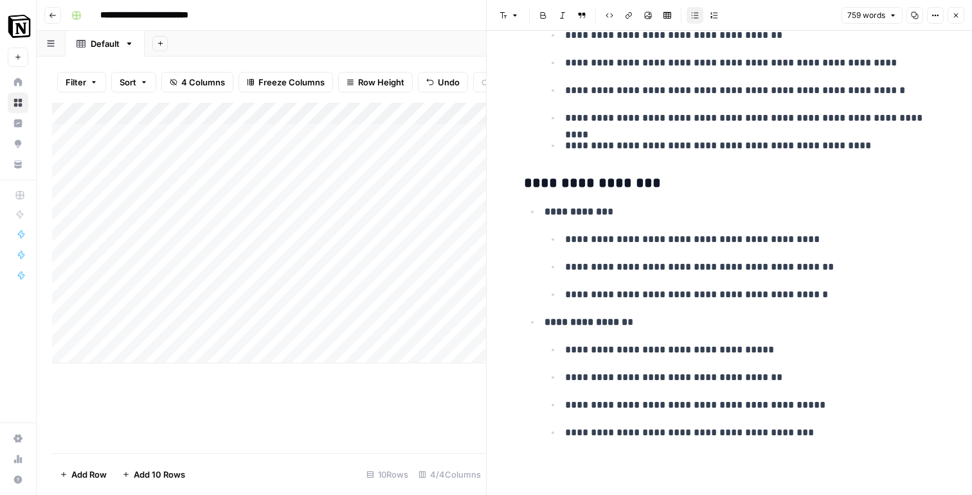
click at [956, 18] on icon "button" at bounding box center [956, 16] width 8 height 8
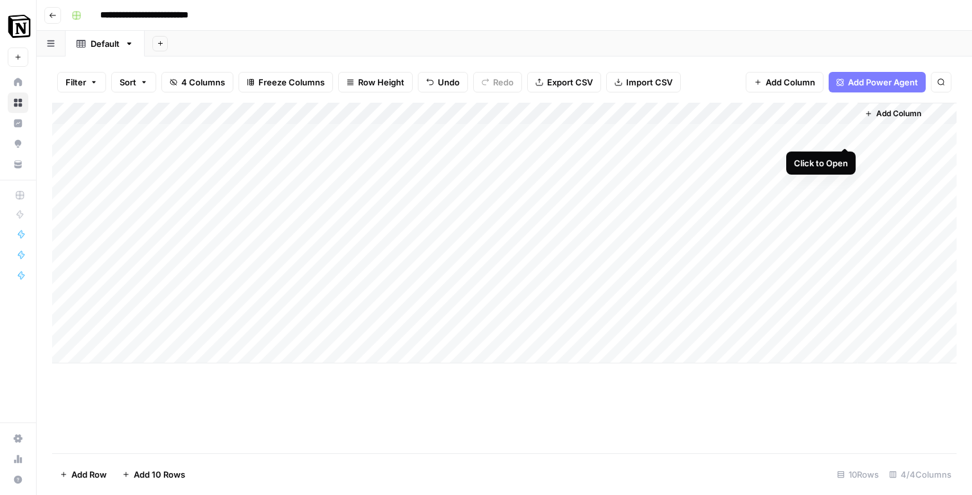
click at [844, 131] on div "Add Column" at bounding box center [504, 233] width 904 height 261
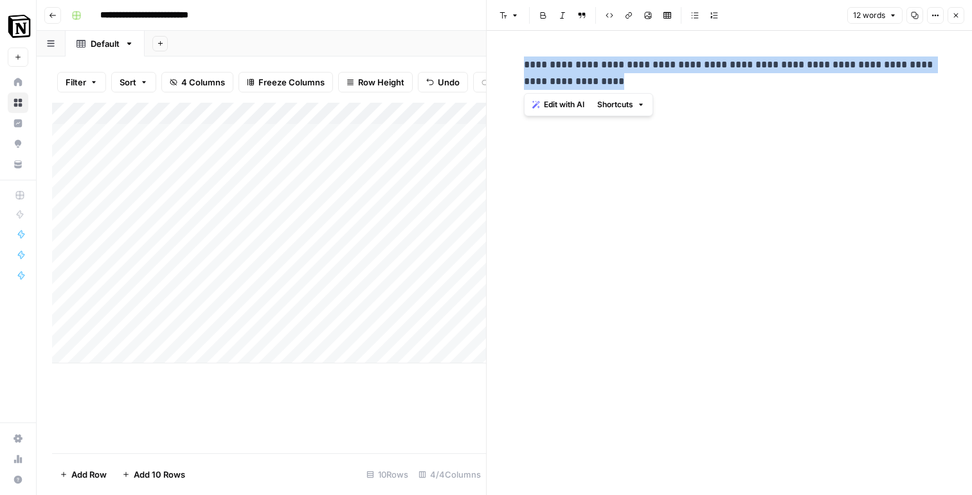
drag, startPoint x: 592, startPoint y: 82, endPoint x: 510, endPoint y: 66, distance: 83.8
click at [510, 66] on div "**********" at bounding box center [728, 263] width 485 height 465
click at [593, 85] on p "**********" at bounding box center [729, 73] width 411 height 33
drag, startPoint x: 593, startPoint y: 85, endPoint x: 533, endPoint y: 67, distance: 62.6
click at [533, 67] on p "**********" at bounding box center [729, 73] width 411 height 33
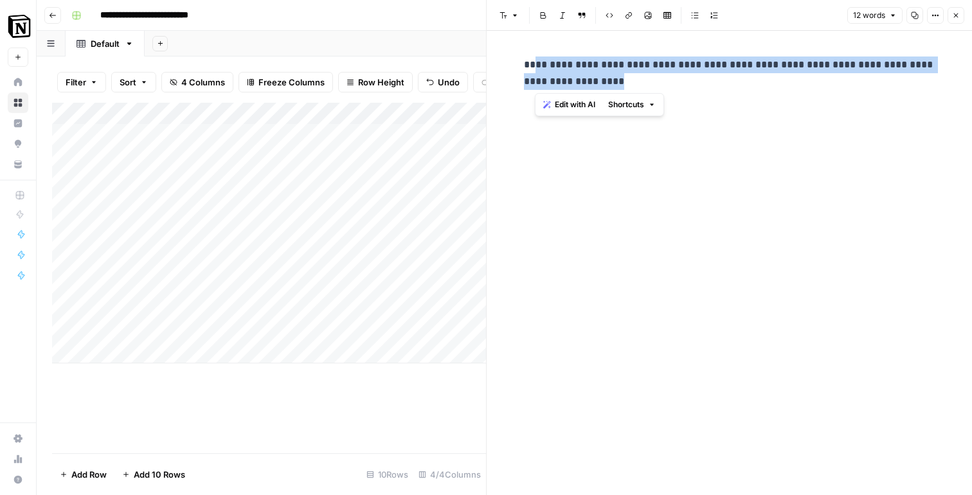
click at [637, 88] on p "**********" at bounding box center [729, 73] width 411 height 33
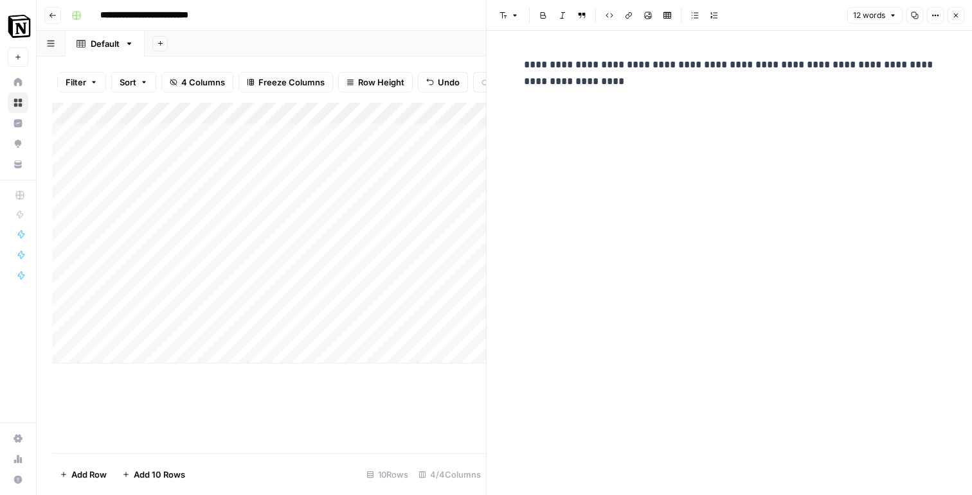
click at [956, 17] on icon "button" at bounding box center [956, 16] width 8 height 8
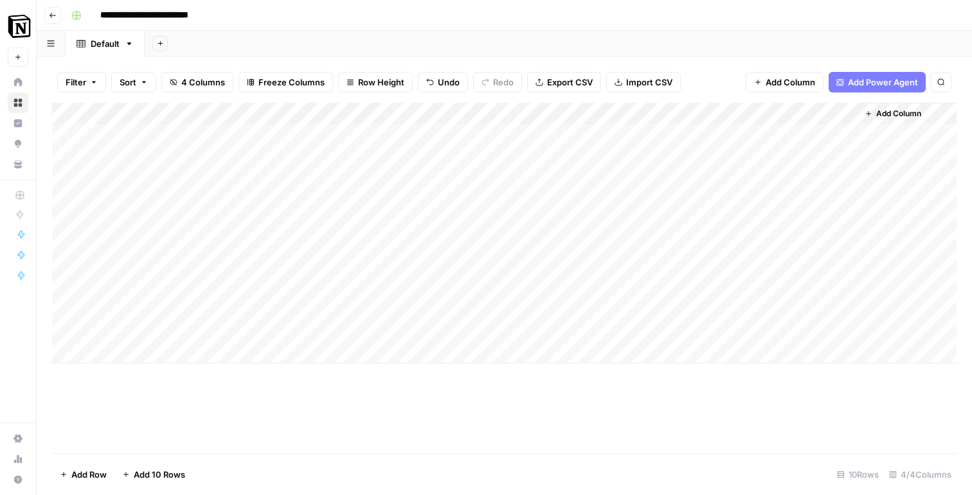
click at [601, 428] on div "Add Column" at bounding box center [504, 278] width 904 height 351
click at [448, 425] on div "Add Column" at bounding box center [504, 278] width 904 height 351
drag, startPoint x: 301, startPoint y: 111, endPoint x: 584, endPoint y: 126, distance: 283.1
click at [584, 126] on div "Add Column" at bounding box center [504, 233] width 904 height 261
click at [453, 405] on div "Add Column" at bounding box center [504, 278] width 904 height 351
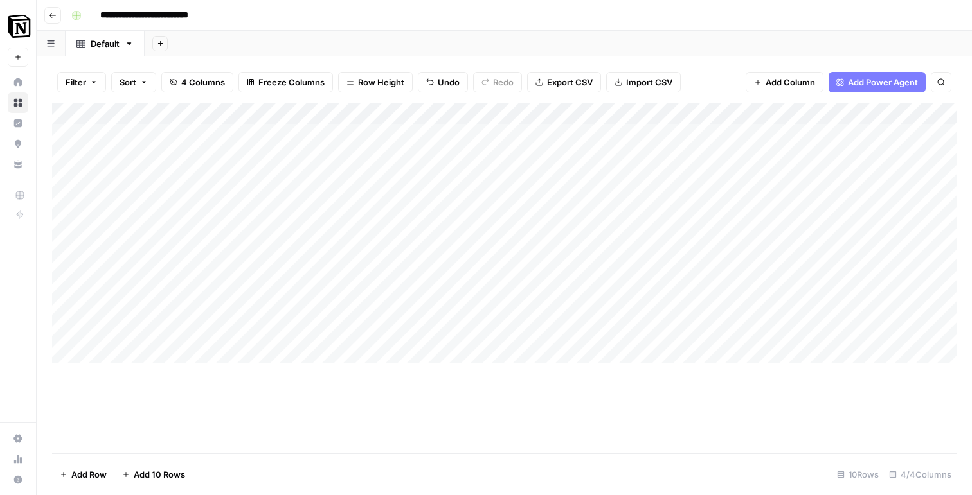
click at [280, 331] on div "Add Column" at bounding box center [504, 233] width 904 height 261
click at [372, 404] on div "Add Column" at bounding box center [504, 278] width 904 height 351
drag, startPoint x: 584, startPoint y: 109, endPoint x: 415, endPoint y: 116, distance: 169.8
click at [415, 116] on div "Add Column" at bounding box center [504, 233] width 904 height 261
click at [774, 330] on div "Add Column" at bounding box center [504, 233] width 904 height 261
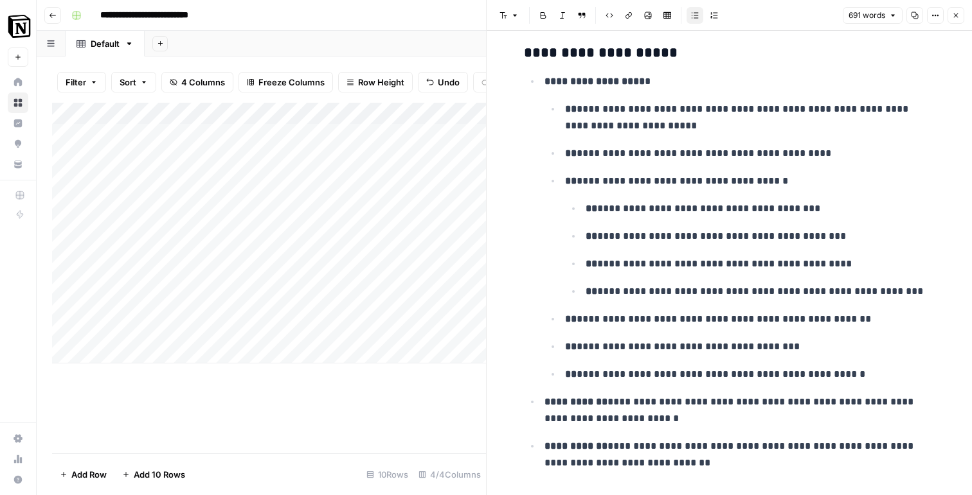
scroll to position [590, 0]
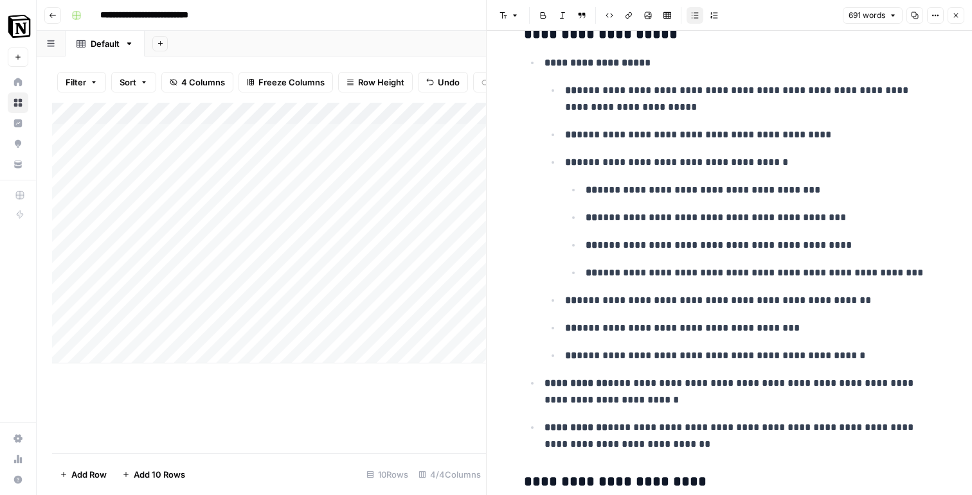
click at [724, 195] on p "**********" at bounding box center [760, 190] width 350 height 17
click at [952, 15] on icon "button" at bounding box center [956, 16] width 8 height 8
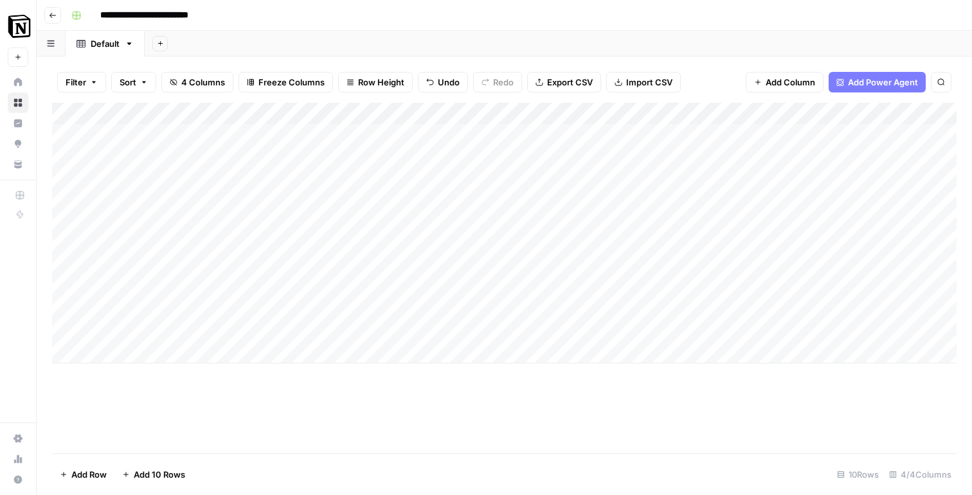
drag, startPoint x: 171, startPoint y: 163, endPoint x: 184, endPoint y: 279, distance: 117.0
click at [184, 279] on div "Add Column" at bounding box center [504, 233] width 904 height 261
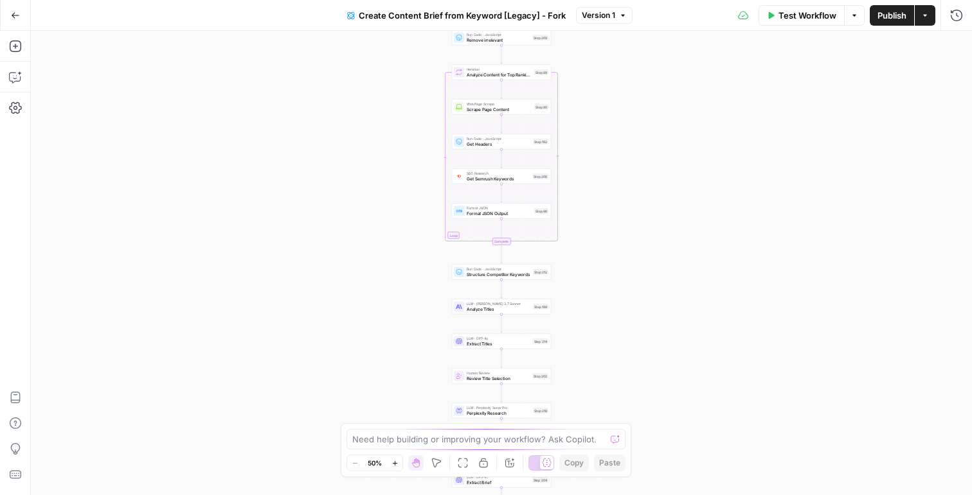
click at [367, 121] on div "Workflow Set Inputs Inputs Google Search Perform Google Search Step 51 Loop Ite…" at bounding box center [501, 263] width 941 height 465
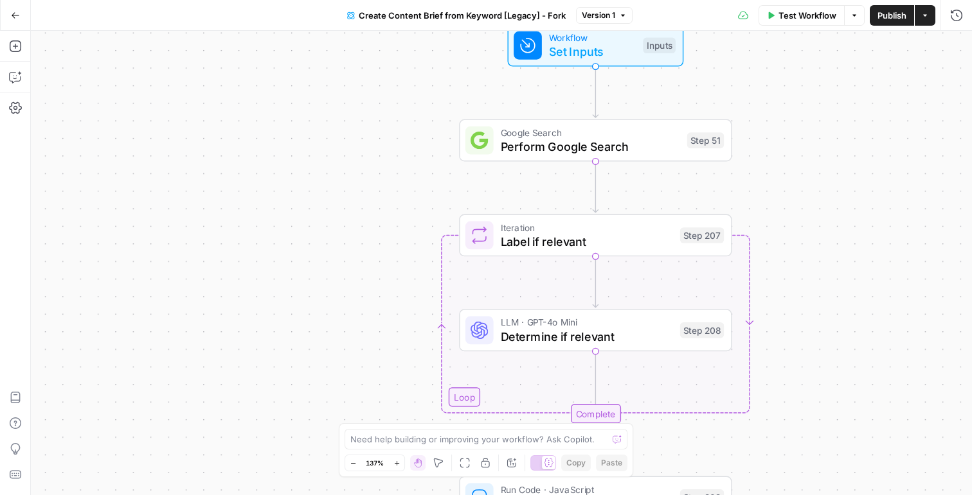
click at [367, 121] on div "Workflow Set Inputs Inputs Google Search Perform Google Search Step 51 Loop Ite…" at bounding box center [501, 263] width 941 height 465
